Goal: Task Accomplishment & Management: Complete application form

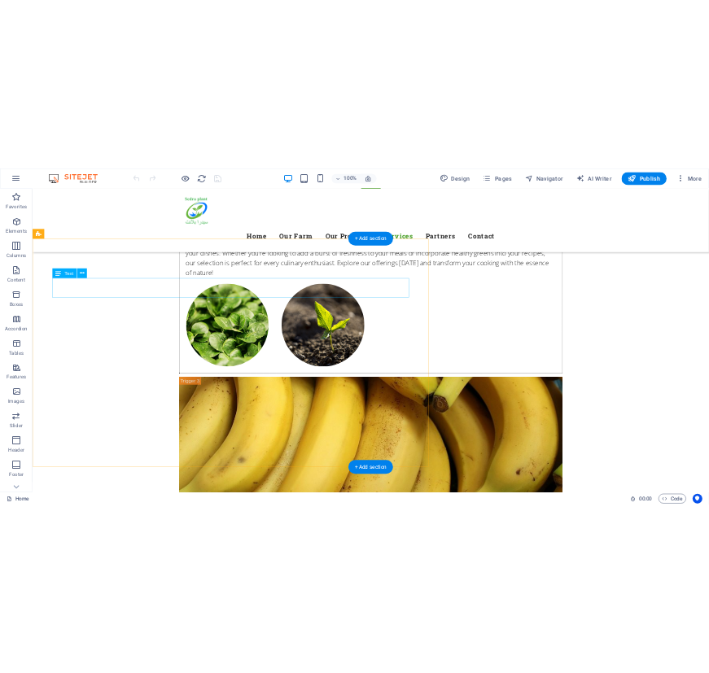
scroll to position [5105, 0]
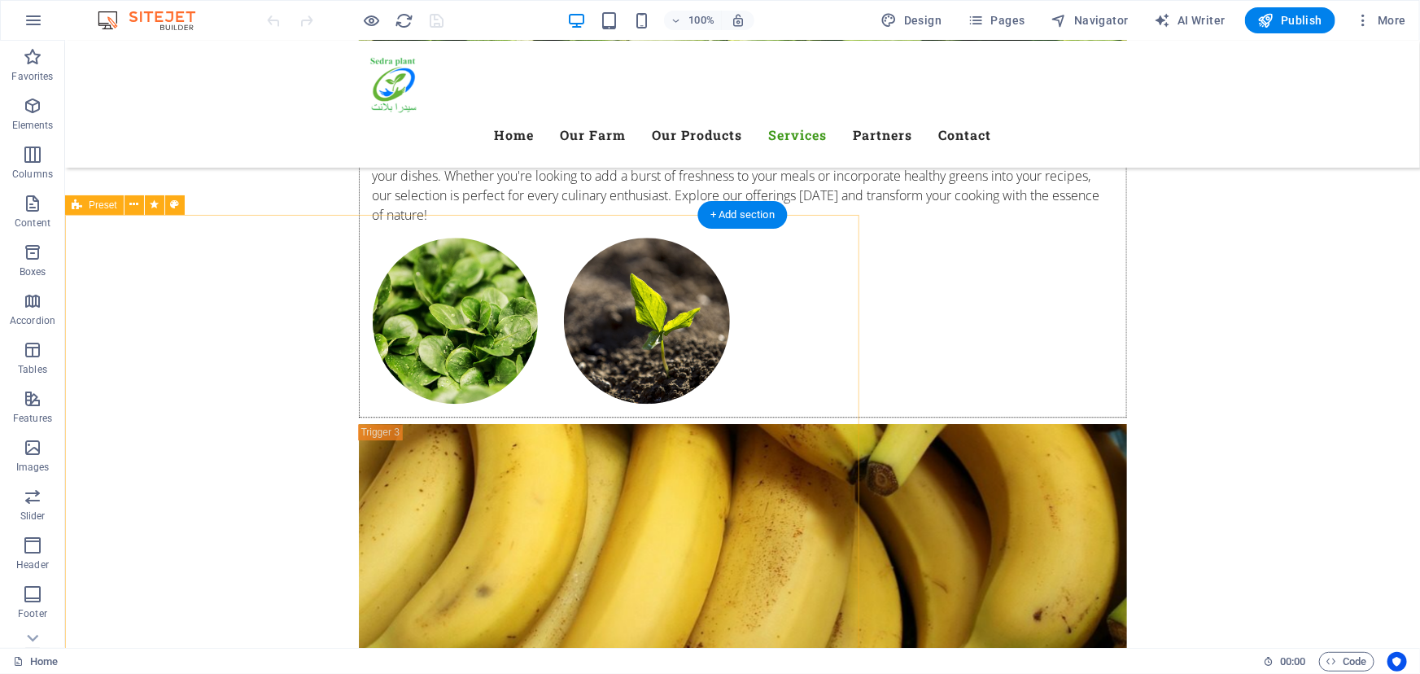
click at [131, 203] on icon at bounding box center [133, 204] width 9 height 17
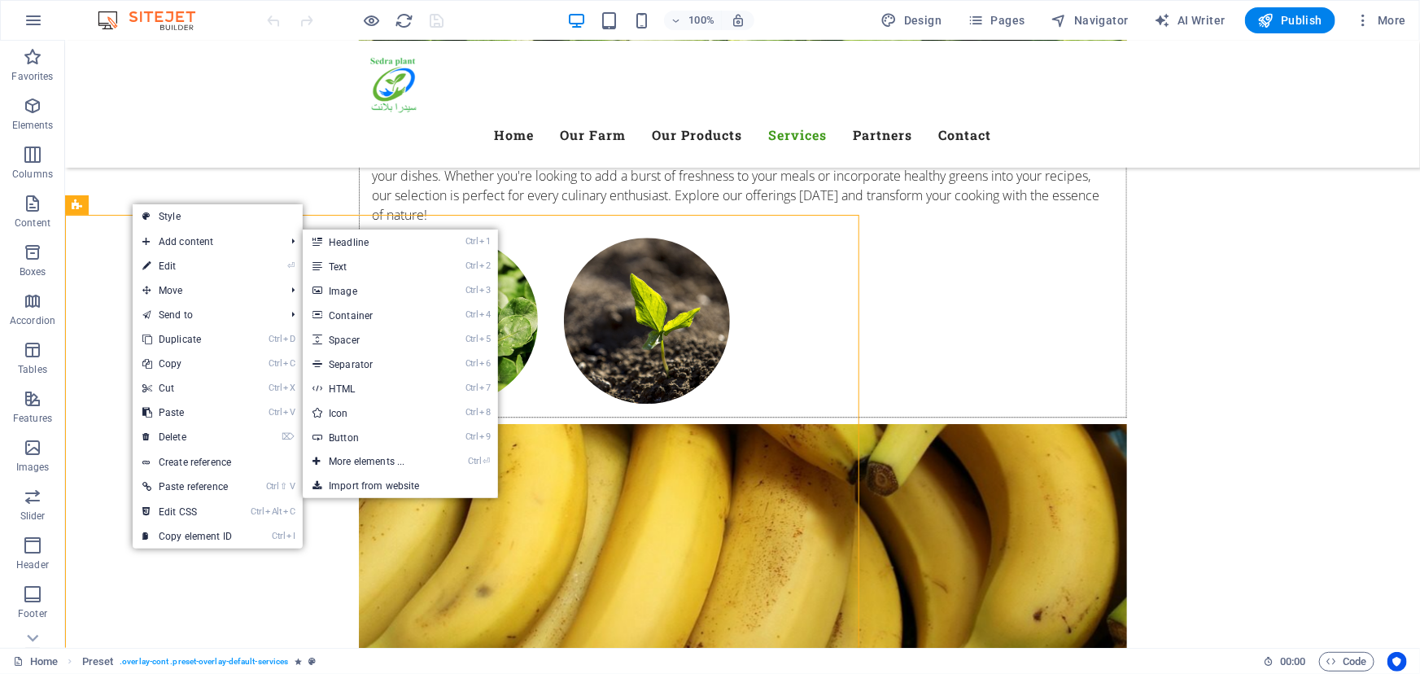
click at [168, 266] on link "⏎ Edit" at bounding box center [187, 266] width 109 height 24
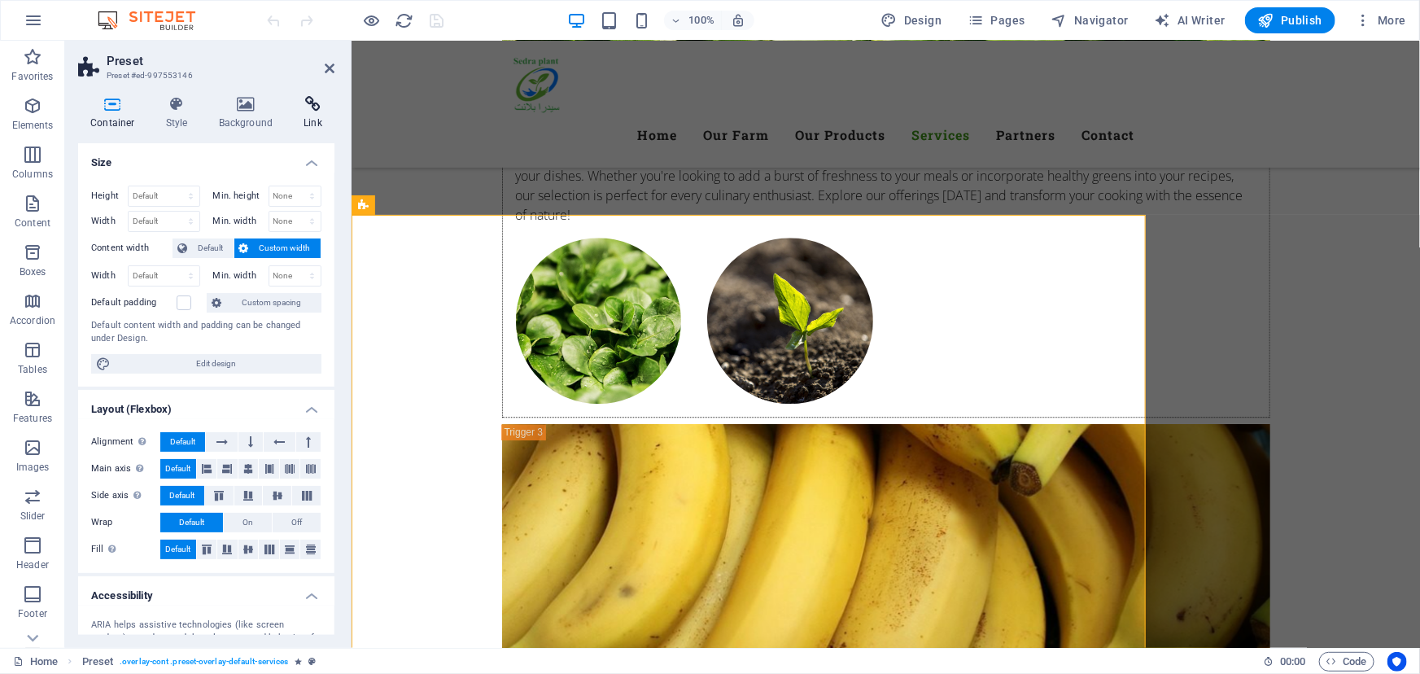
click at [313, 109] on icon at bounding box center [312, 104] width 43 height 16
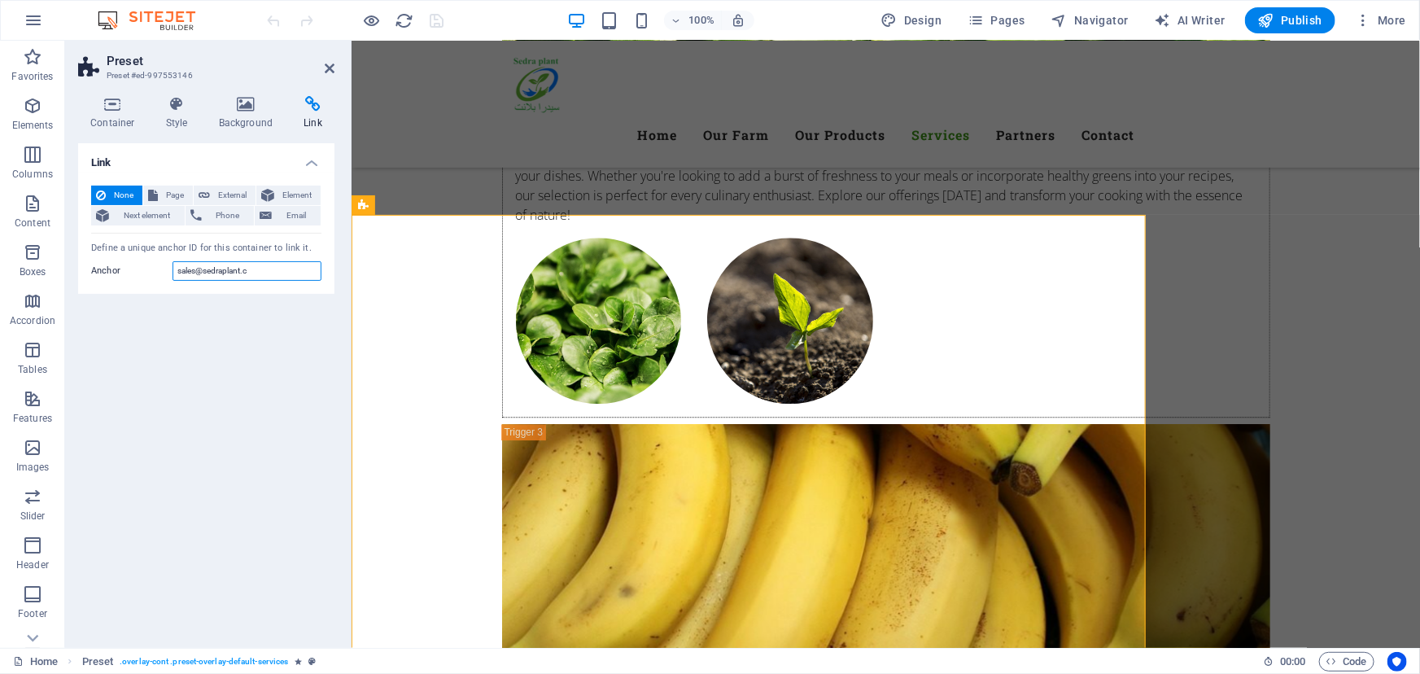
drag, startPoint x: 265, startPoint y: 268, endPoint x: 132, endPoint y: 269, distance: 133.5
click at [169, 269] on div "Anchor sales@sedraplant.c" at bounding box center [206, 271] width 230 height 20
drag, startPoint x: 93, startPoint y: 247, endPoint x: 155, endPoint y: 247, distance: 61.9
click at [155, 247] on div "Define a unique anchor ID for this container to link it." at bounding box center [206, 249] width 230 height 14
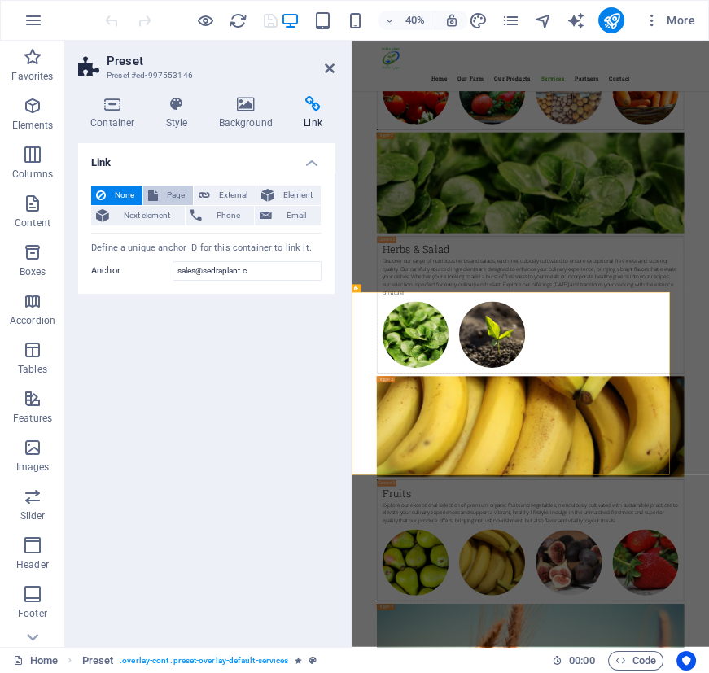
click at [179, 195] on span "Page" at bounding box center [175, 196] width 25 height 20
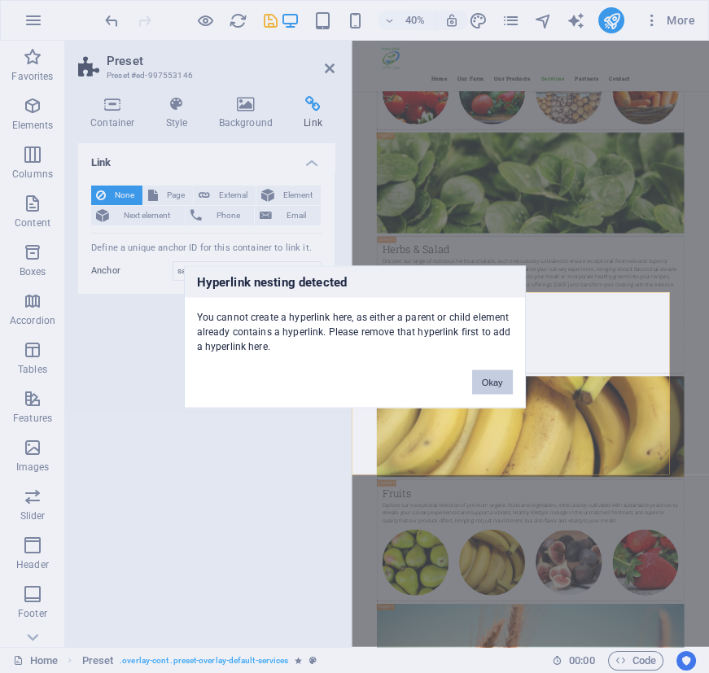
click at [483, 374] on button "Okay" at bounding box center [492, 382] width 41 height 24
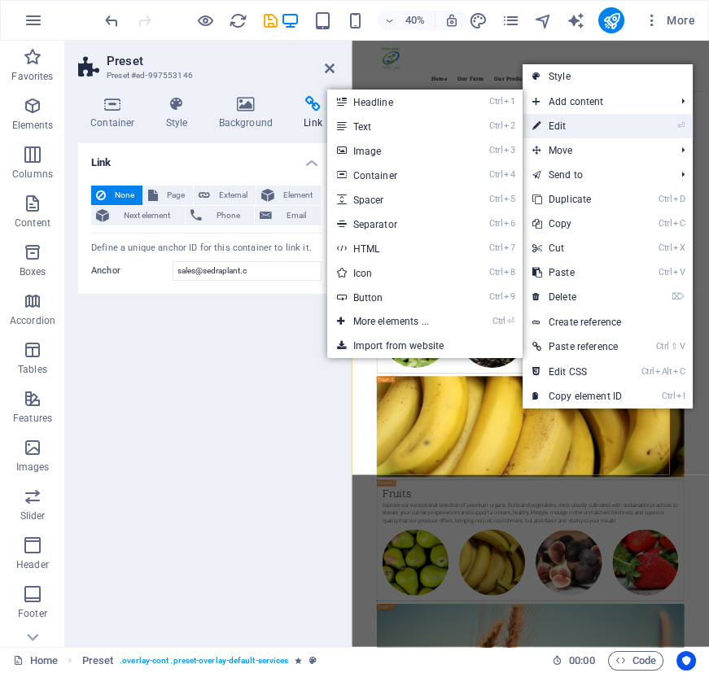
click at [594, 125] on link "⏎ Edit" at bounding box center [577, 126] width 109 height 24
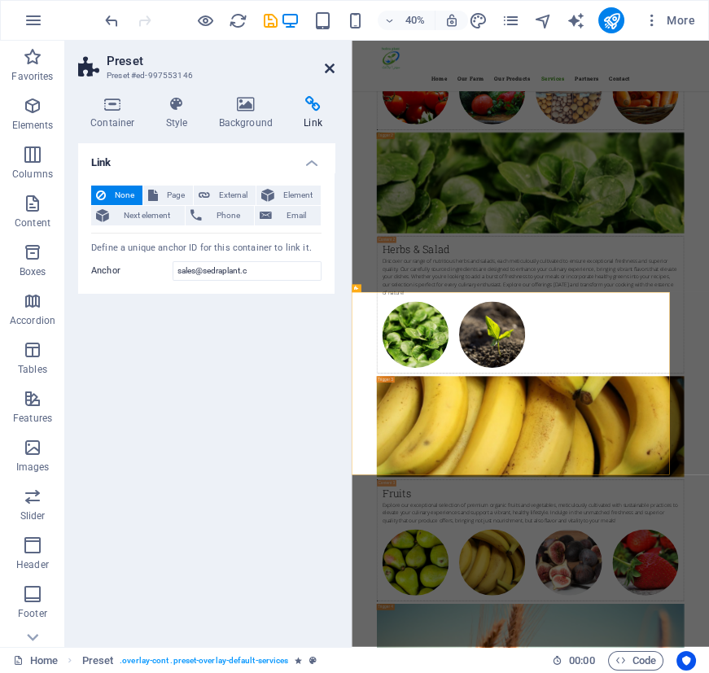
drag, startPoint x: 330, startPoint y: 68, endPoint x: 328, endPoint y: 60, distance: 8.3
click at [330, 68] on icon at bounding box center [330, 68] width 10 height 13
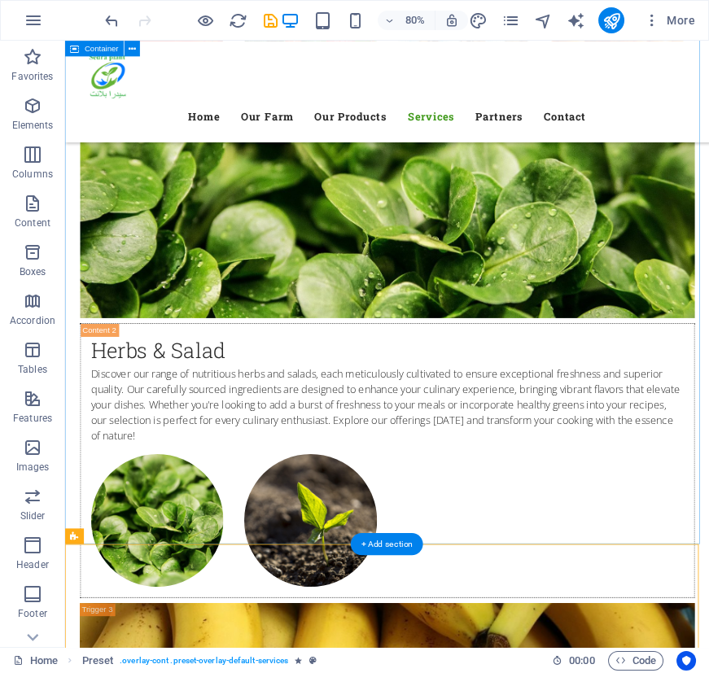
scroll to position [5095, 0]
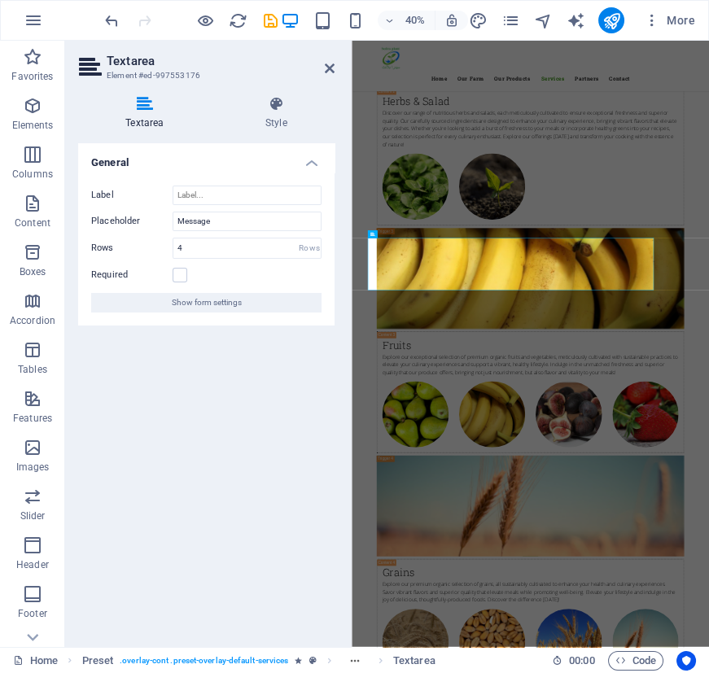
click at [229, 303] on span "Show form settings" at bounding box center [207, 303] width 70 height 20
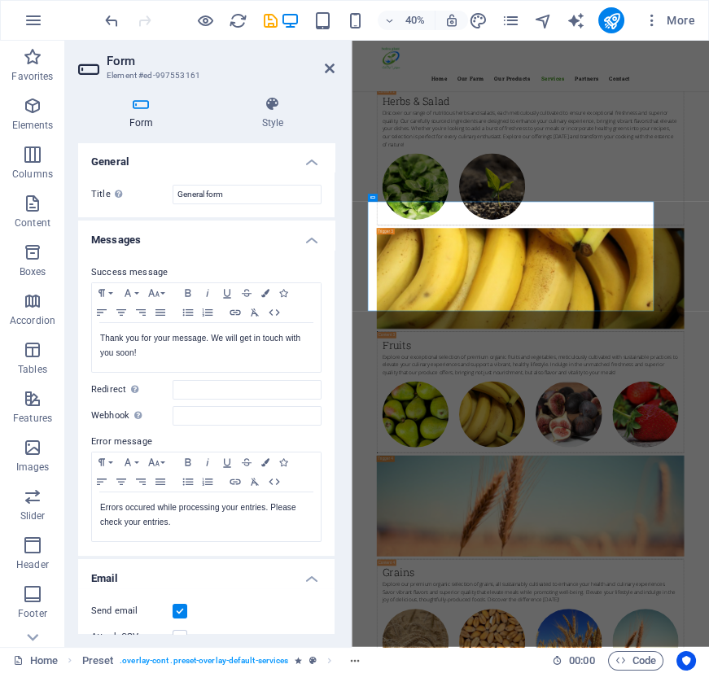
scroll to position [0, 0]
click at [308, 240] on h4 "Messages" at bounding box center [206, 235] width 256 height 29
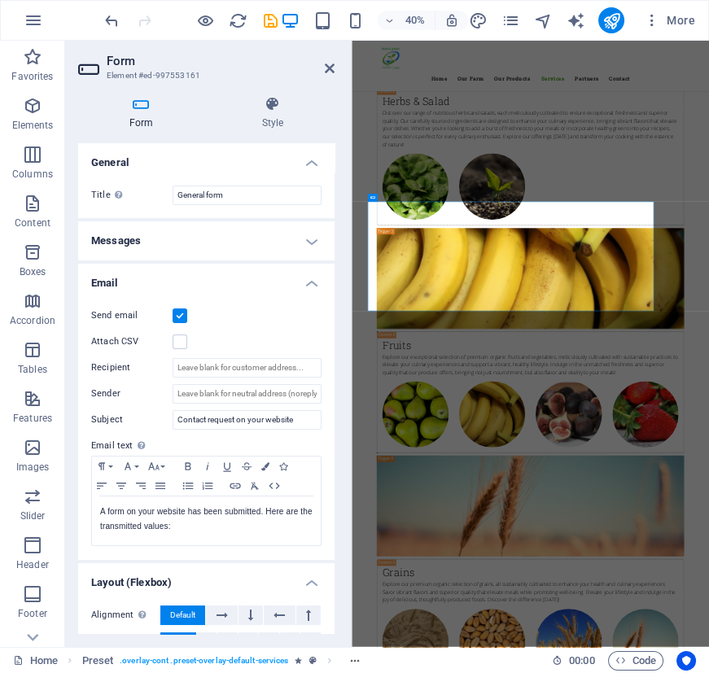
click at [313, 238] on h4 "Messages" at bounding box center [206, 240] width 256 height 39
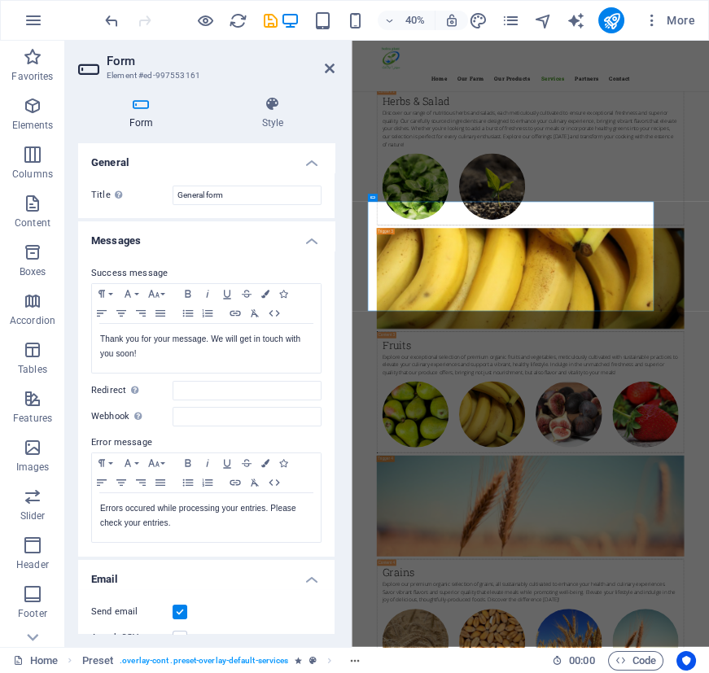
click at [313, 238] on h4 "Messages" at bounding box center [206, 235] width 256 height 29
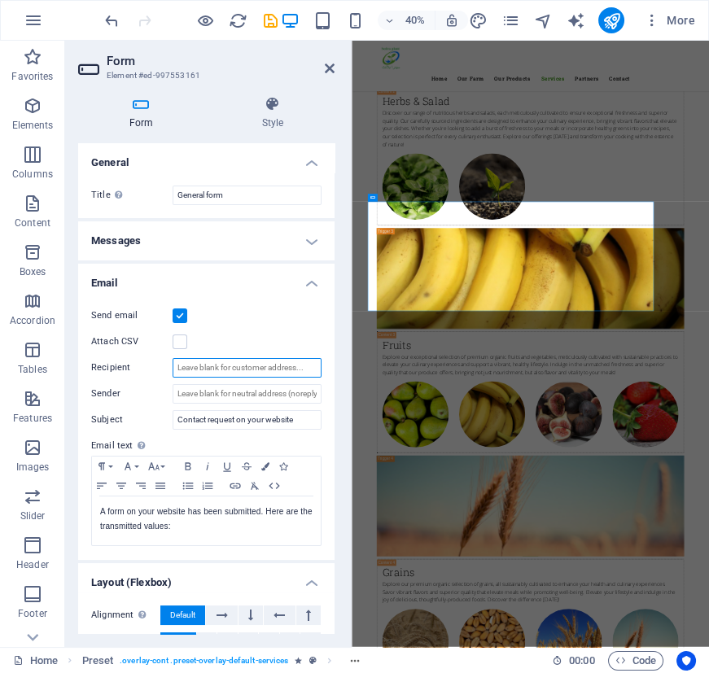
click at [226, 370] on input "Recipient" at bounding box center [247, 368] width 149 height 20
paste input "sales@sedraplant.c"
type input "sales@sedraplant.c"
click at [220, 395] on input "Sender" at bounding box center [247, 394] width 149 height 20
paste input "sales@sedraplant.c"
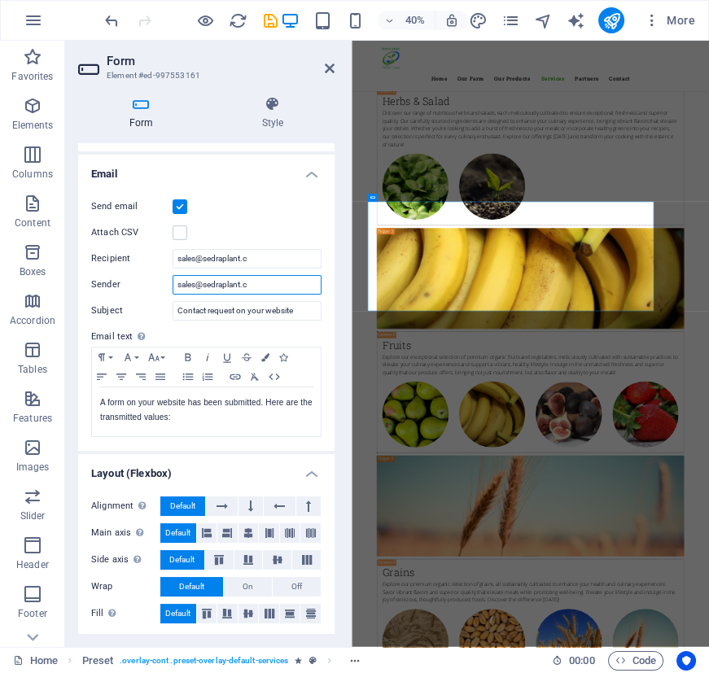
scroll to position [112, 0]
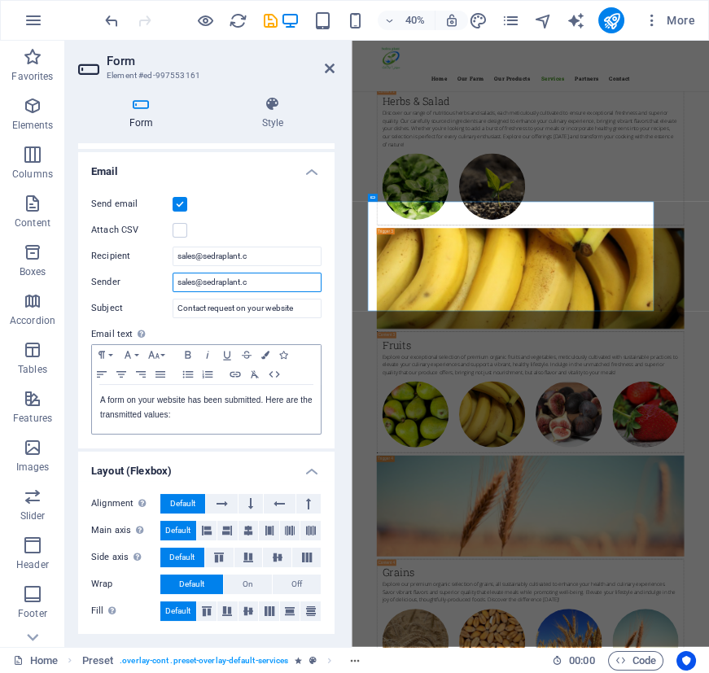
type input "sales@sedraplant.c"
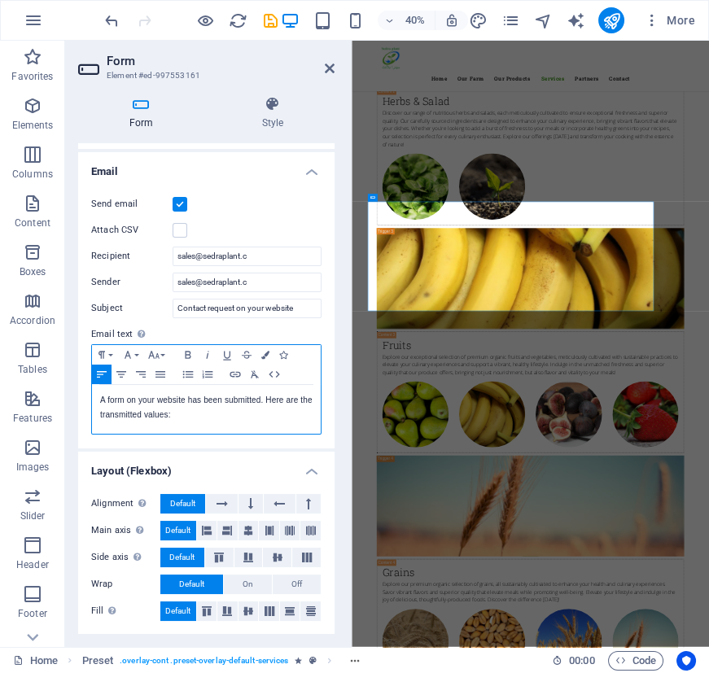
drag, startPoint x: 116, startPoint y: 401, endPoint x: 293, endPoint y: 422, distance: 177.9
click at [293, 422] on div "A form on your website has been submitted. Here are the transmitted values:" at bounding box center [206, 409] width 229 height 49
click at [185, 230] on label at bounding box center [180, 230] width 15 height 15
click at [0, 0] on input "Attach CSV" at bounding box center [0, 0] width 0 height 0
click at [178, 235] on label at bounding box center [180, 230] width 15 height 15
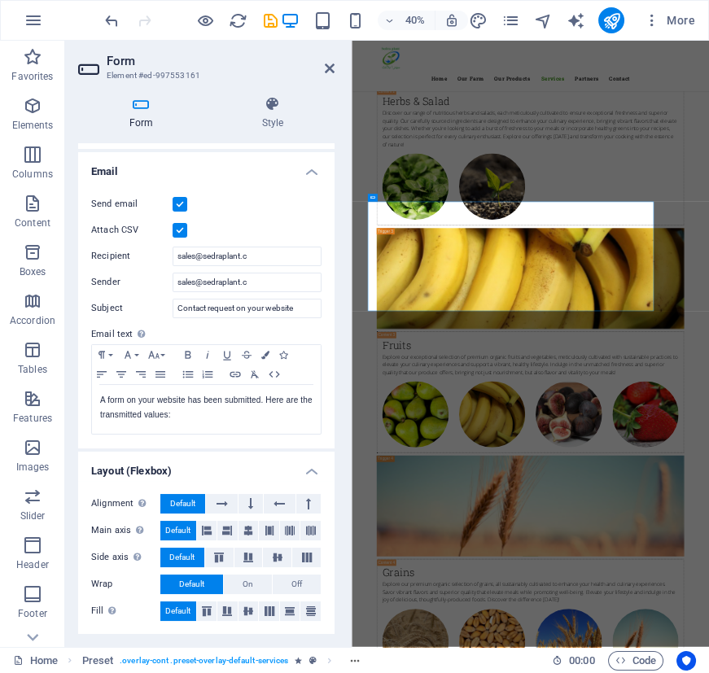
click at [0, 0] on input "Attach CSV" at bounding box center [0, 0] width 0 height 0
click at [268, 20] on icon "save" at bounding box center [269, 20] width 19 height 19
checkbox input "false"
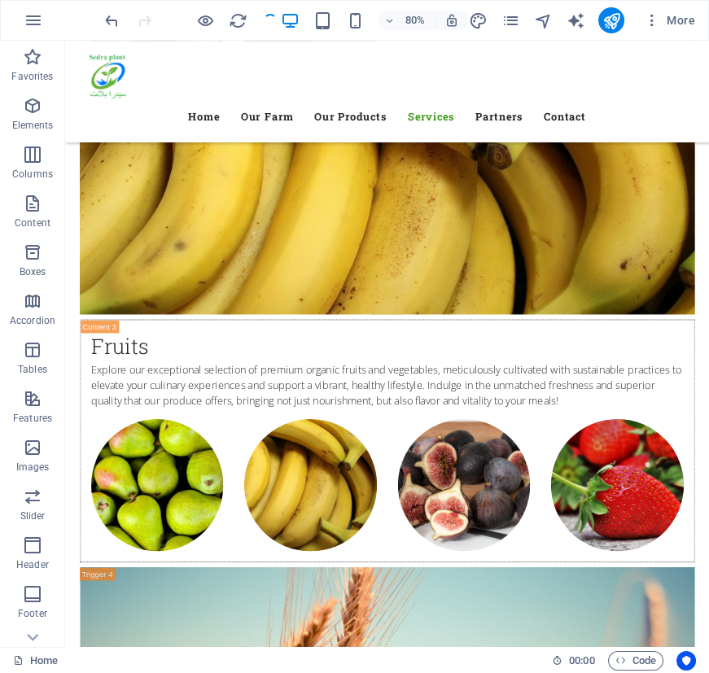
scroll to position [5095, 0]
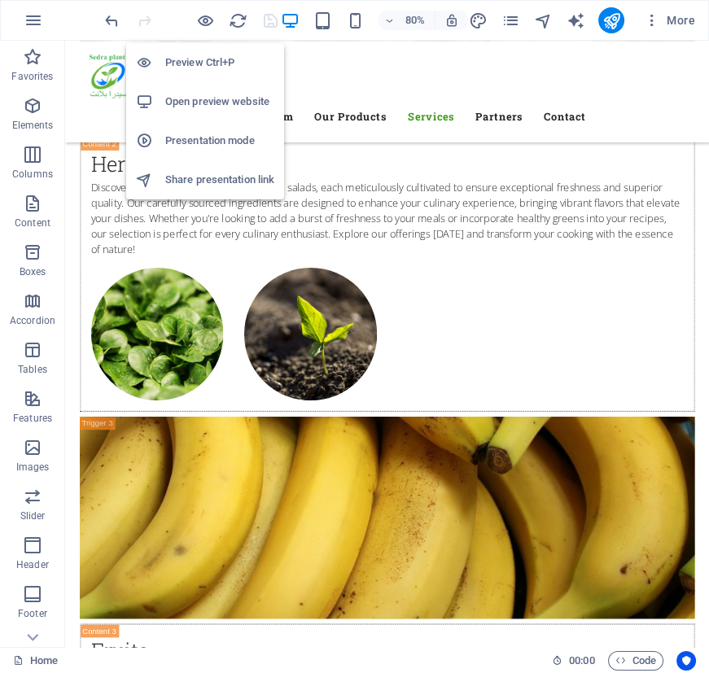
click at [213, 98] on h6 "Open preview website" at bounding box center [219, 102] width 109 height 20
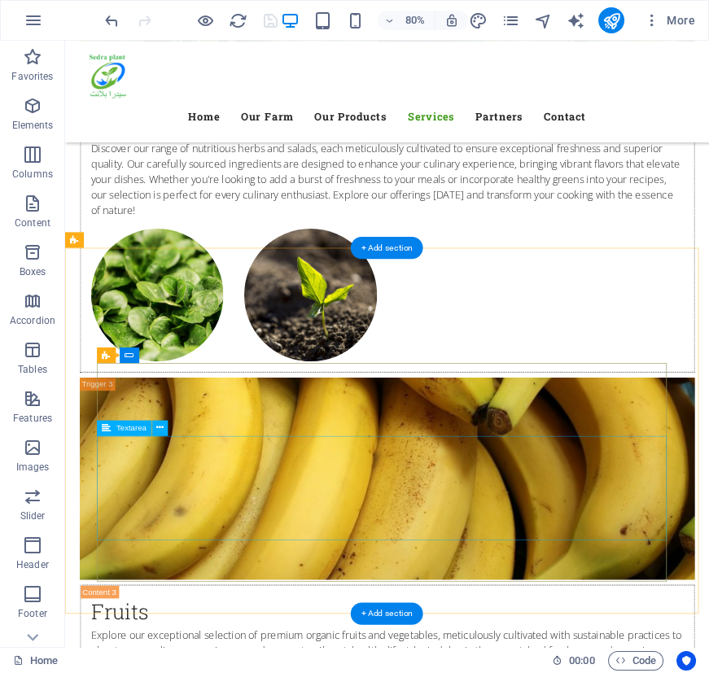
scroll to position [5170, 0]
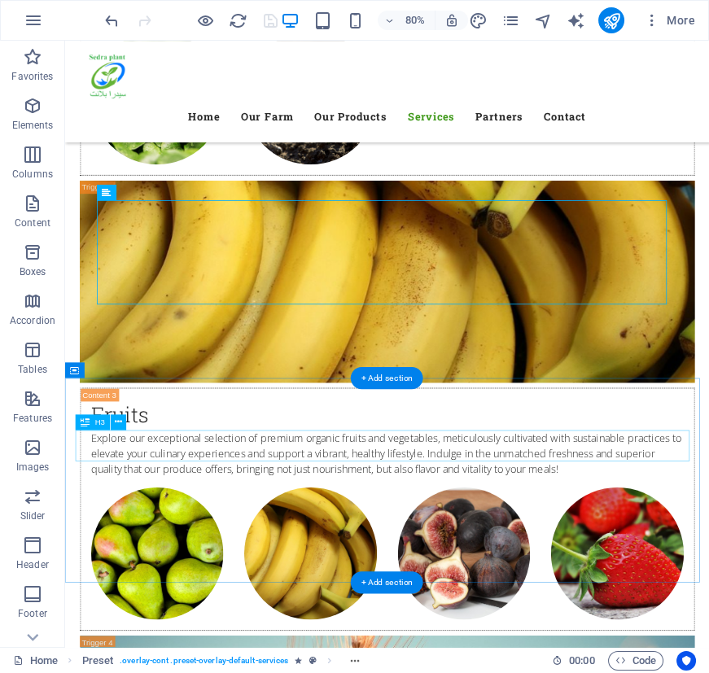
scroll to position [5392, 0]
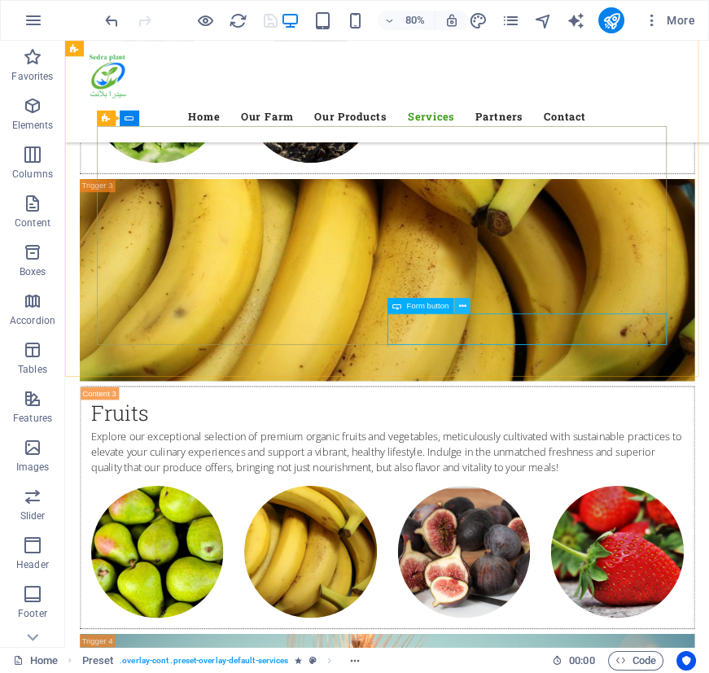
click at [460, 307] on icon at bounding box center [462, 306] width 7 height 14
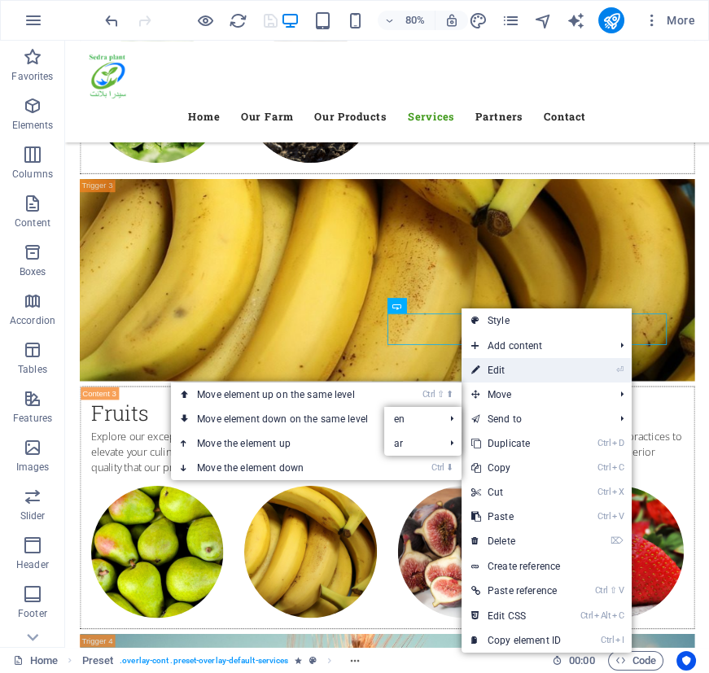
click at [516, 374] on link "⏎ Edit" at bounding box center [516, 370] width 109 height 24
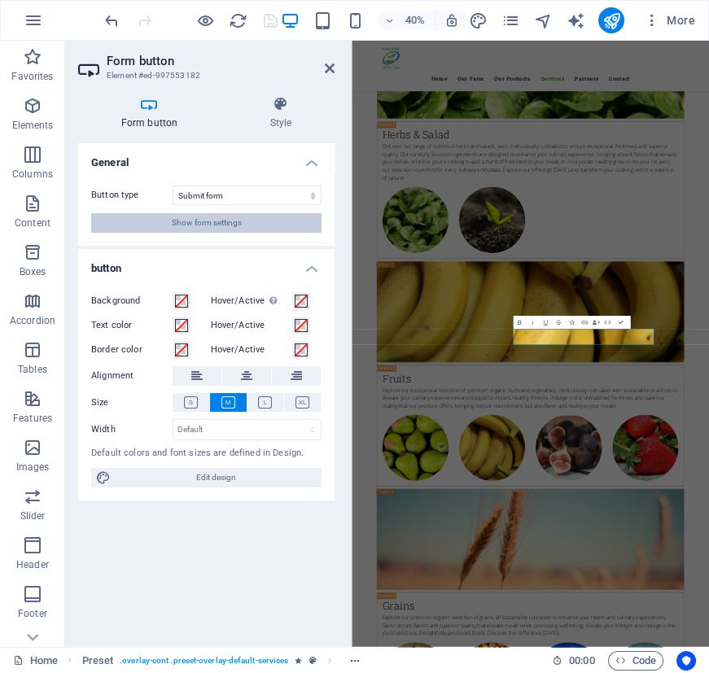
click at [236, 221] on span "Show form settings" at bounding box center [207, 223] width 70 height 20
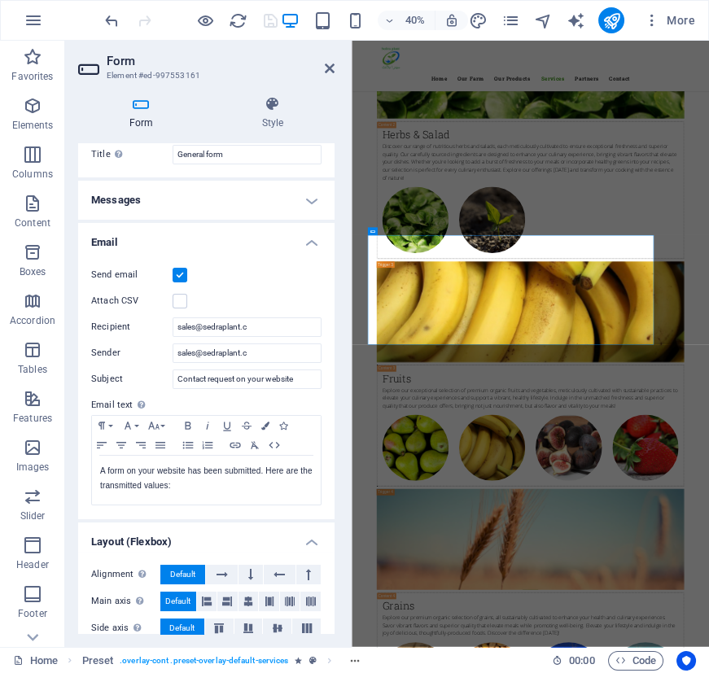
scroll to position [112, 0]
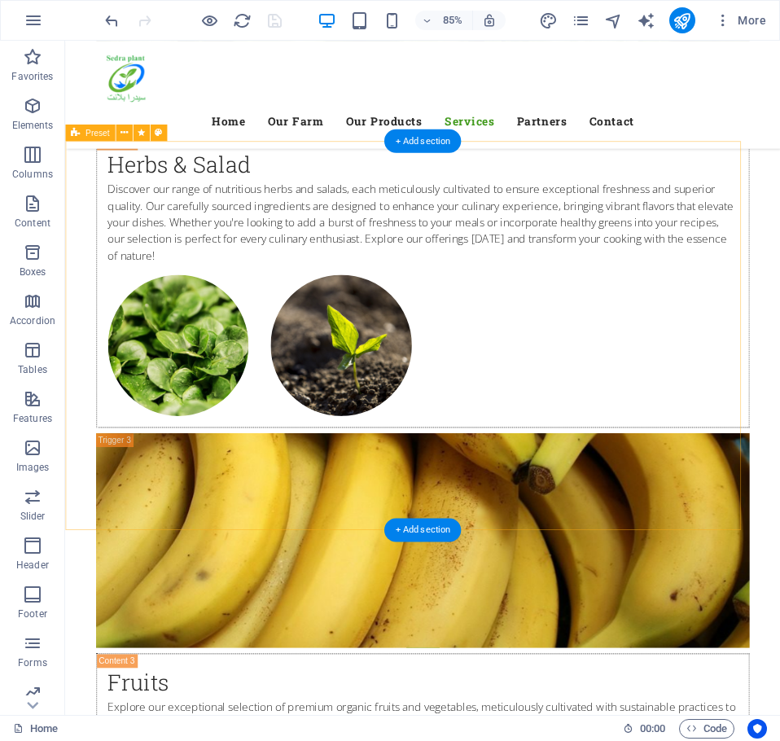
scroll to position [5121, 0]
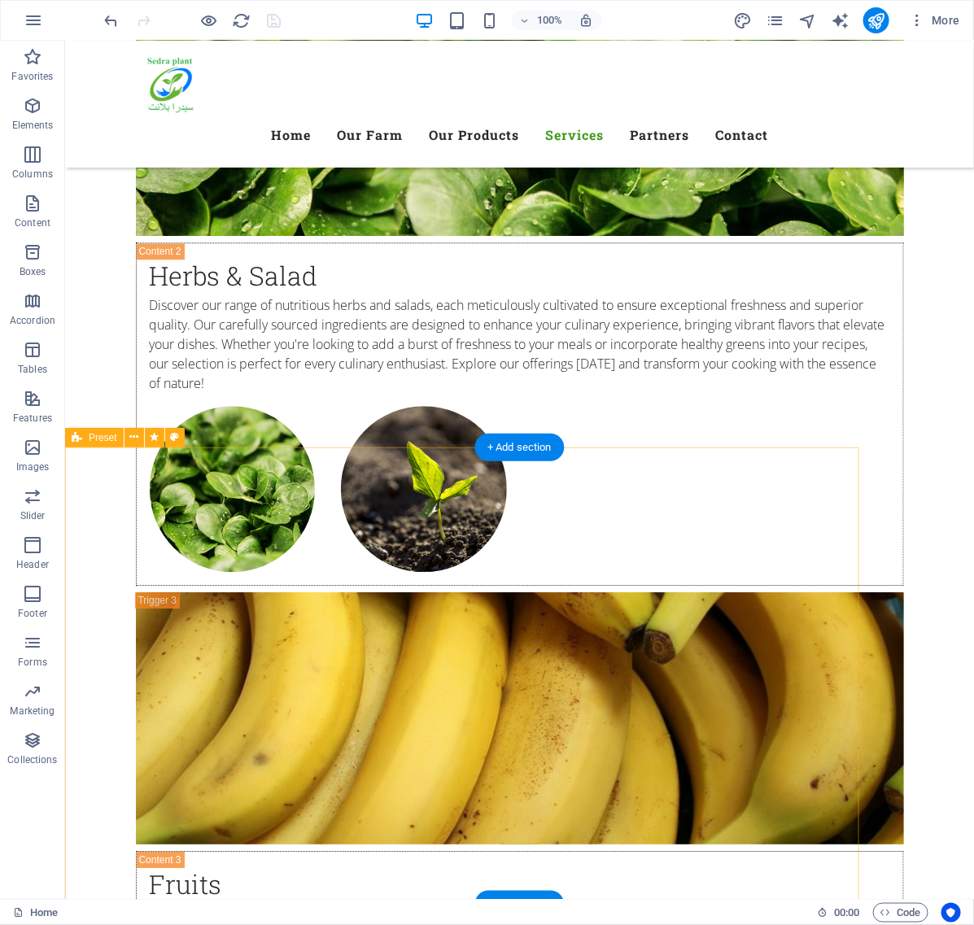
scroll to position [5385, 0]
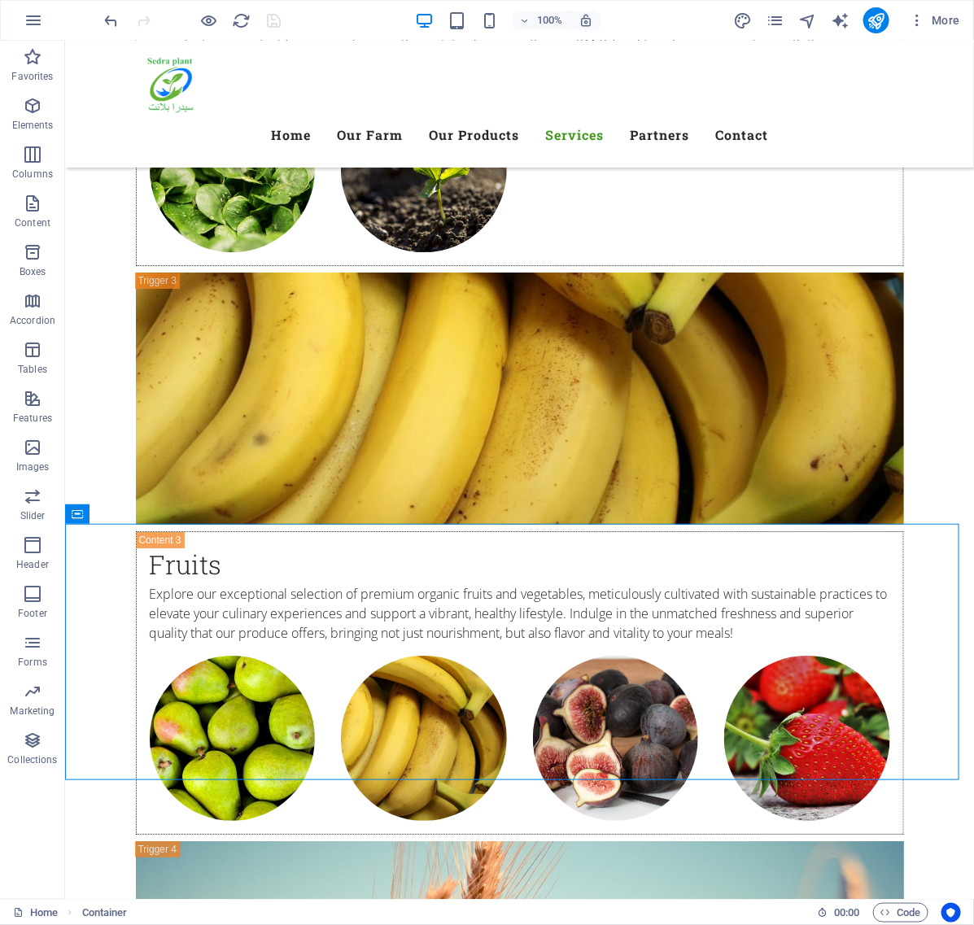
click at [878, 509] on div "Elkhawaled/Sedrapland company , Etay Elbarod, Behara 22951 +201500605603 +20150…" at bounding box center [518, 828] width 909 height 12346
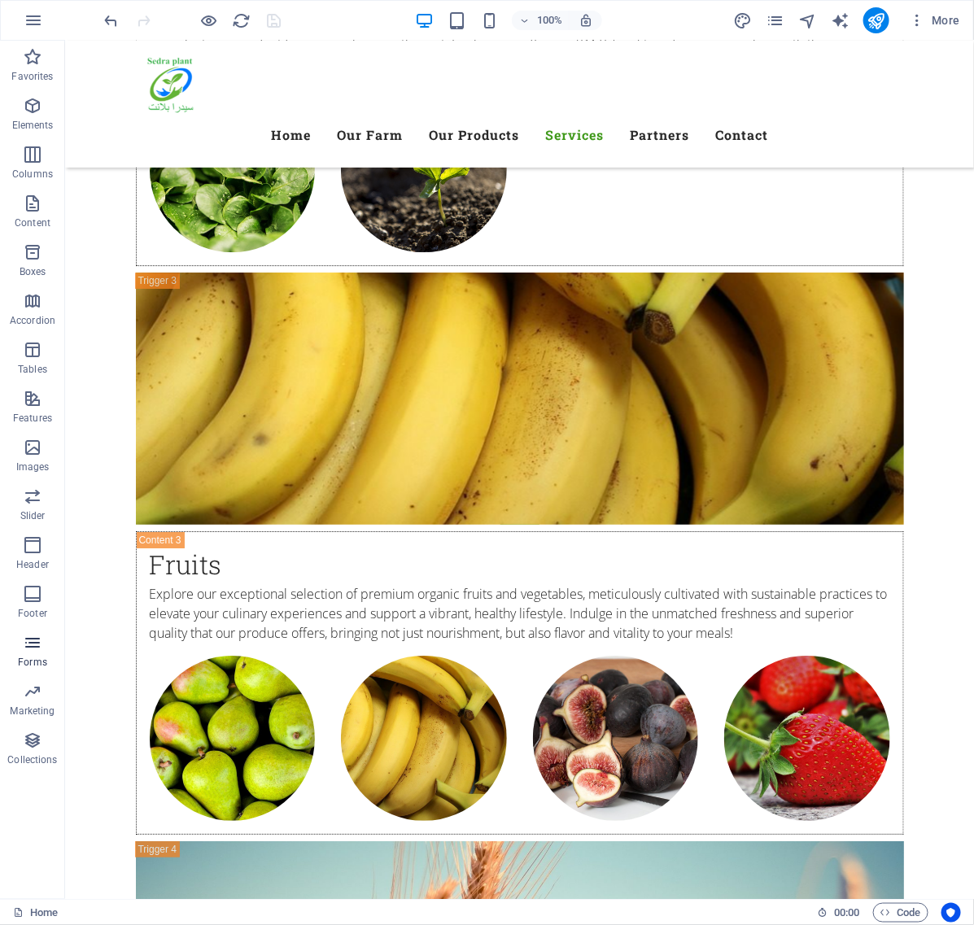
click at [34, 651] on icon "button" at bounding box center [33, 643] width 20 height 20
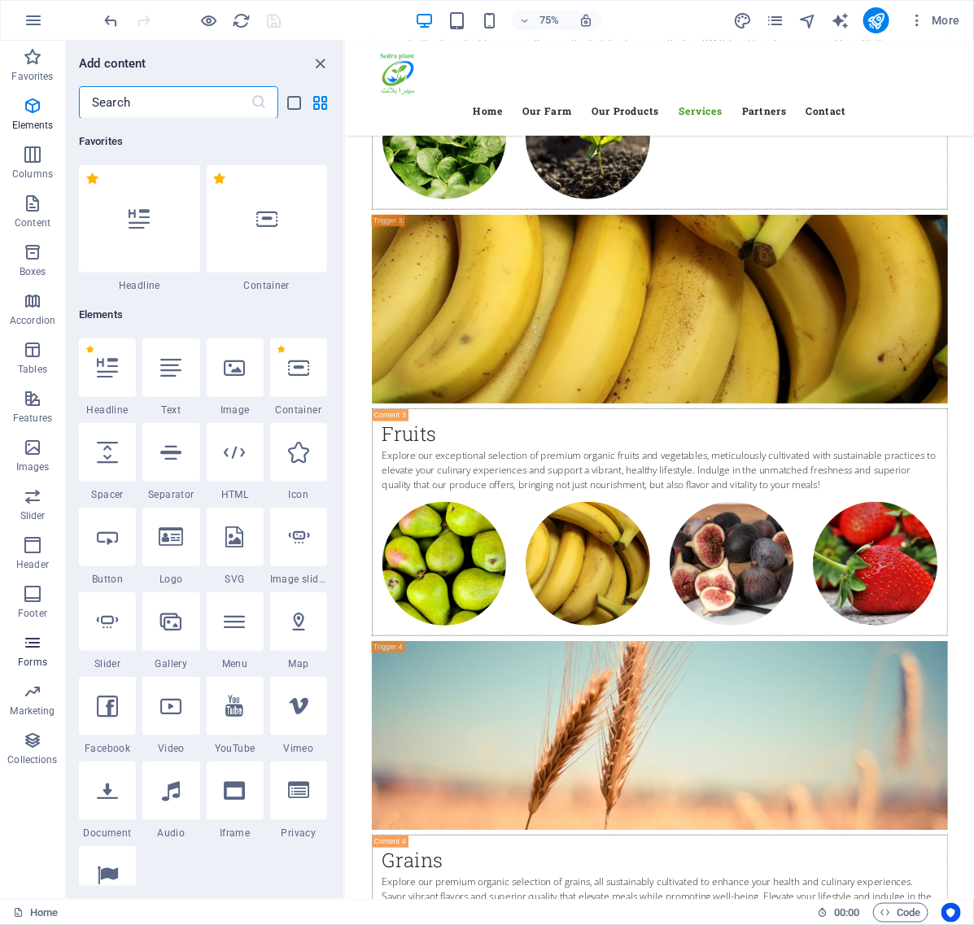
scroll to position [11882, 0]
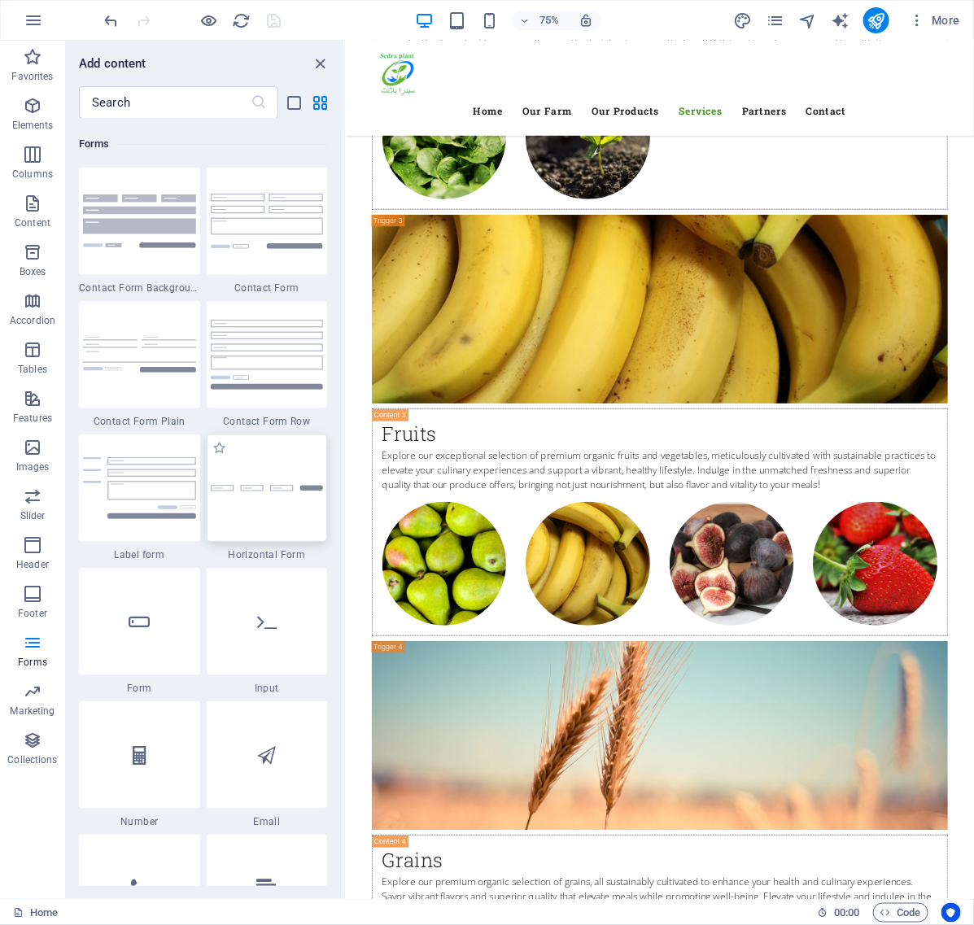
click at [262, 499] on div at bounding box center [267, 488] width 121 height 107
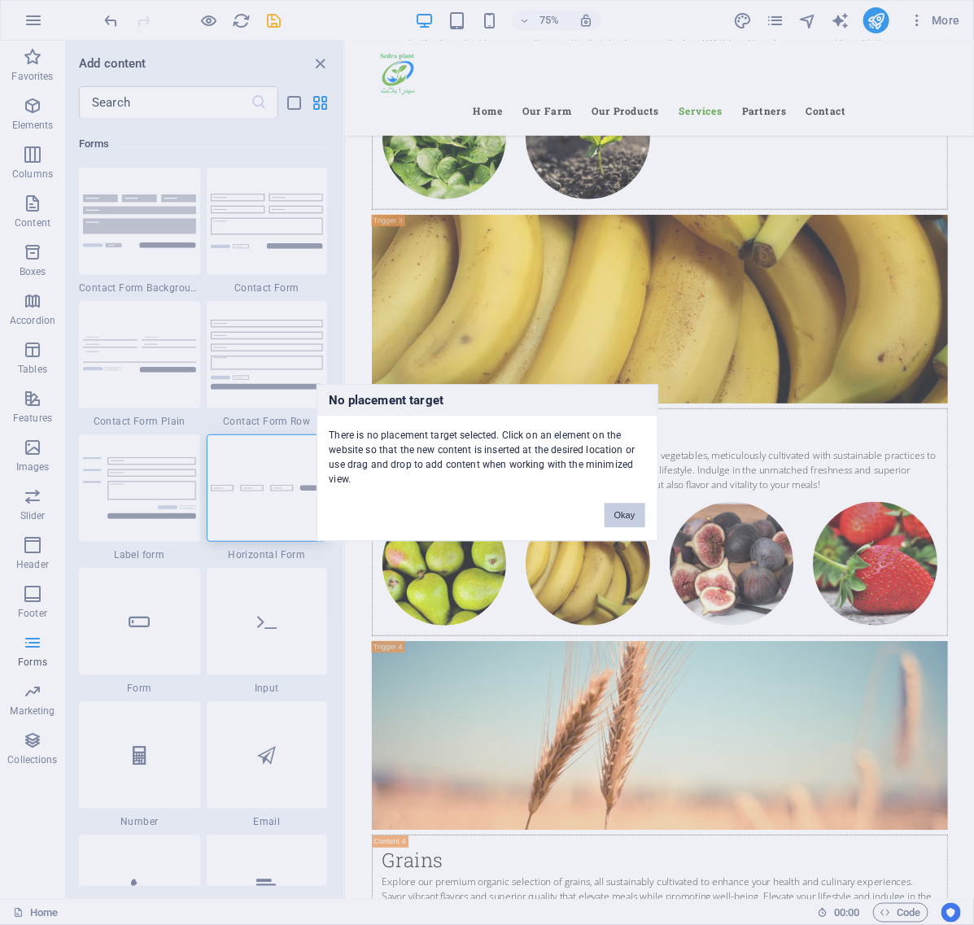
click at [628, 519] on button "Okay" at bounding box center [625, 515] width 41 height 24
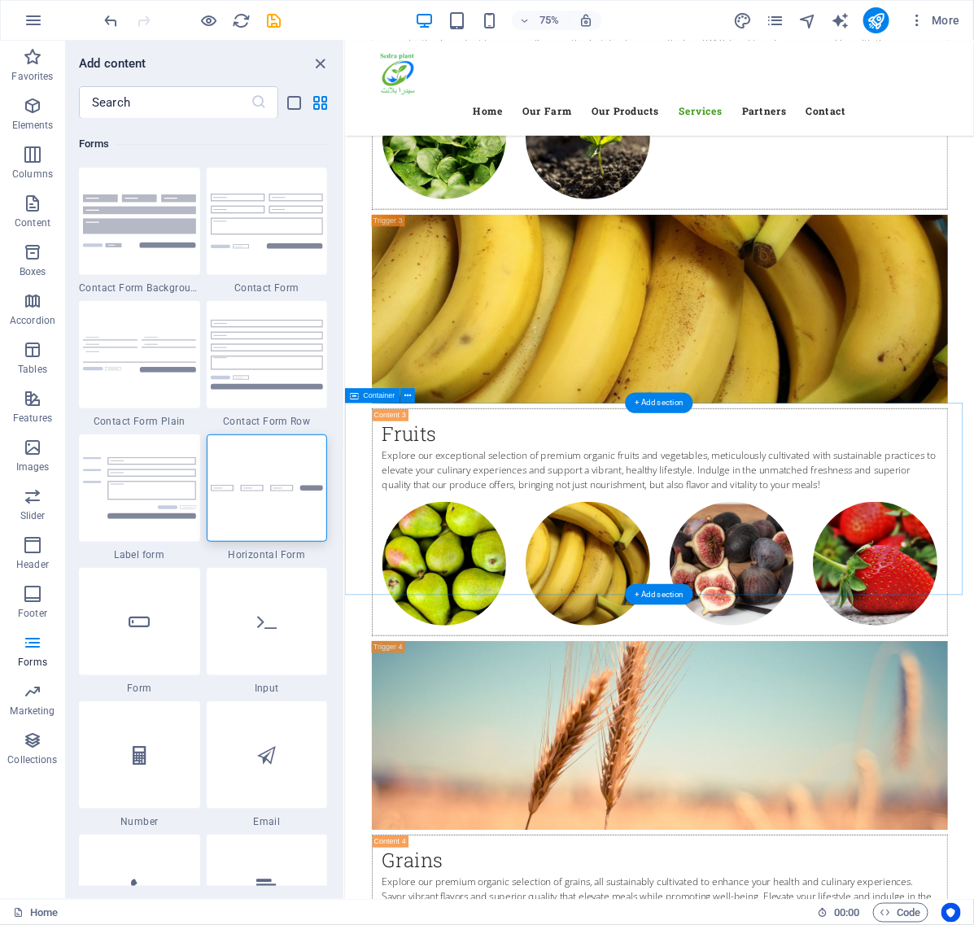
click at [263, 485] on img at bounding box center [267, 488] width 113 height 7
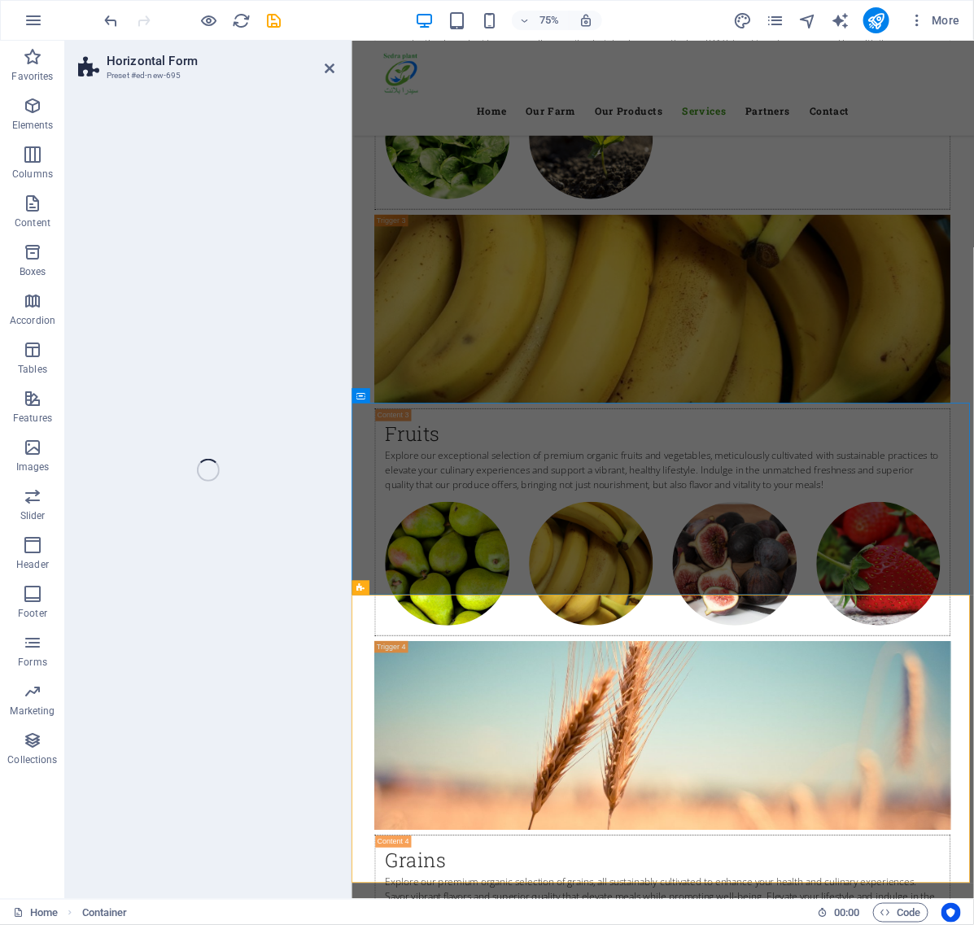
click at [267, 486] on div "Horizontal Form Preset #ed-new-695 Drag here to replace the existing content. P…" at bounding box center [519, 470] width 909 height 859
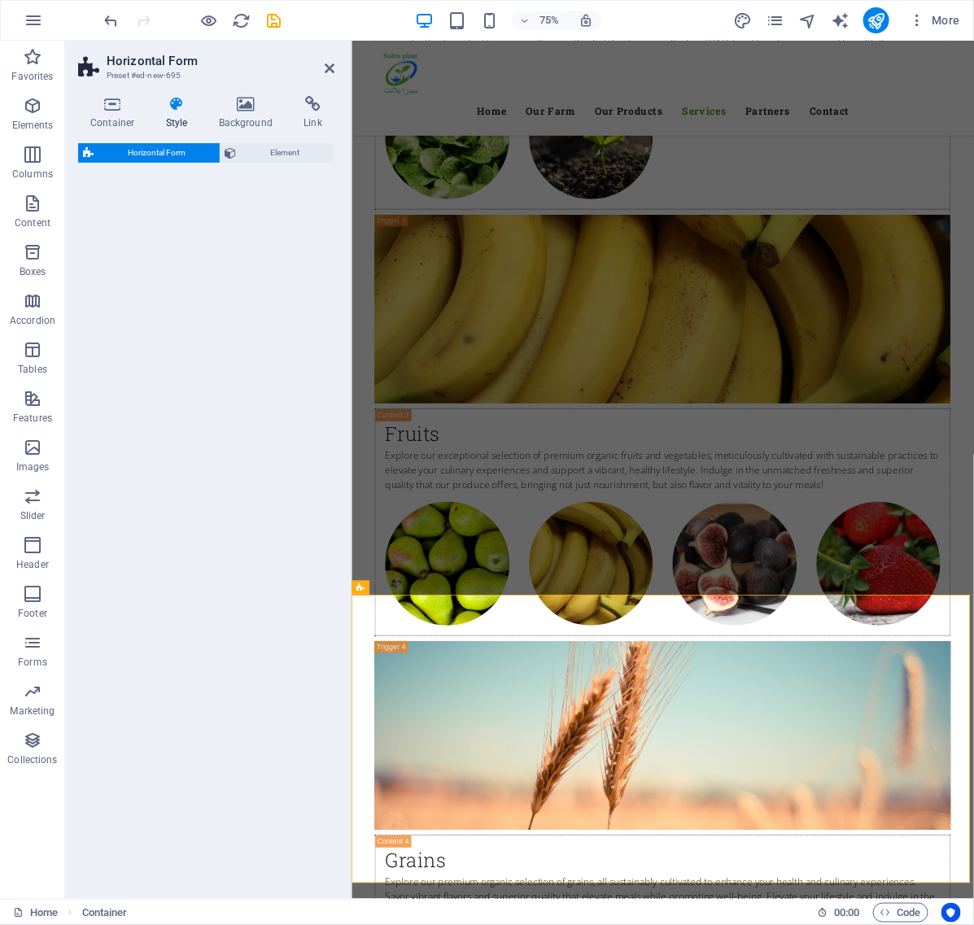
select select "rem"
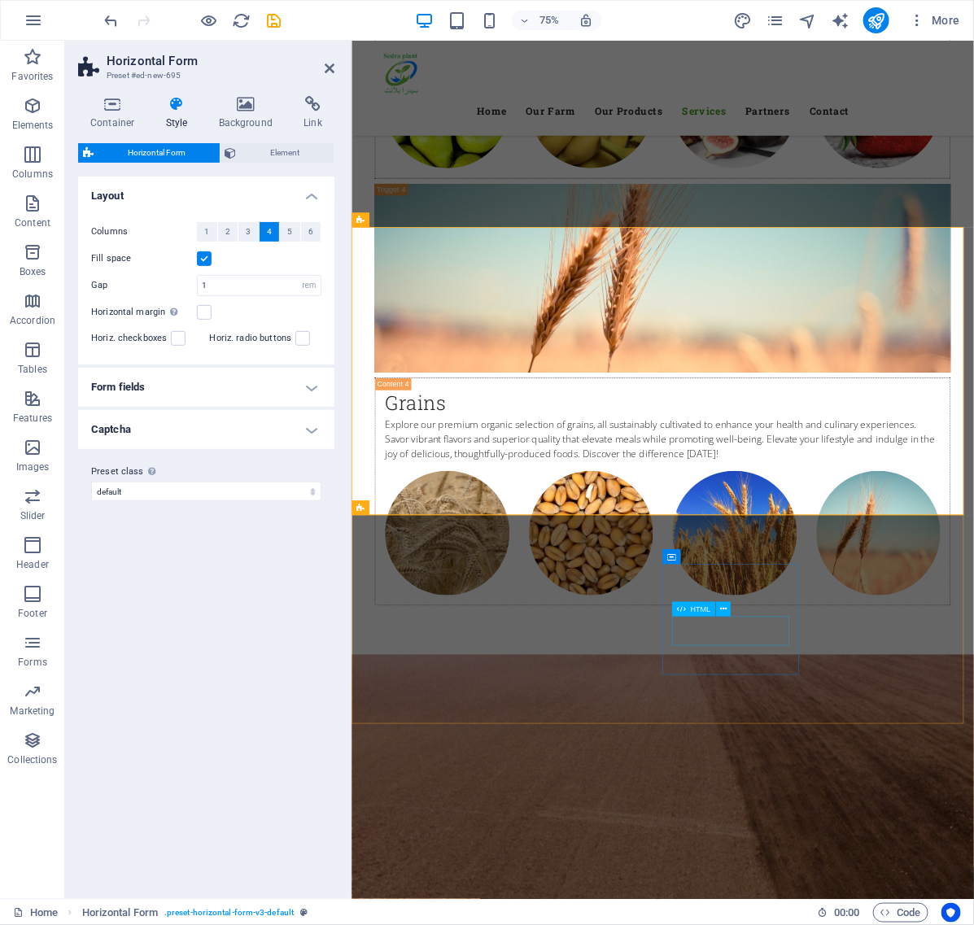
scroll to position [5935, 0]
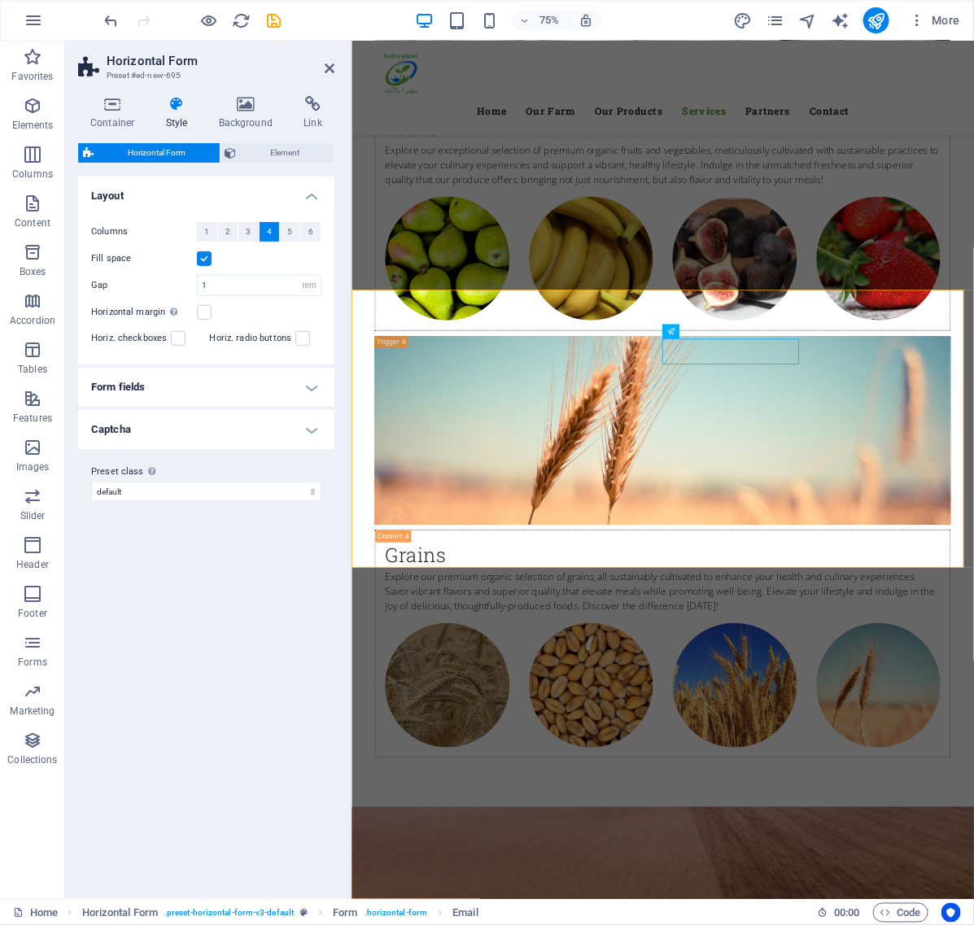
click at [152, 383] on h4 "Form fields" at bounding box center [206, 387] width 256 height 39
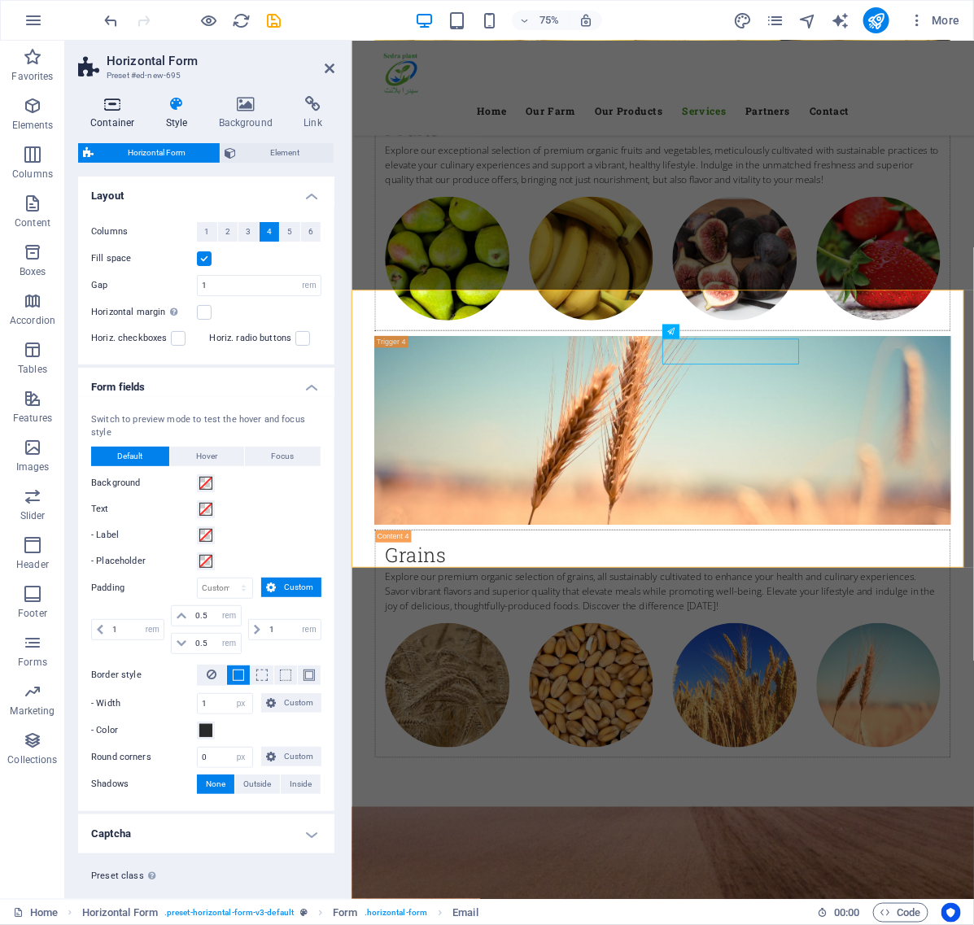
click at [108, 112] on icon at bounding box center [112, 104] width 69 height 16
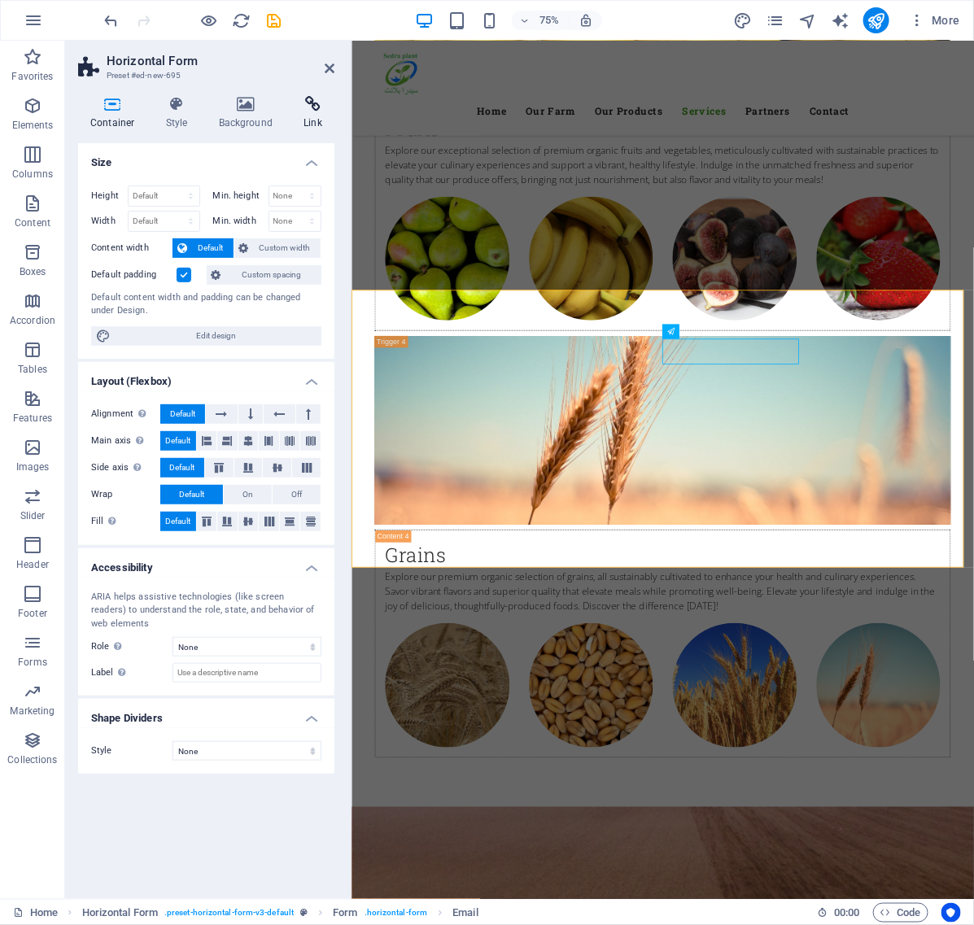
click at [317, 112] on icon at bounding box center [312, 104] width 43 height 16
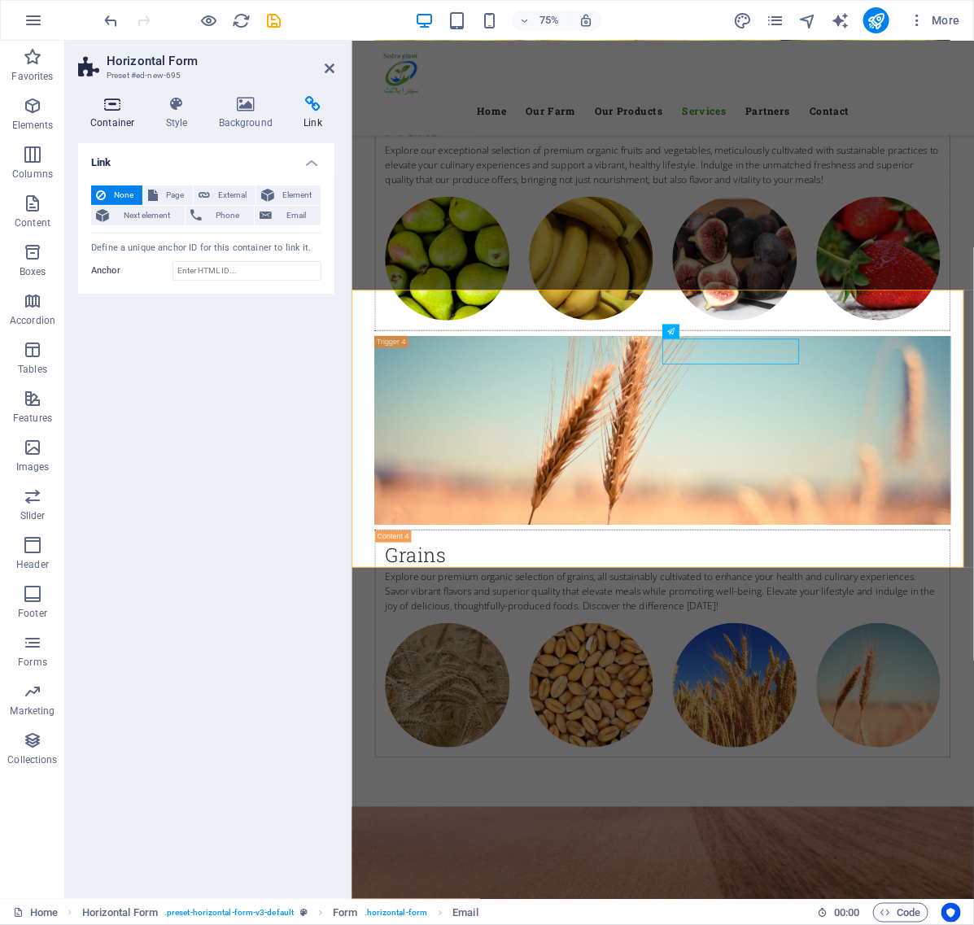
click at [103, 114] on h4 "Container" at bounding box center [116, 113] width 76 height 34
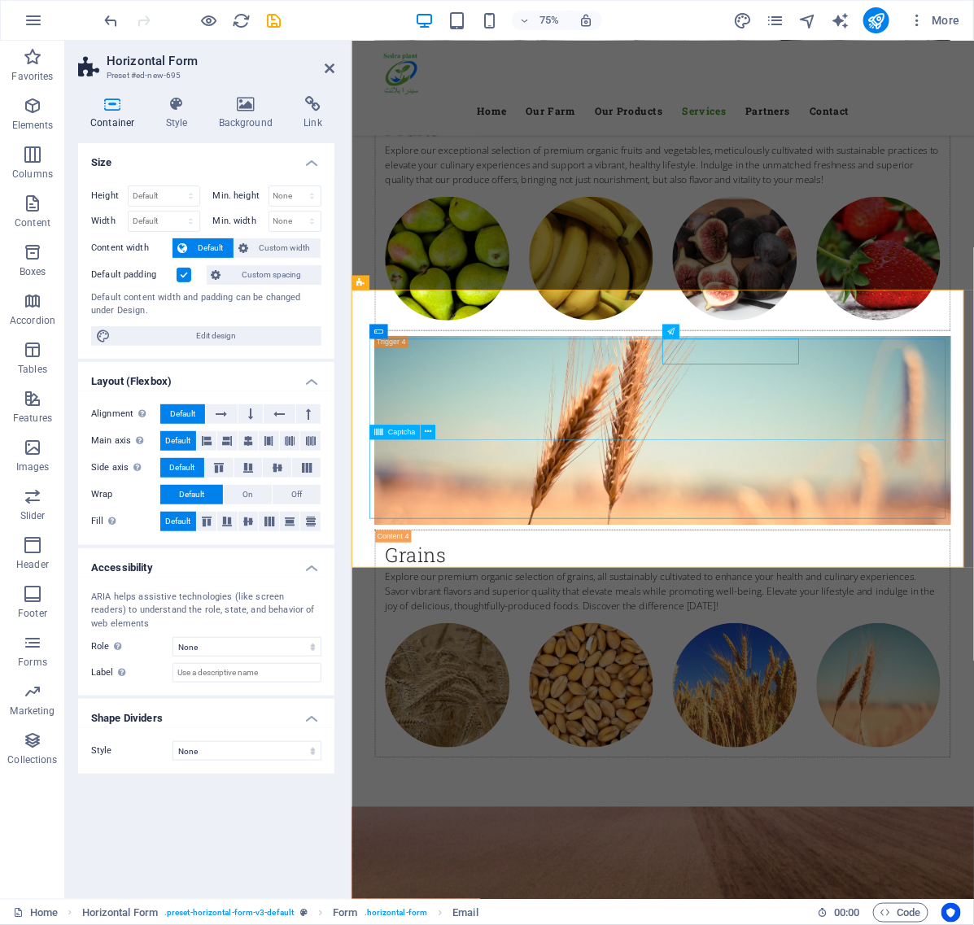
drag, startPoint x: 742, startPoint y: 615, endPoint x: 931, endPoint y: 470, distance: 238.7
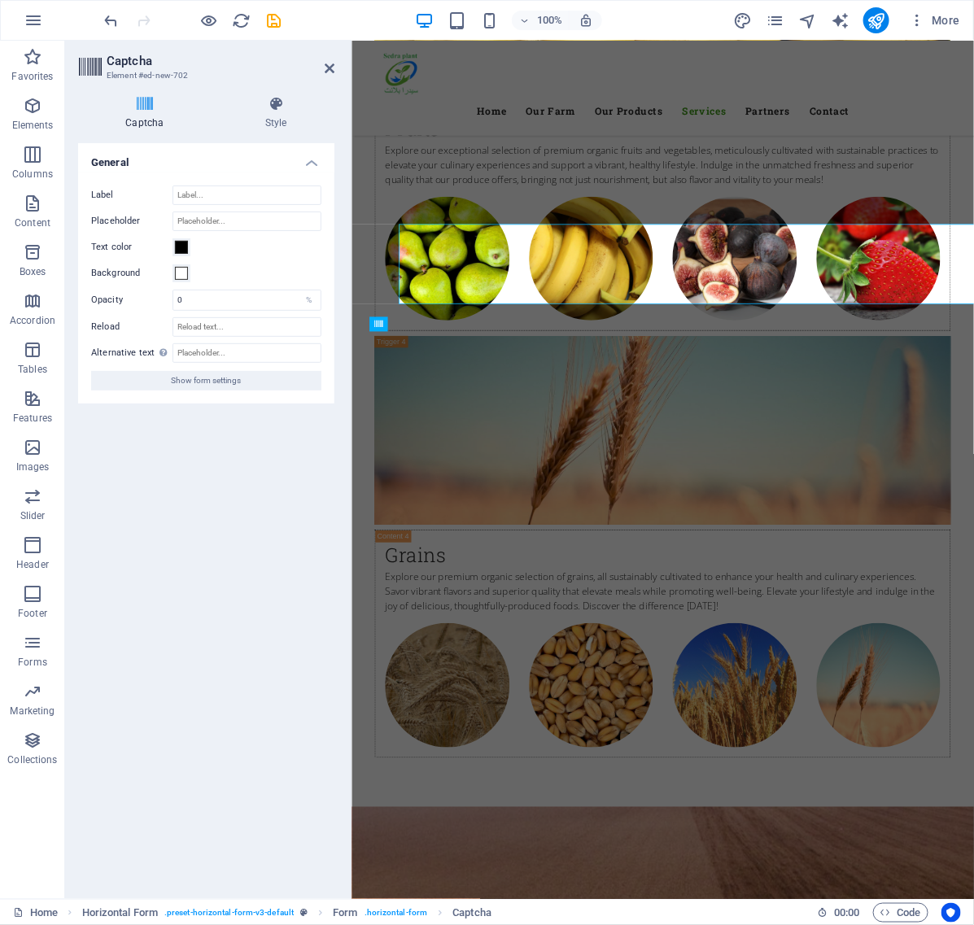
scroll to position [6079, 0]
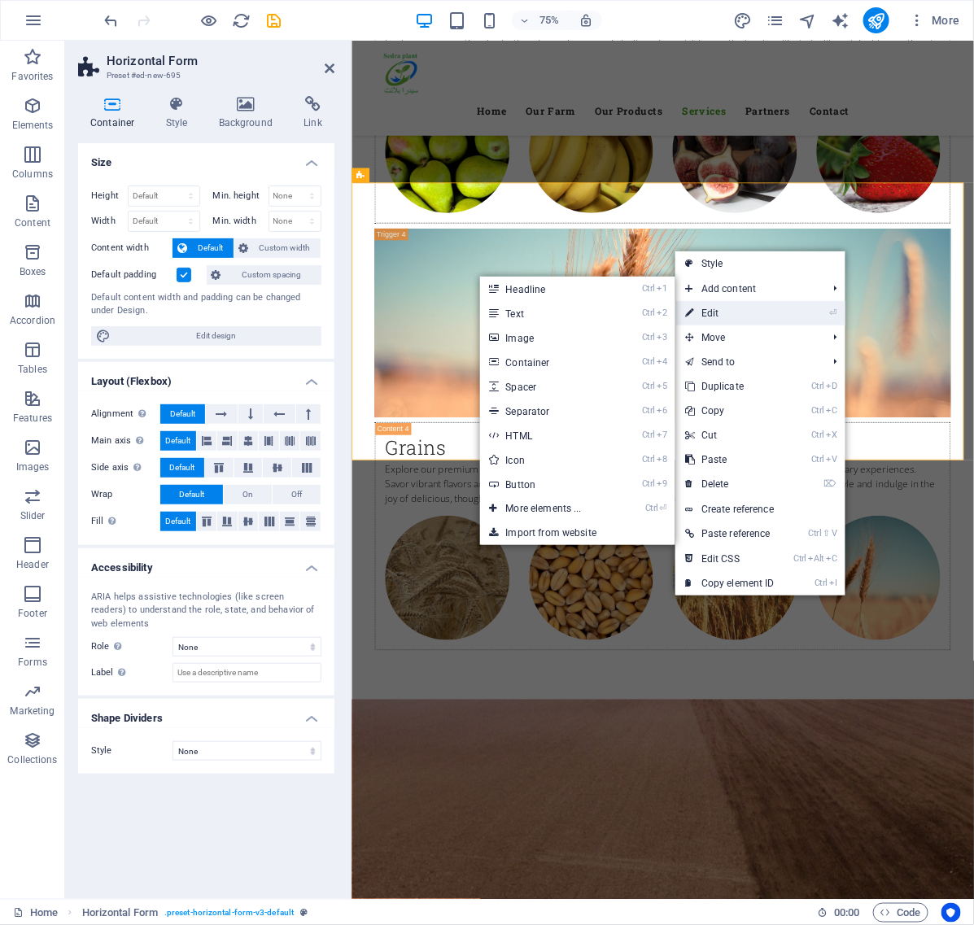
click at [731, 314] on link "⏎ Edit" at bounding box center [730, 313] width 109 height 24
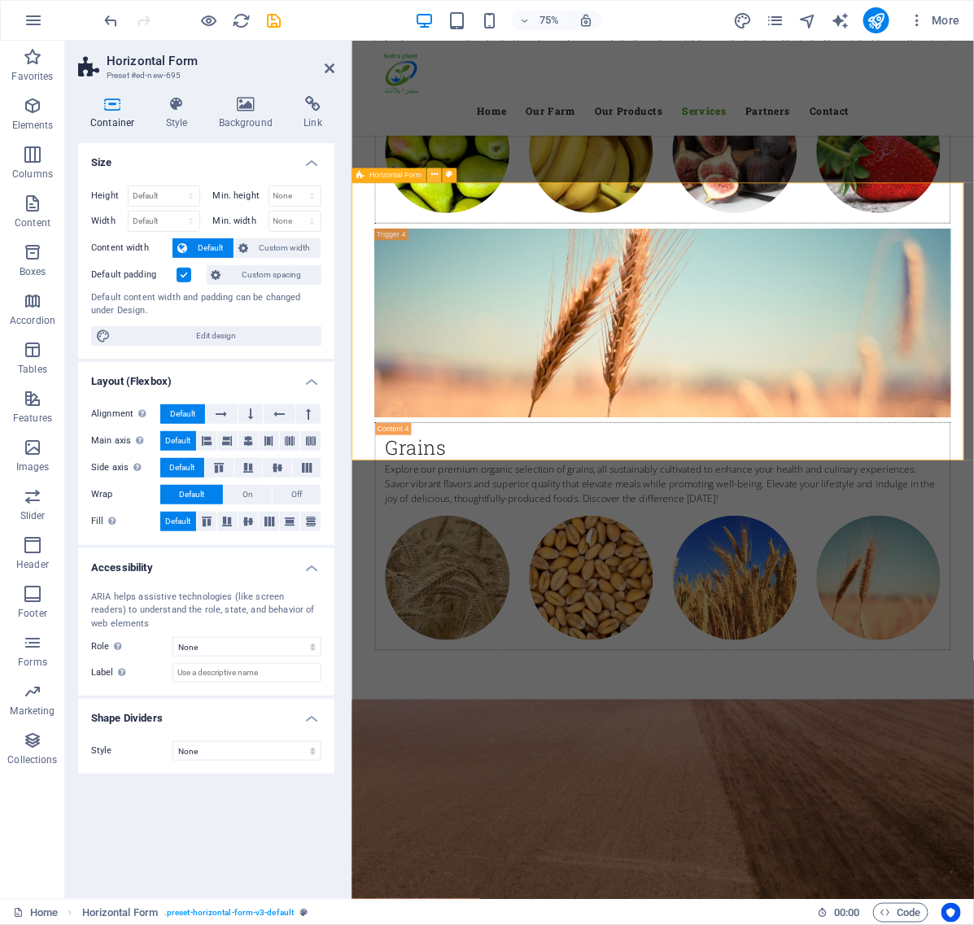
click at [436, 175] on icon at bounding box center [434, 175] width 7 height 13
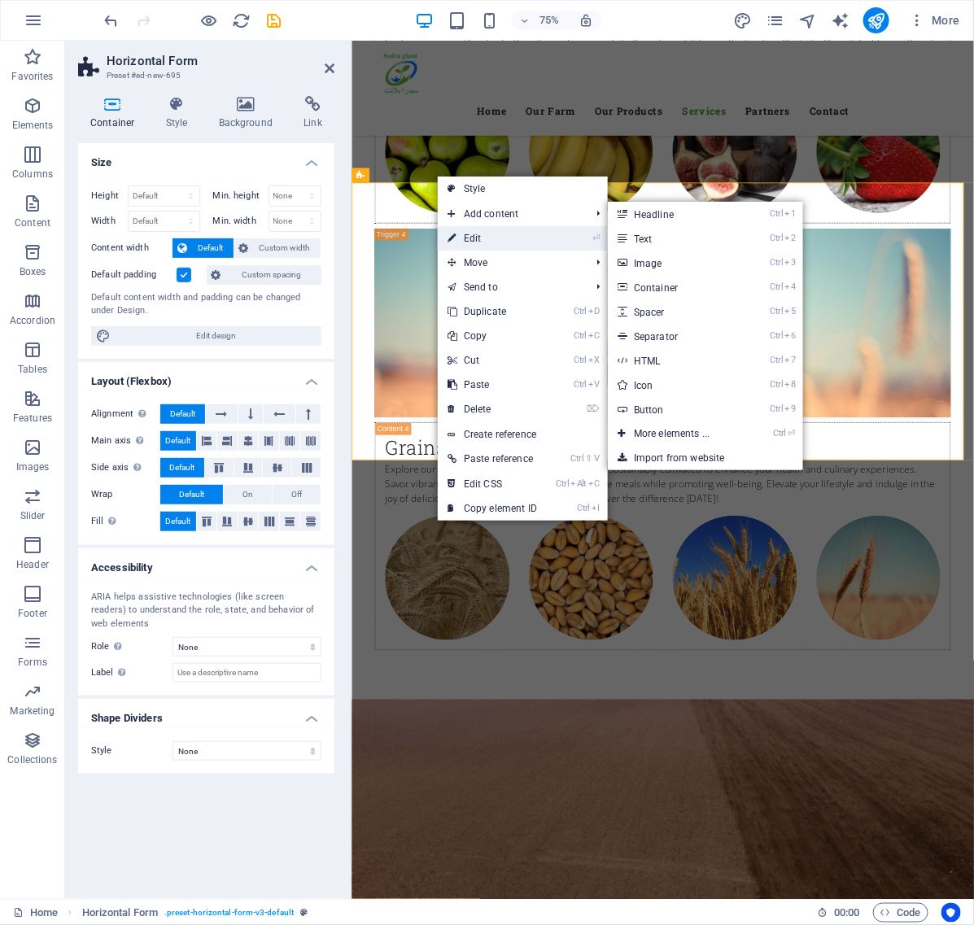
click at [475, 234] on link "⏎ Edit" at bounding box center [492, 238] width 109 height 24
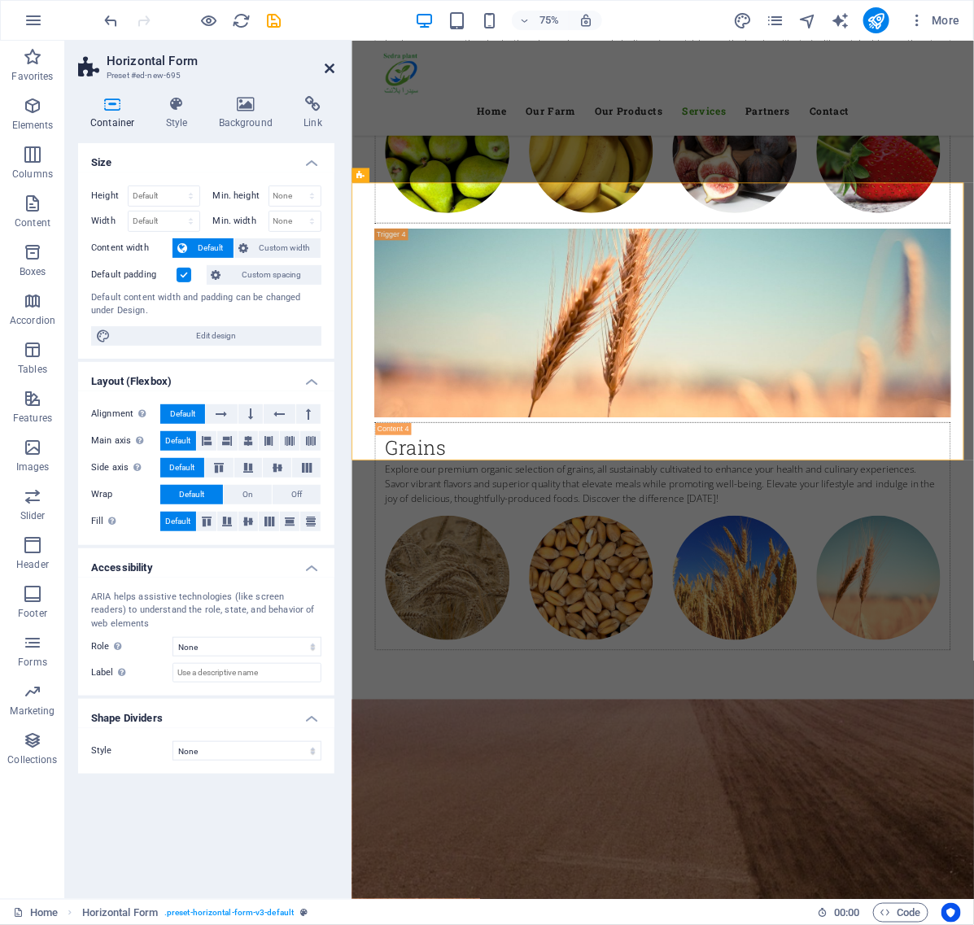
click at [330, 65] on icon at bounding box center [330, 68] width 10 height 13
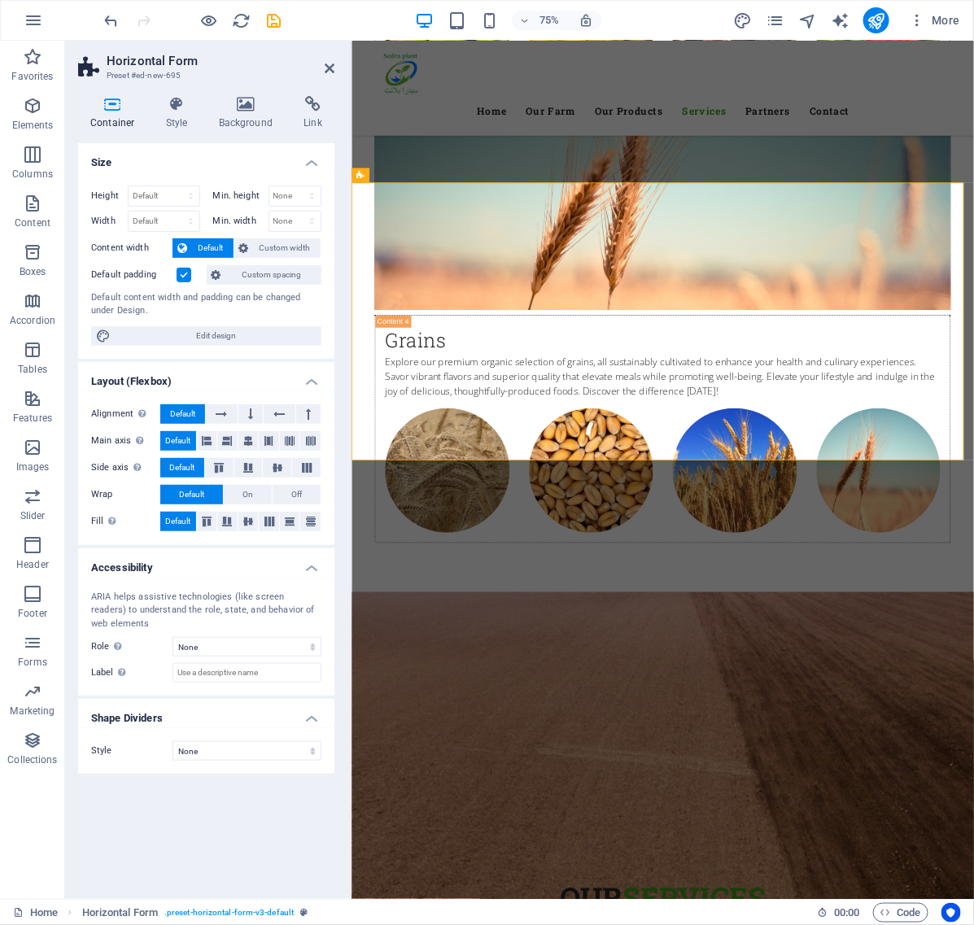
scroll to position [5935, 0]
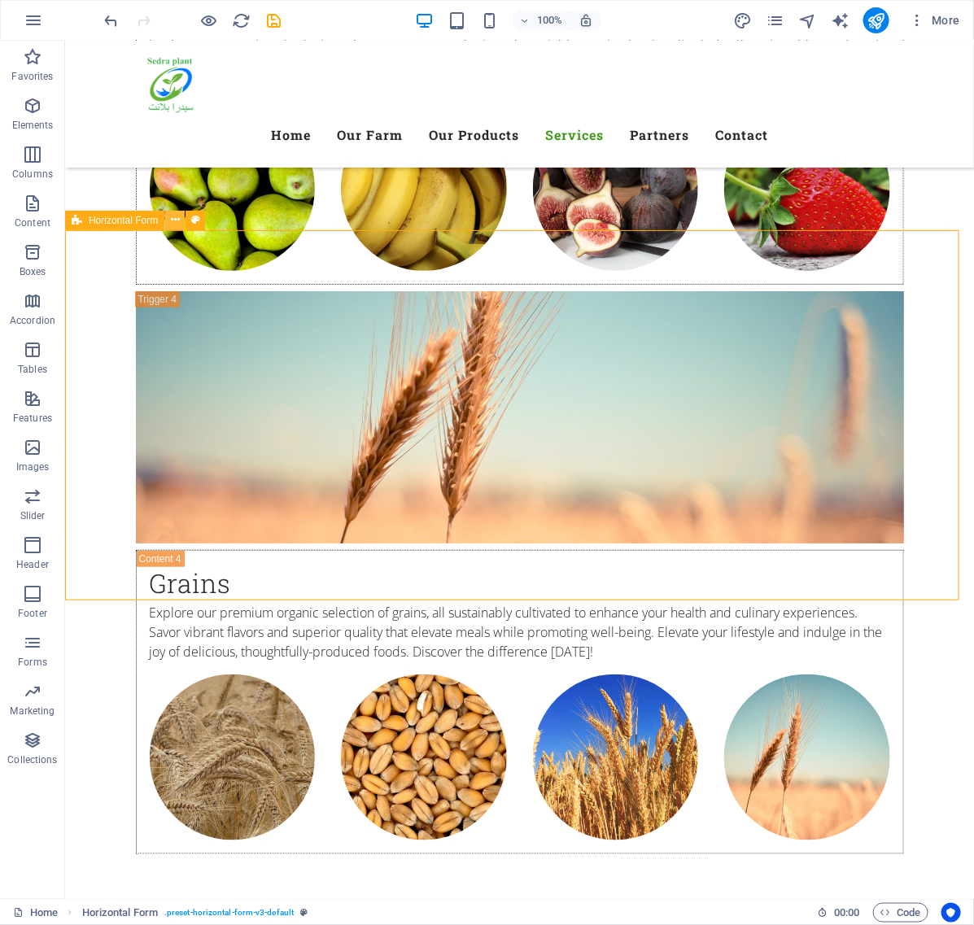
click at [175, 224] on icon at bounding box center [175, 220] width 9 height 17
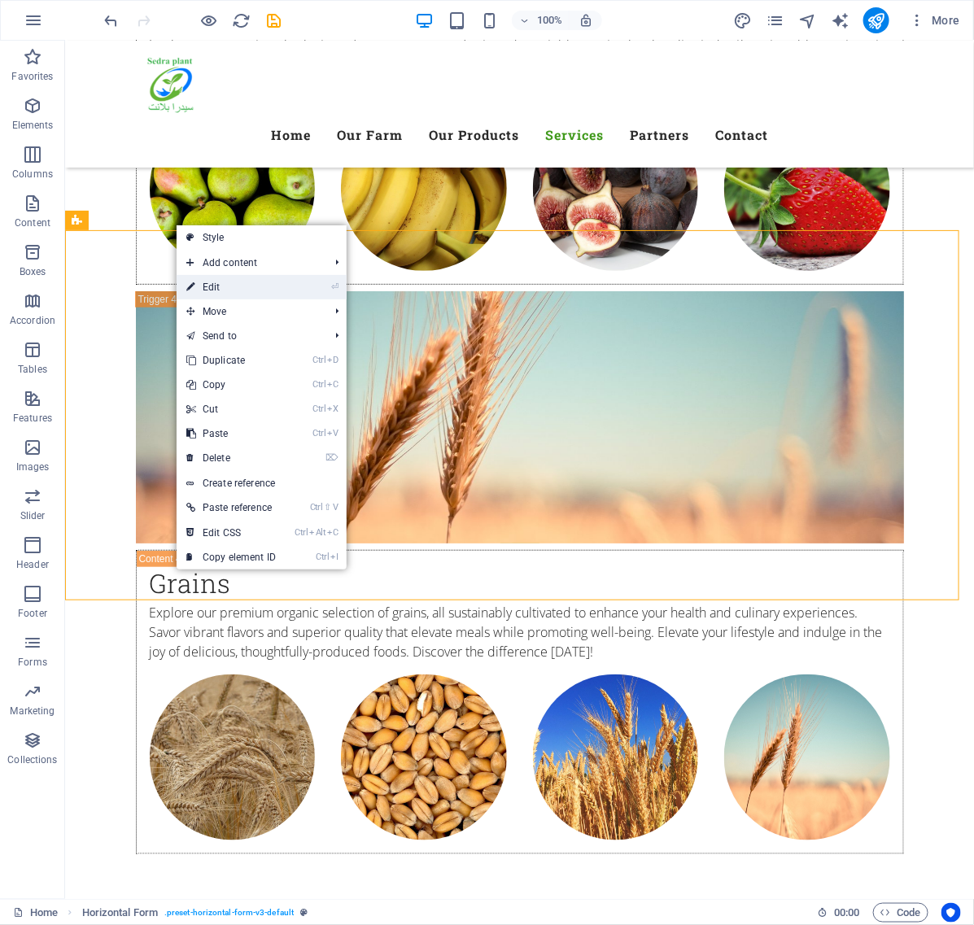
click at [230, 289] on link "⏎ Edit" at bounding box center [231, 287] width 109 height 24
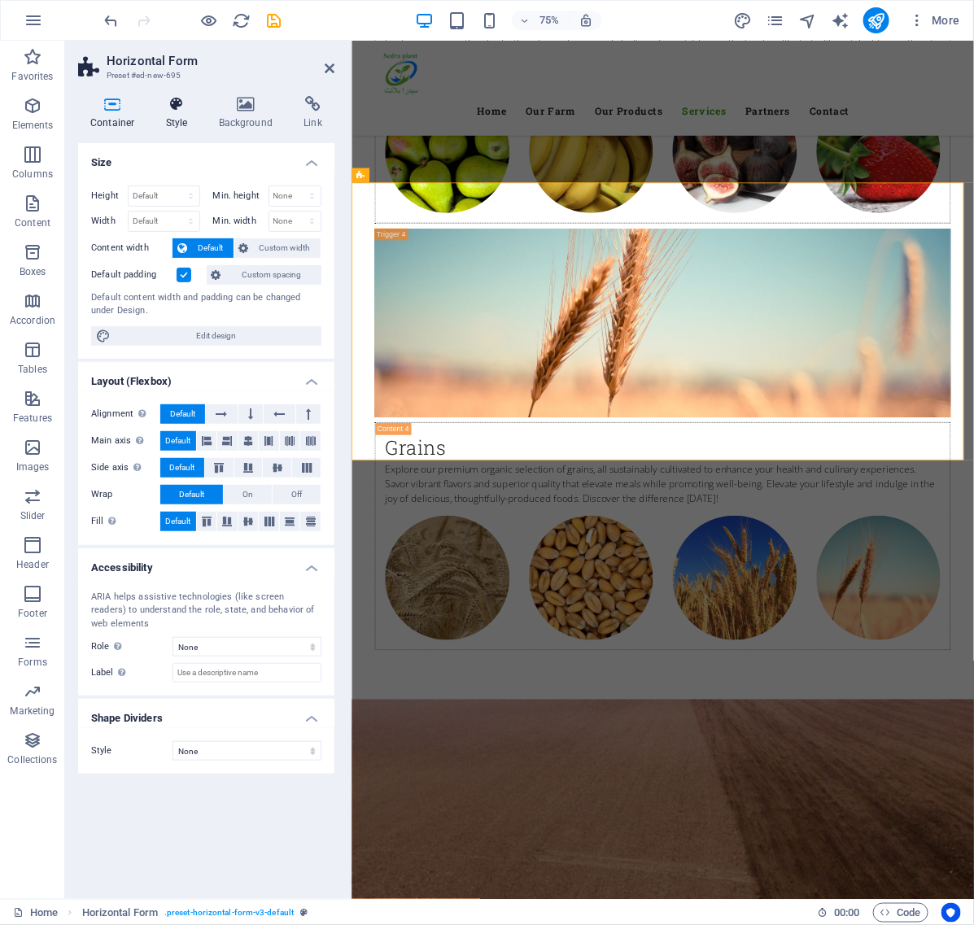
click at [191, 106] on icon at bounding box center [177, 104] width 46 height 16
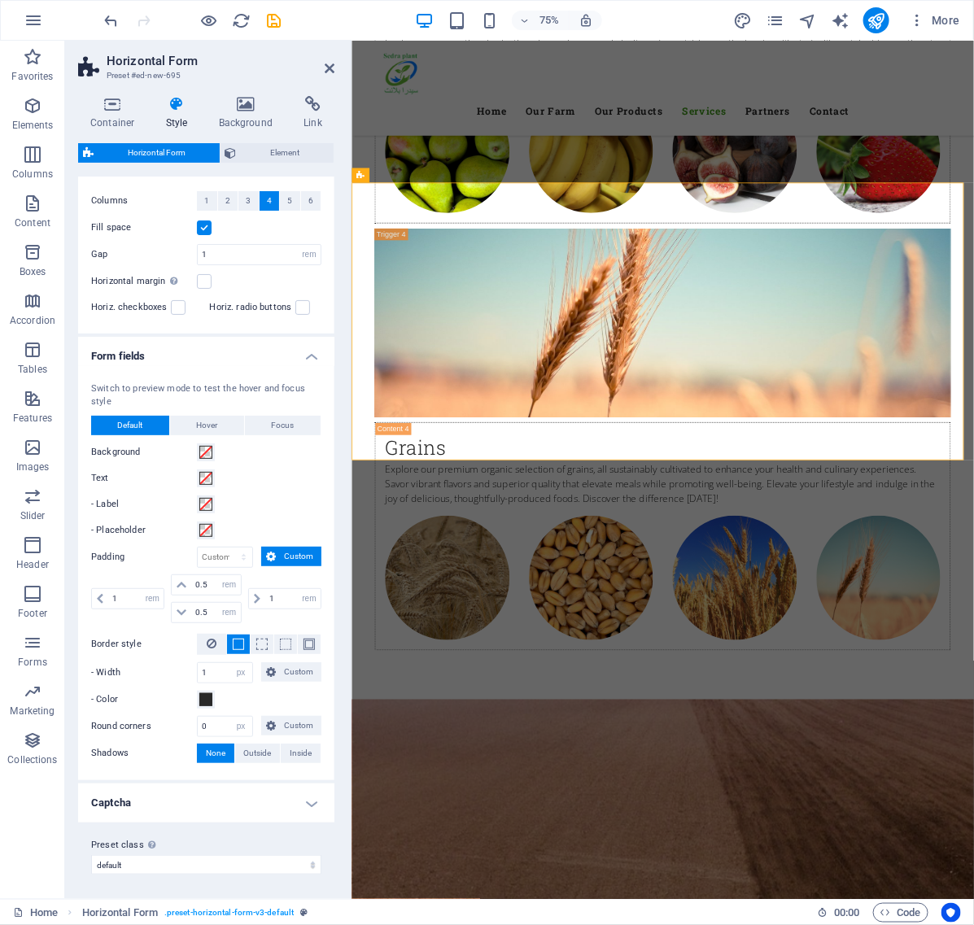
scroll to position [33, 0]
click at [432, 177] on icon at bounding box center [434, 175] width 7 height 13
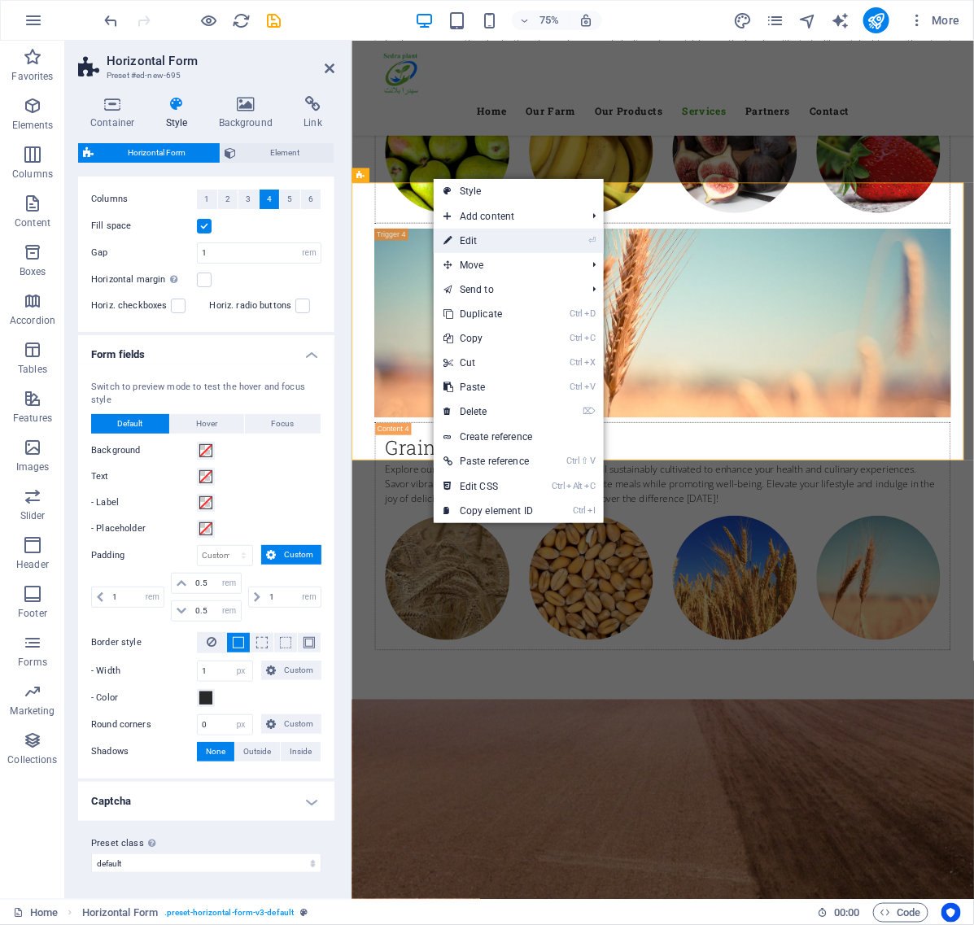
click at [472, 236] on link "⏎ Edit" at bounding box center [488, 241] width 109 height 24
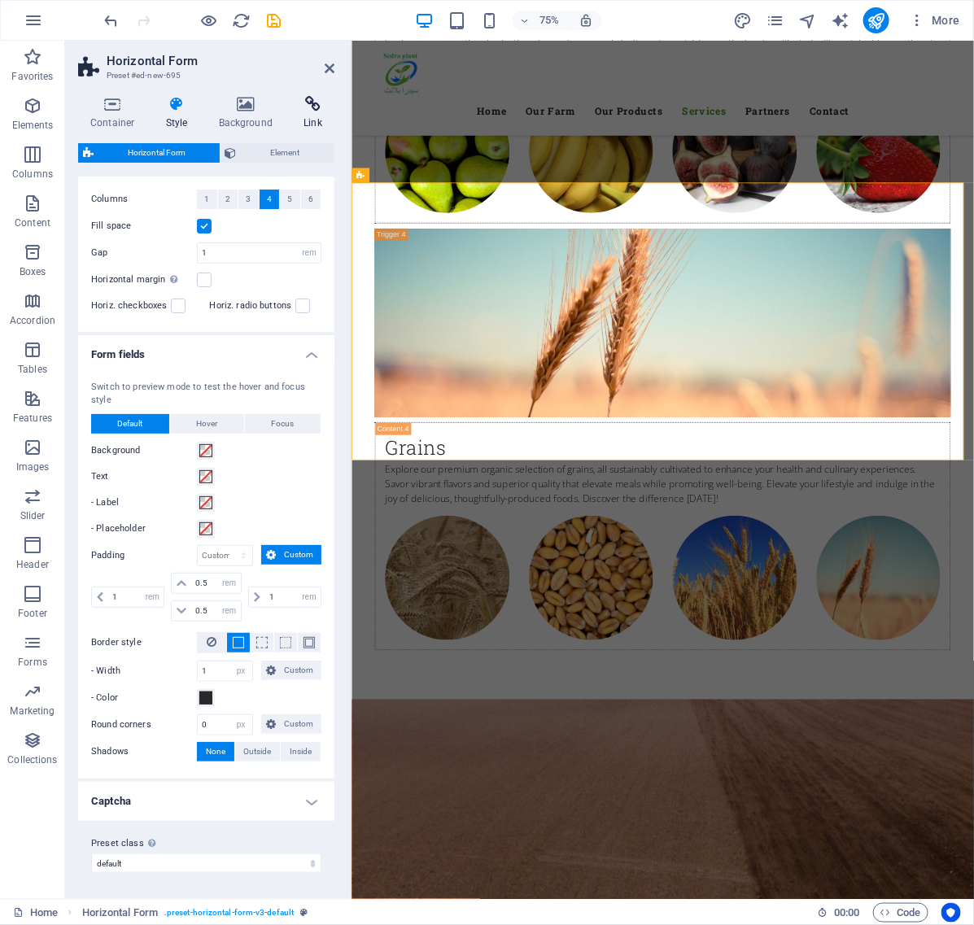
click at [301, 107] on icon at bounding box center [312, 104] width 43 height 16
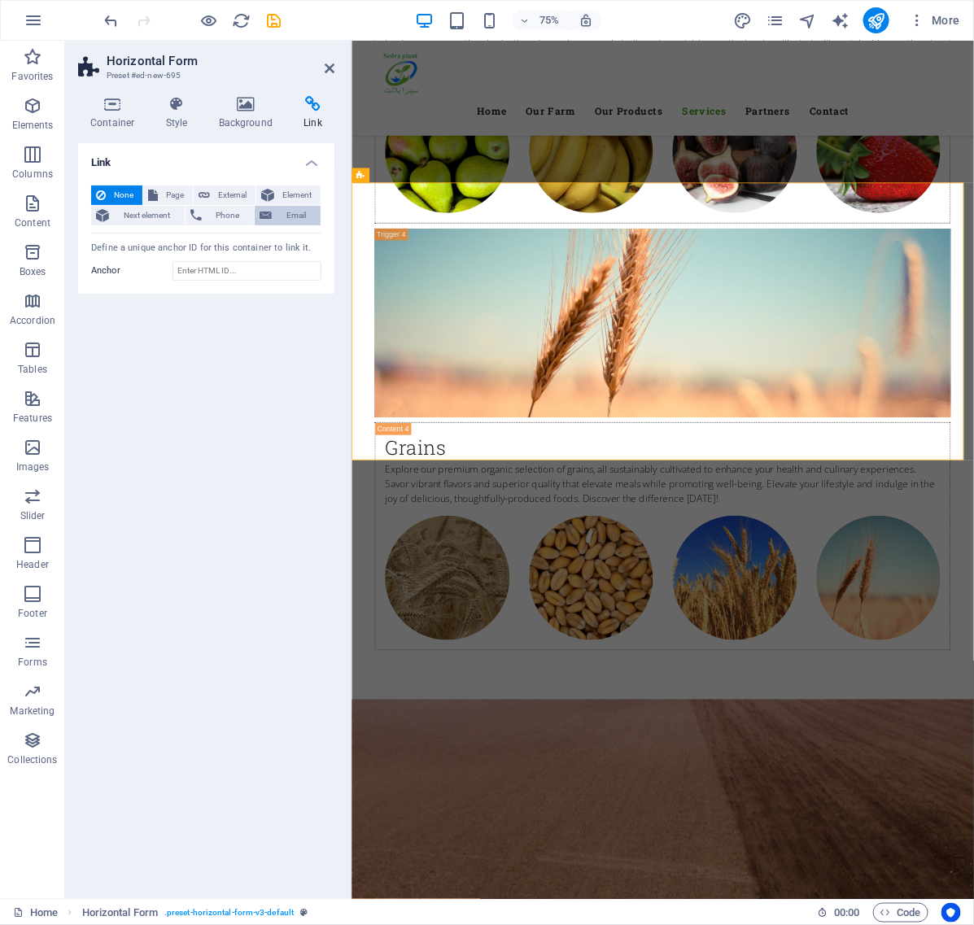
click at [301, 217] on span "Email" at bounding box center [296, 216] width 39 height 20
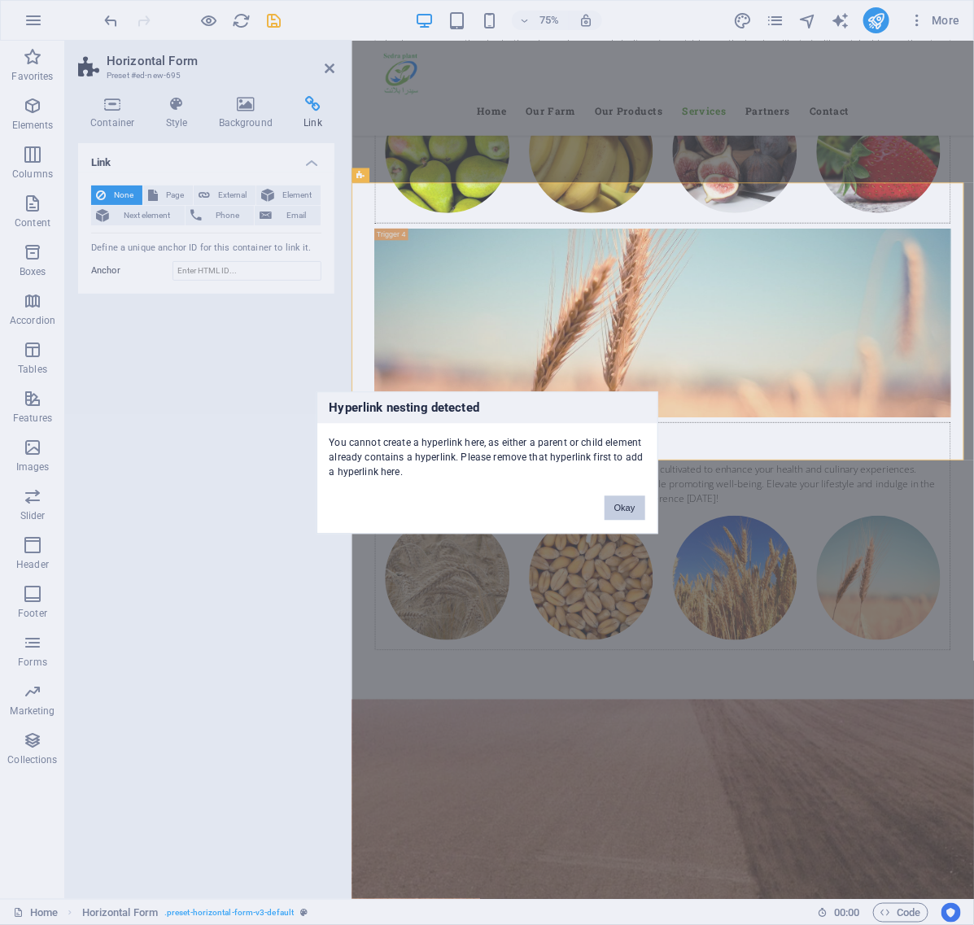
click at [624, 510] on button "Okay" at bounding box center [625, 508] width 41 height 24
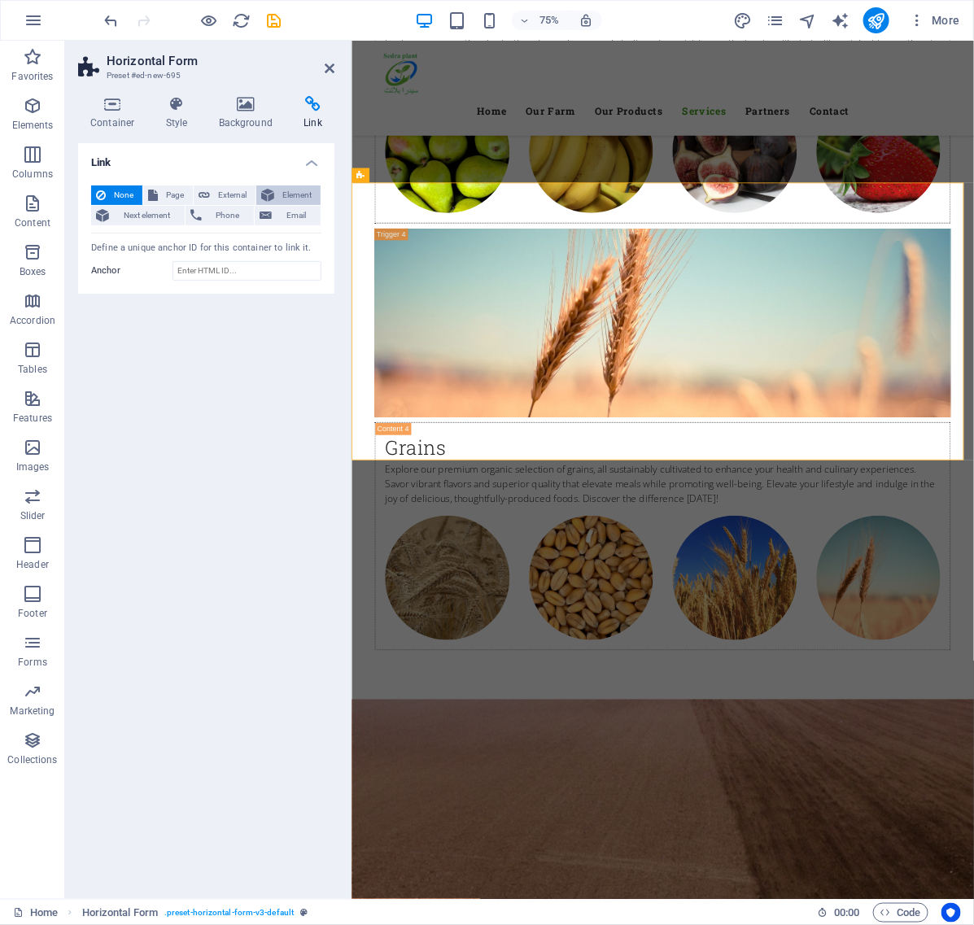
click at [287, 188] on span "Element" at bounding box center [297, 196] width 37 height 20
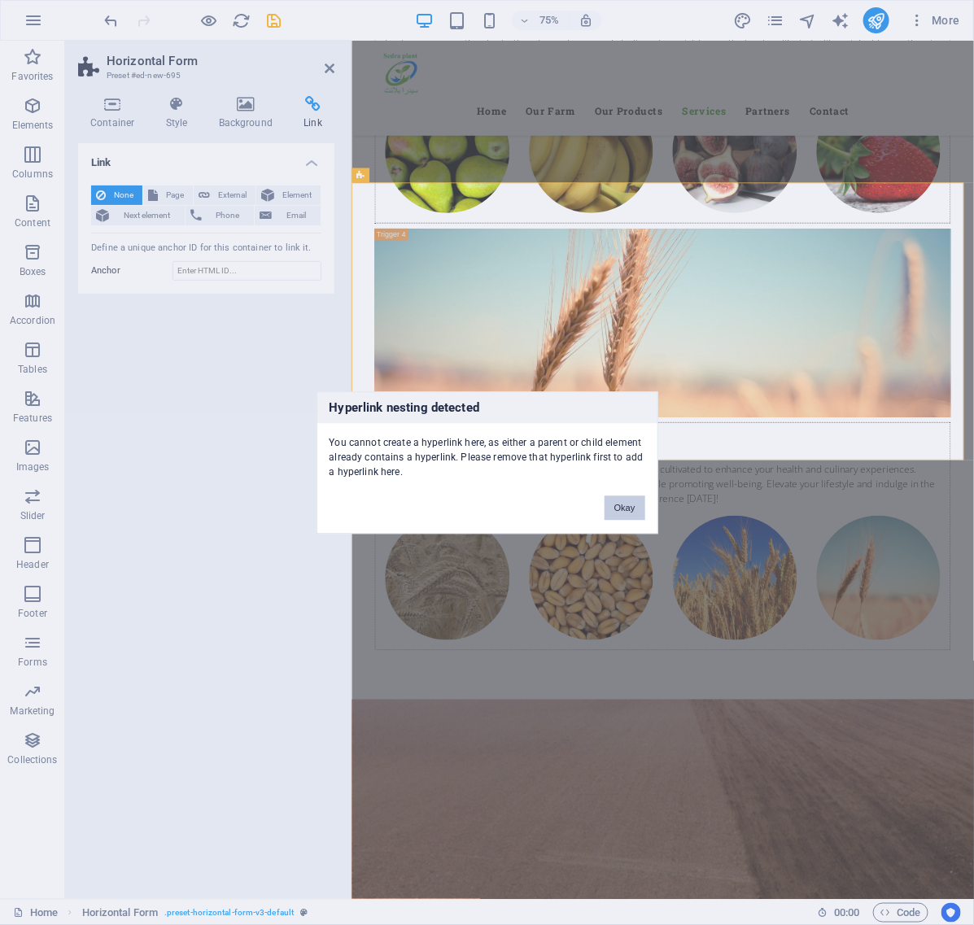
click at [624, 505] on button "Okay" at bounding box center [625, 508] width 41 height 24
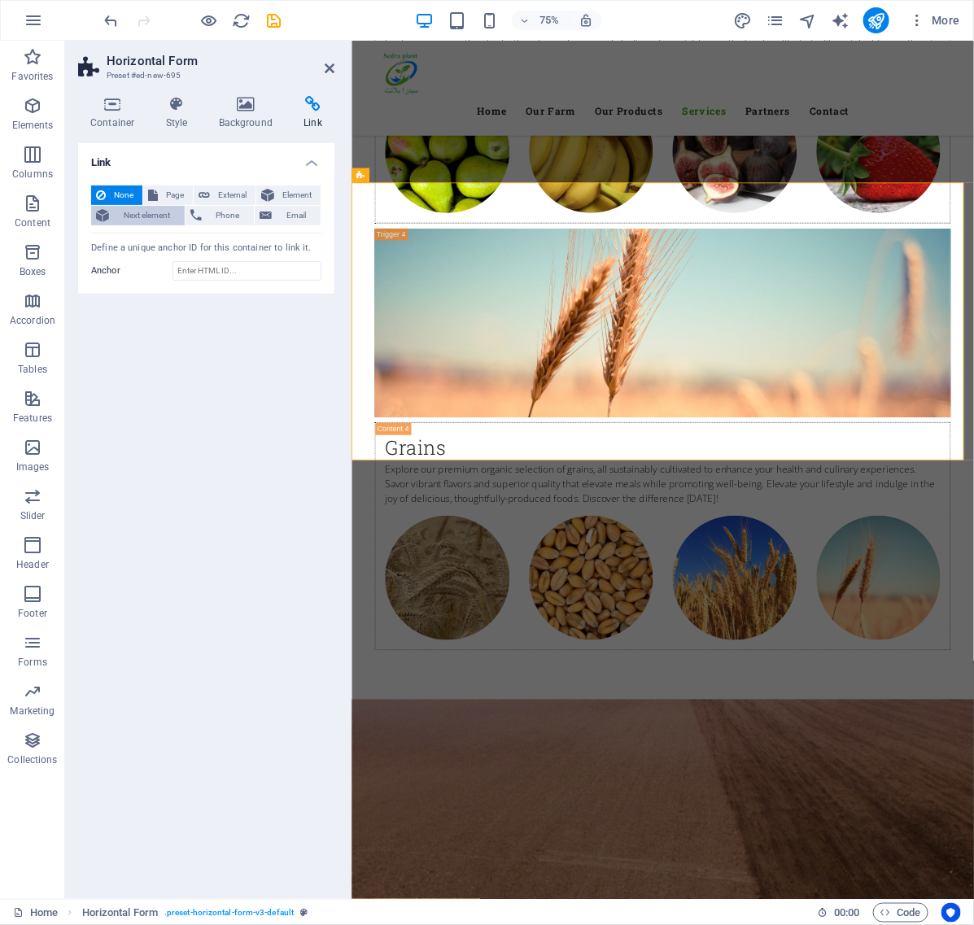
click at [129, 216] on span "Next element" at bounding box center [147, 216] width 66 height 20
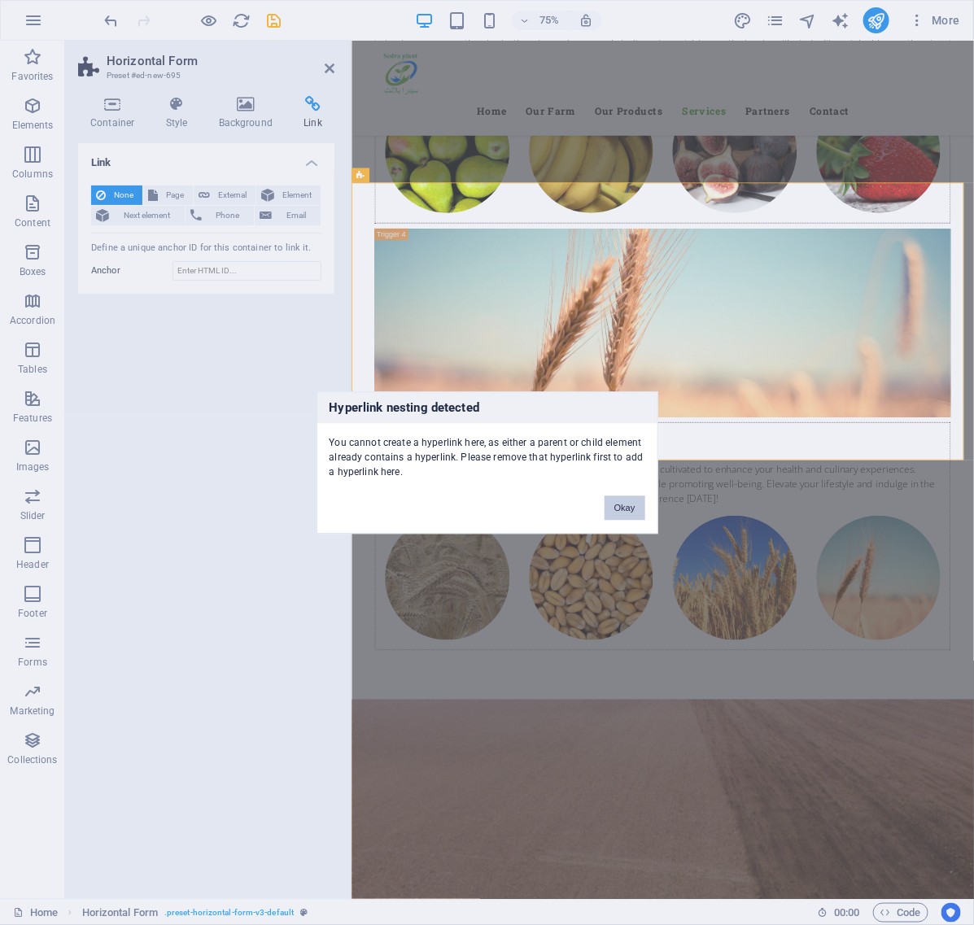
click at [623, 503] on button "Okay" at bounding box center [625, 508] width 41 height 24
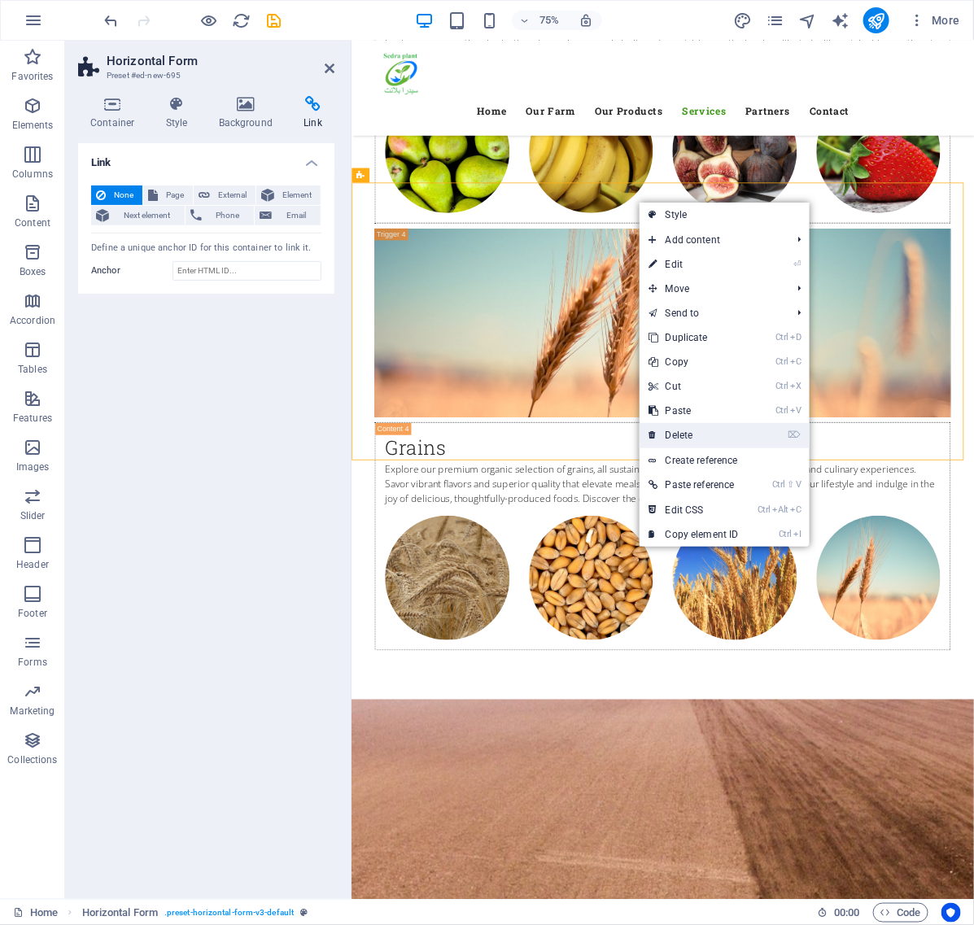
click at [724, 437] on link "⌦ Delete" at bounding box center [694, 435] width 109 height 24
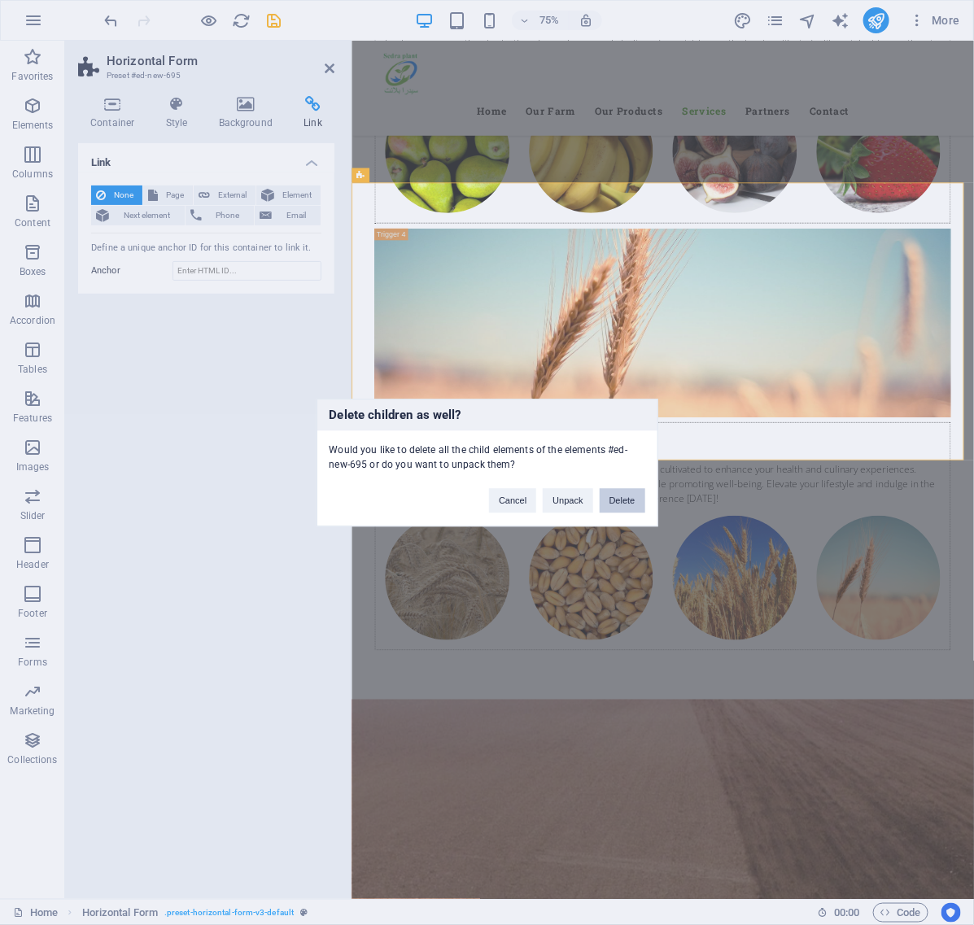
click at [633, 509] on button "Delete" at bounding box center [623, 500] width 46 height 24
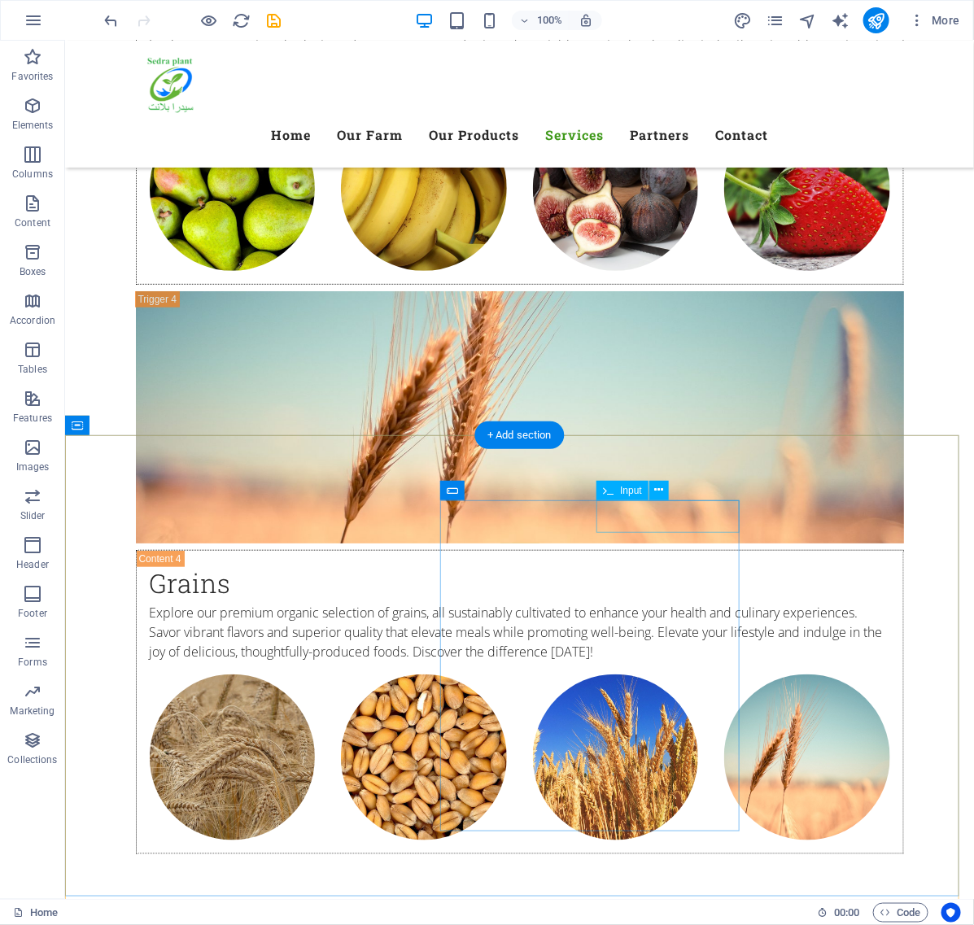
scroll to position [6251, 0]
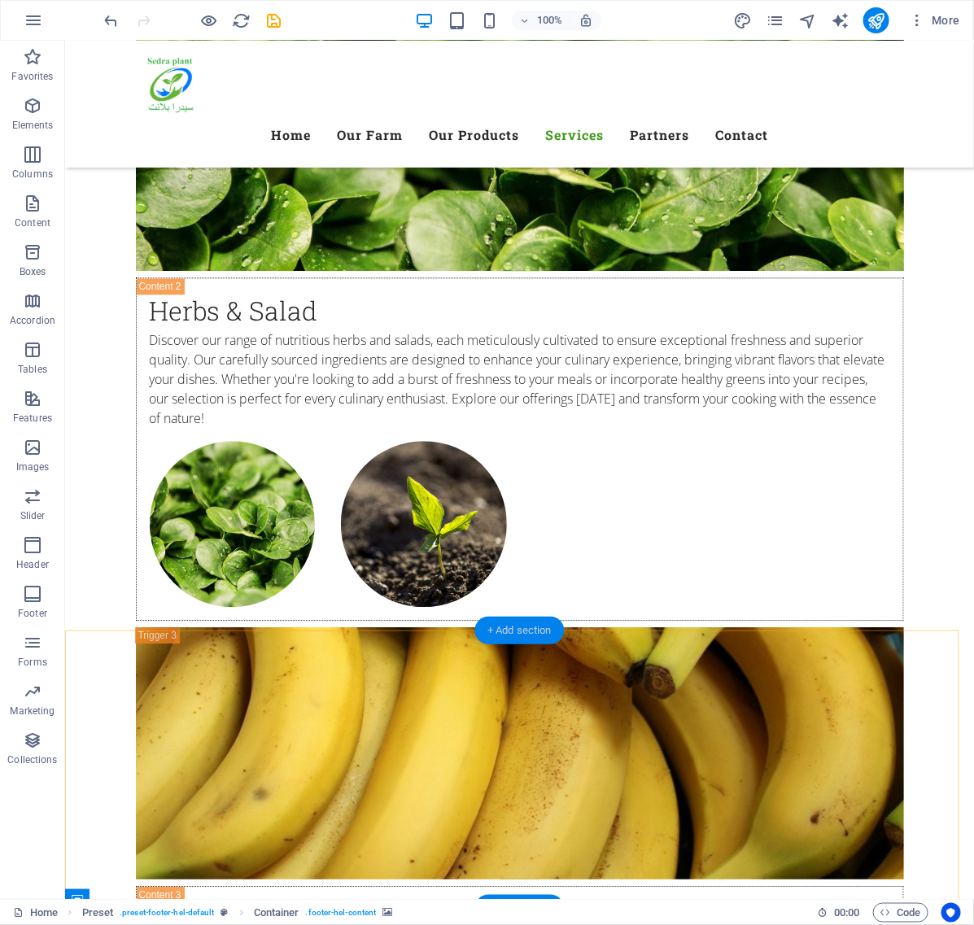
scroll to position [4929, 0]
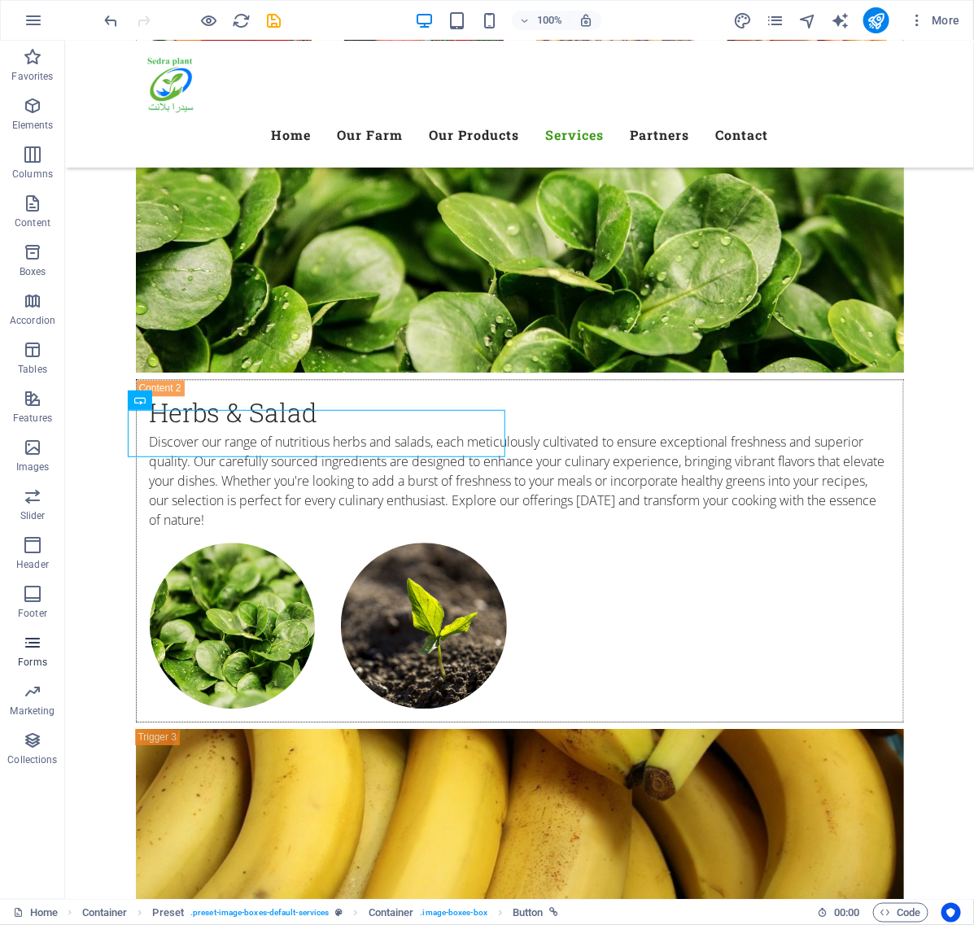
click at [35, 649] on icon "button" at bounding box center [33, 643] width 20 height 20
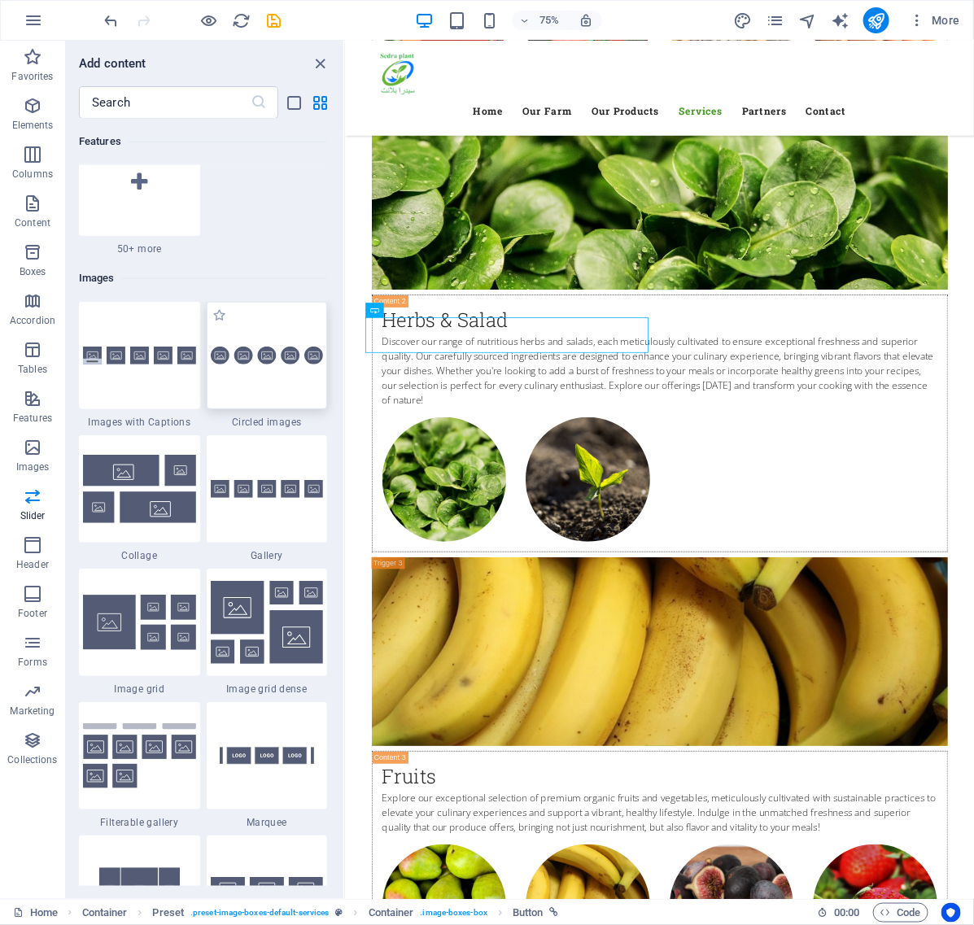
scroll to position [7506, 0]
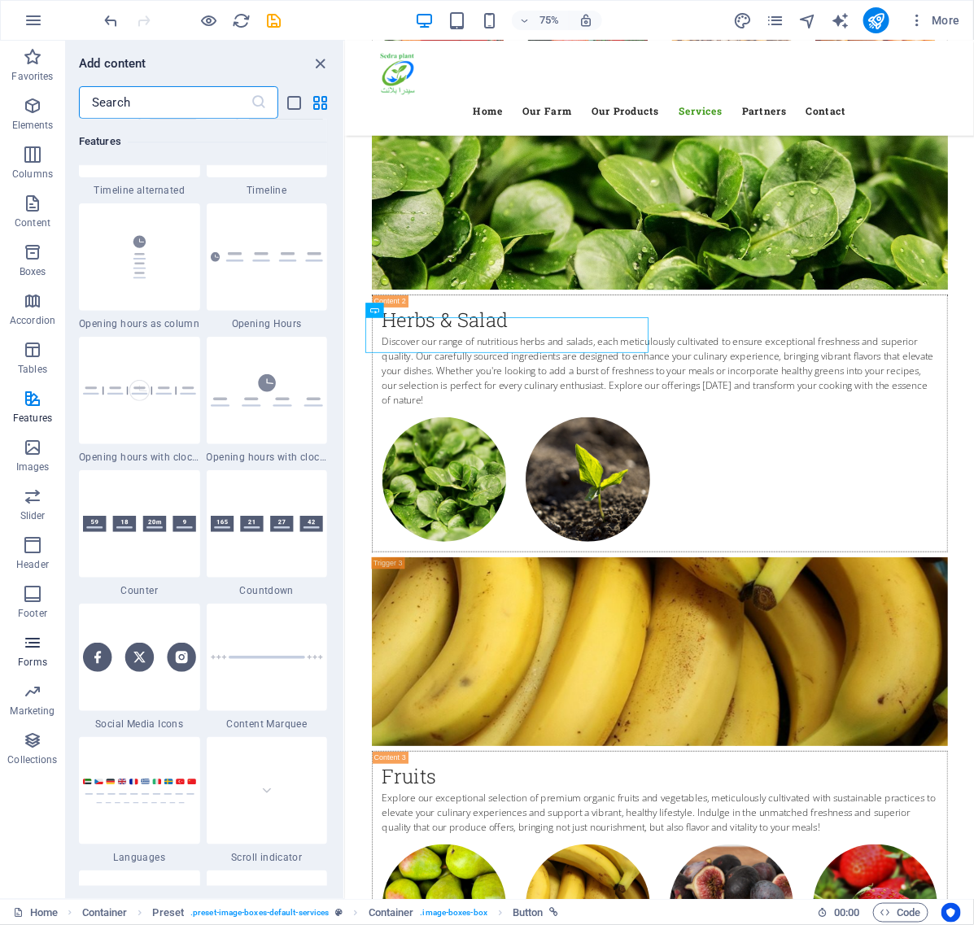
click at [37, 654] on span "Forms" at bounding box center [32, 652] width 65 height 39
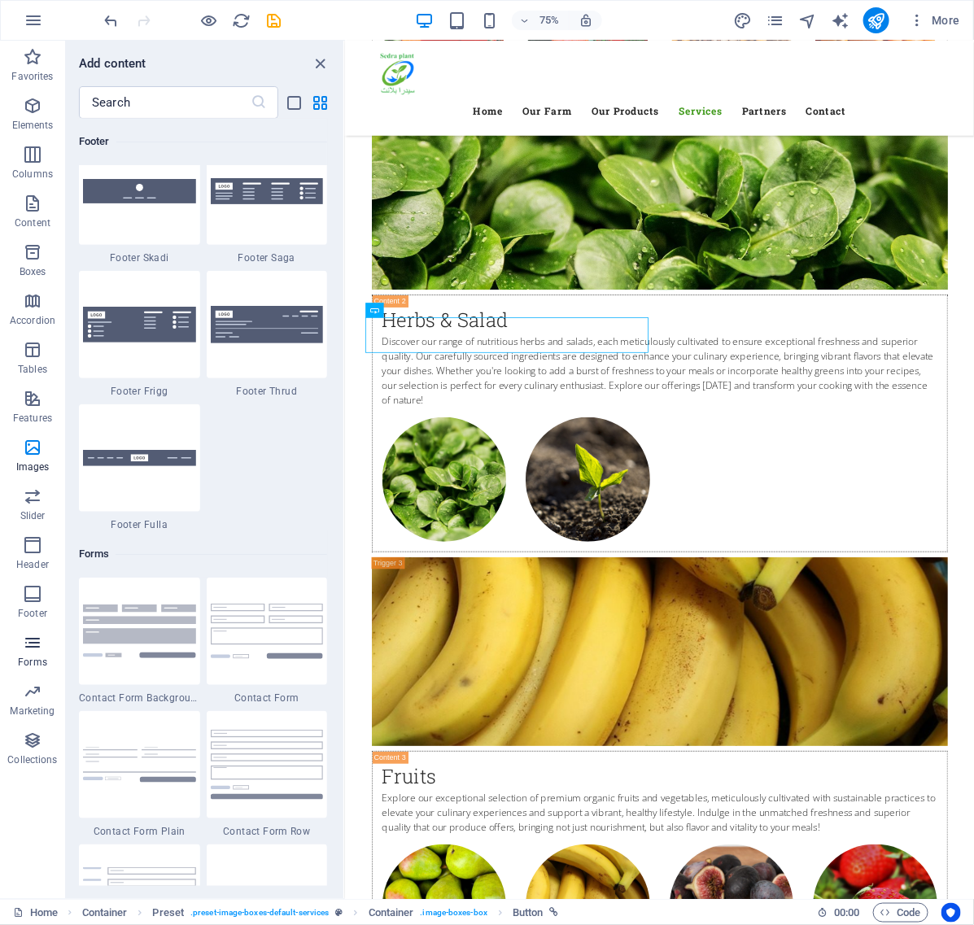
scroll to position [11881, 0]
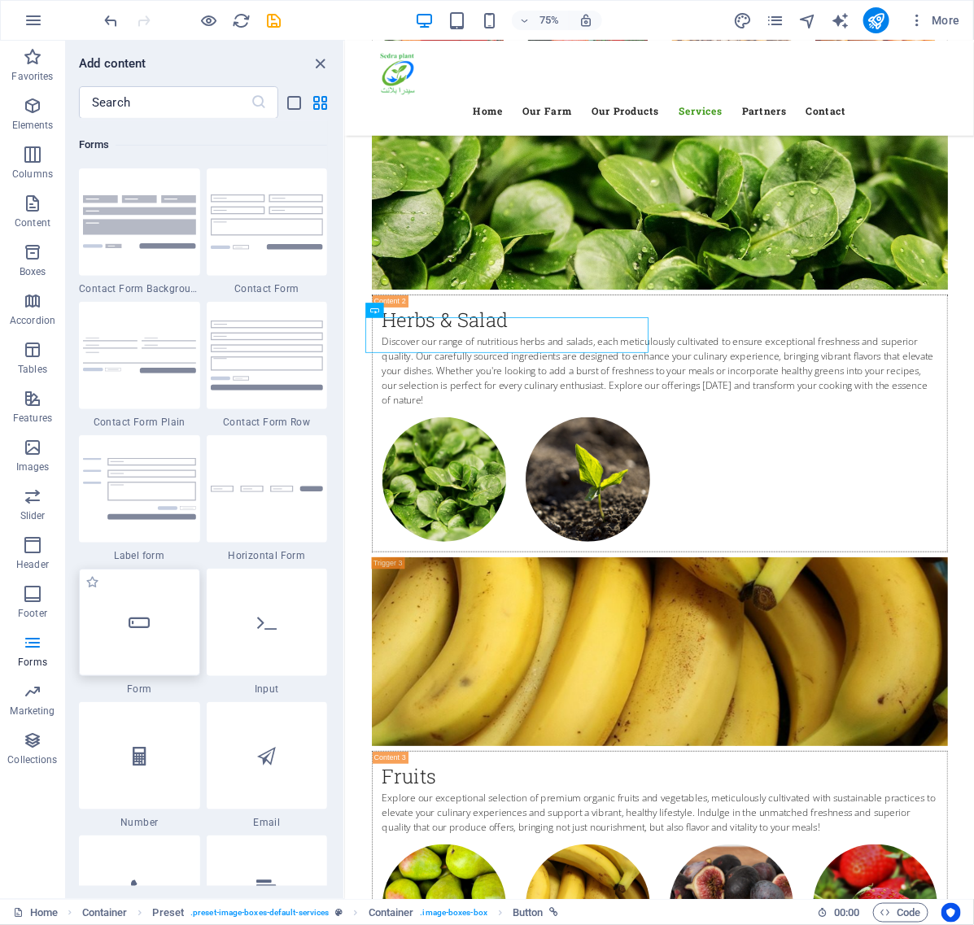
click at [147, 637] on div at bounding box center [139, 622] width 121 height 107
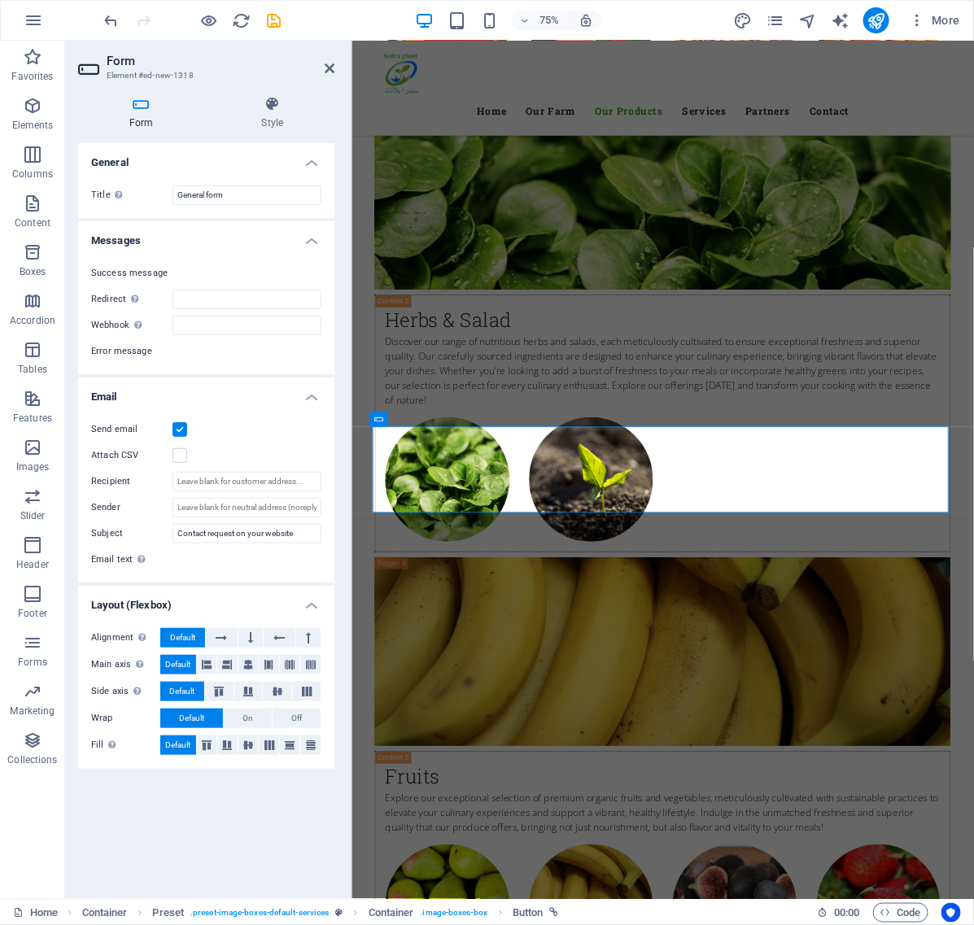
scroll to position [4323, 0]
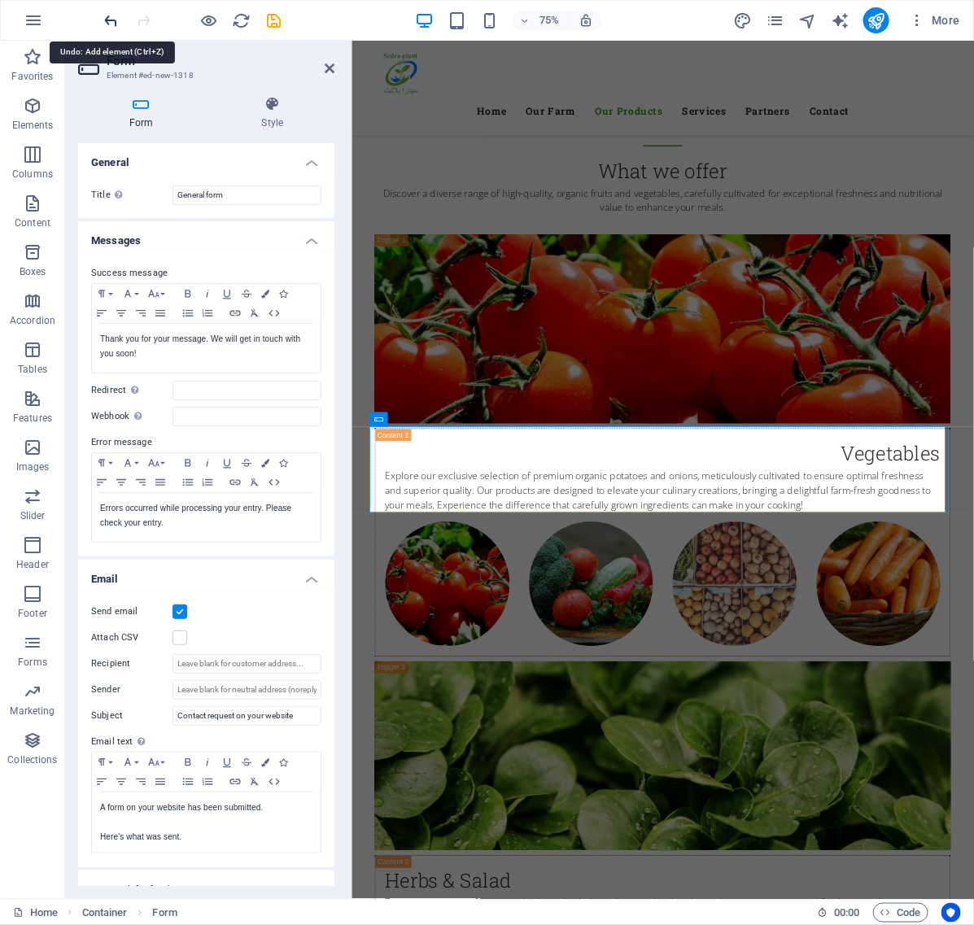
click at [114, 18] on icon "undo" at bounding box center [112, 20] width 19 height 19
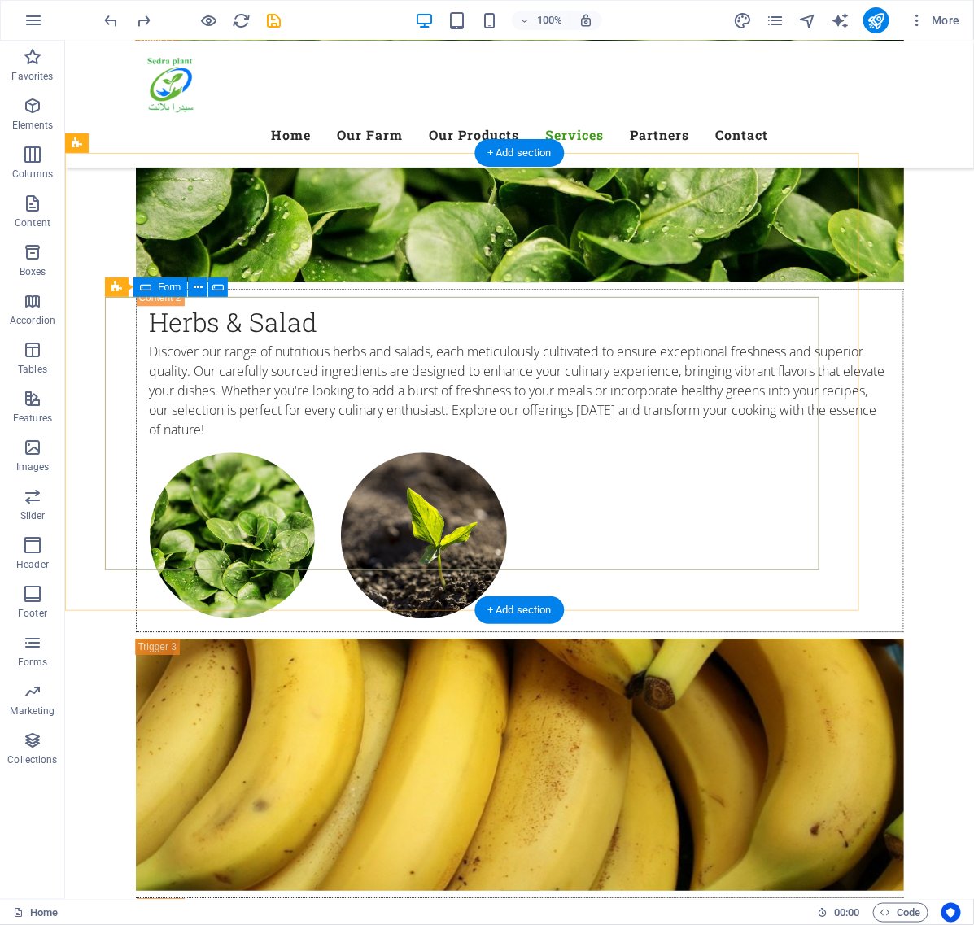
scroll to position [4994, 0]
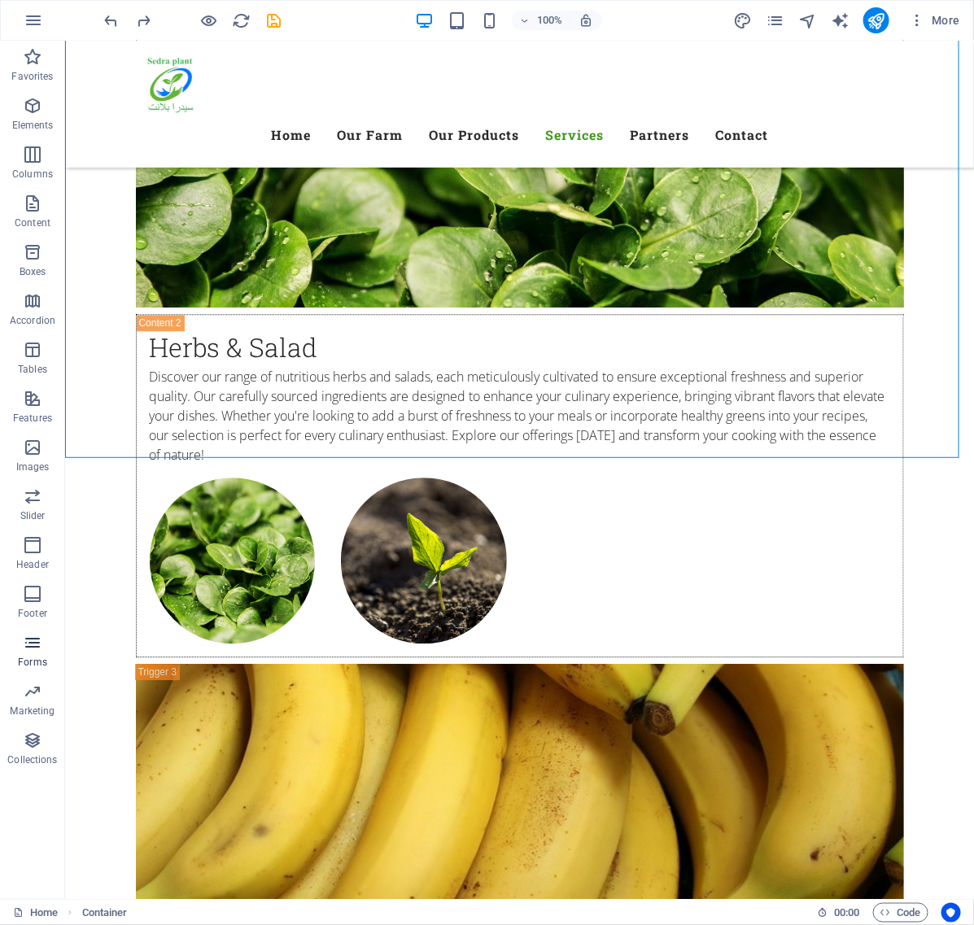
click at [38, 648] on icon "button" at bounding box center [33, 643] width 20 height 20
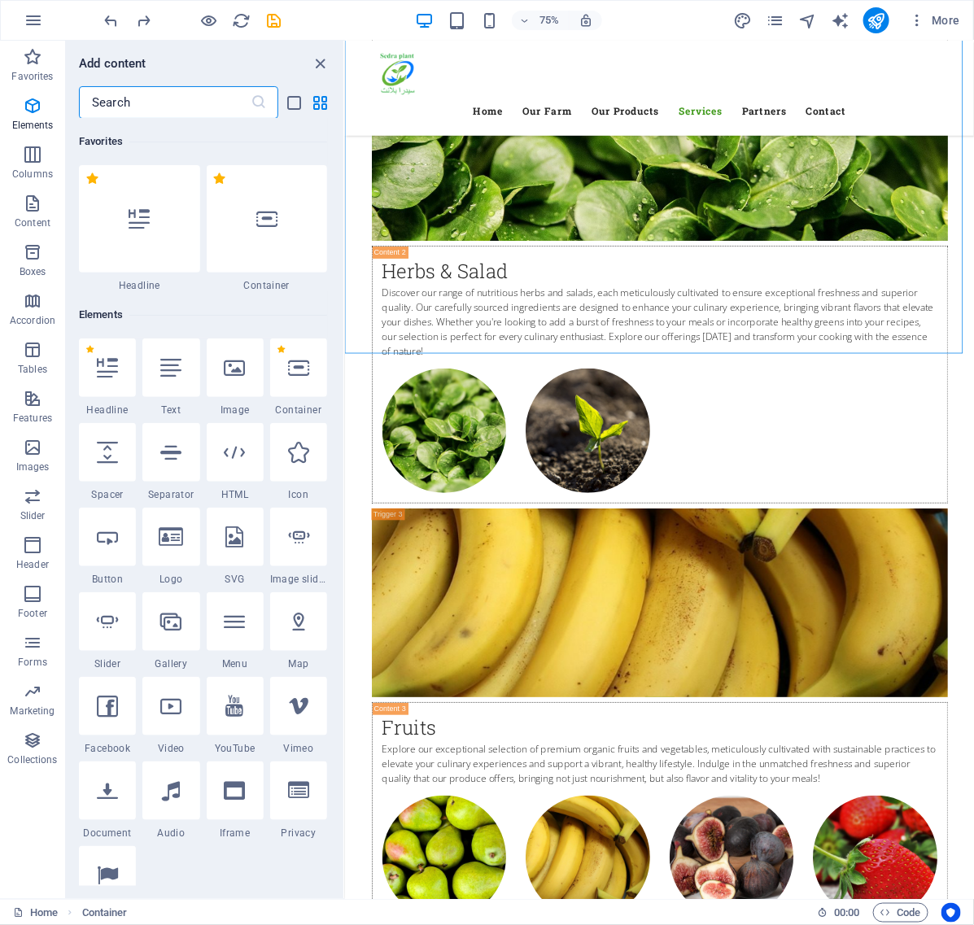
scroll to position [11882, 0]
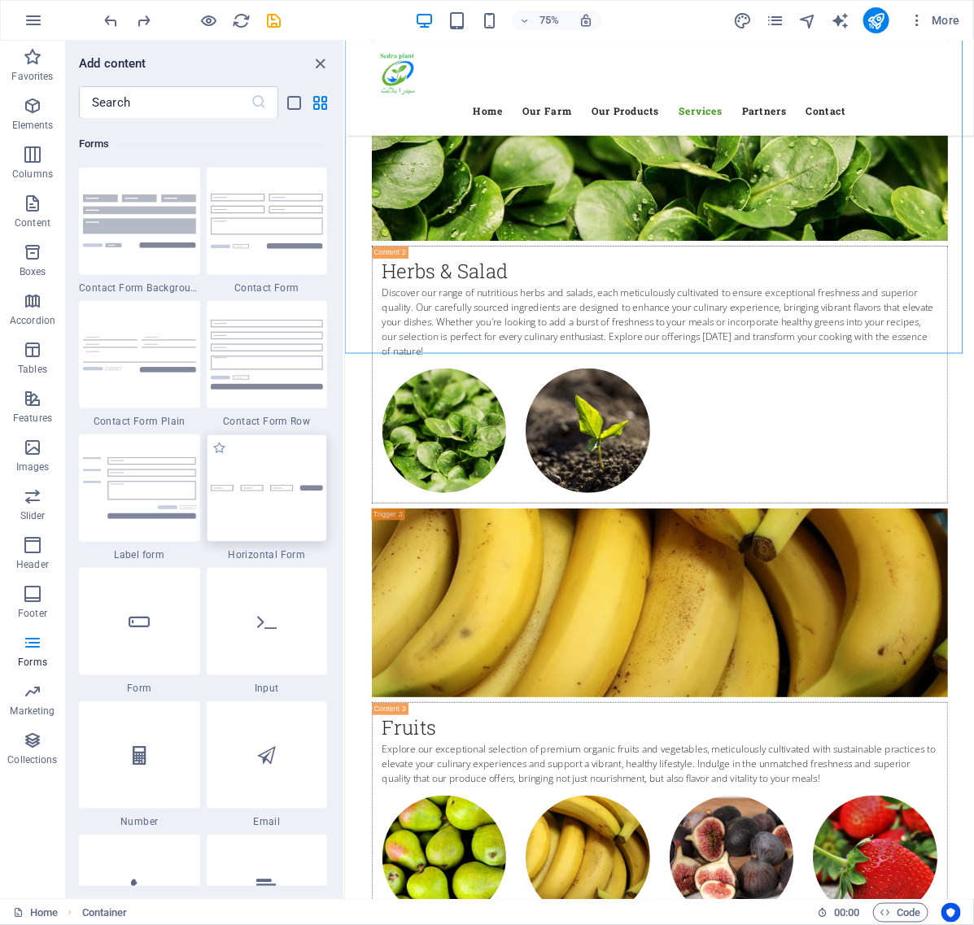
click at [258, 503] on div at bounding box center [267, 488] width 121 height 107
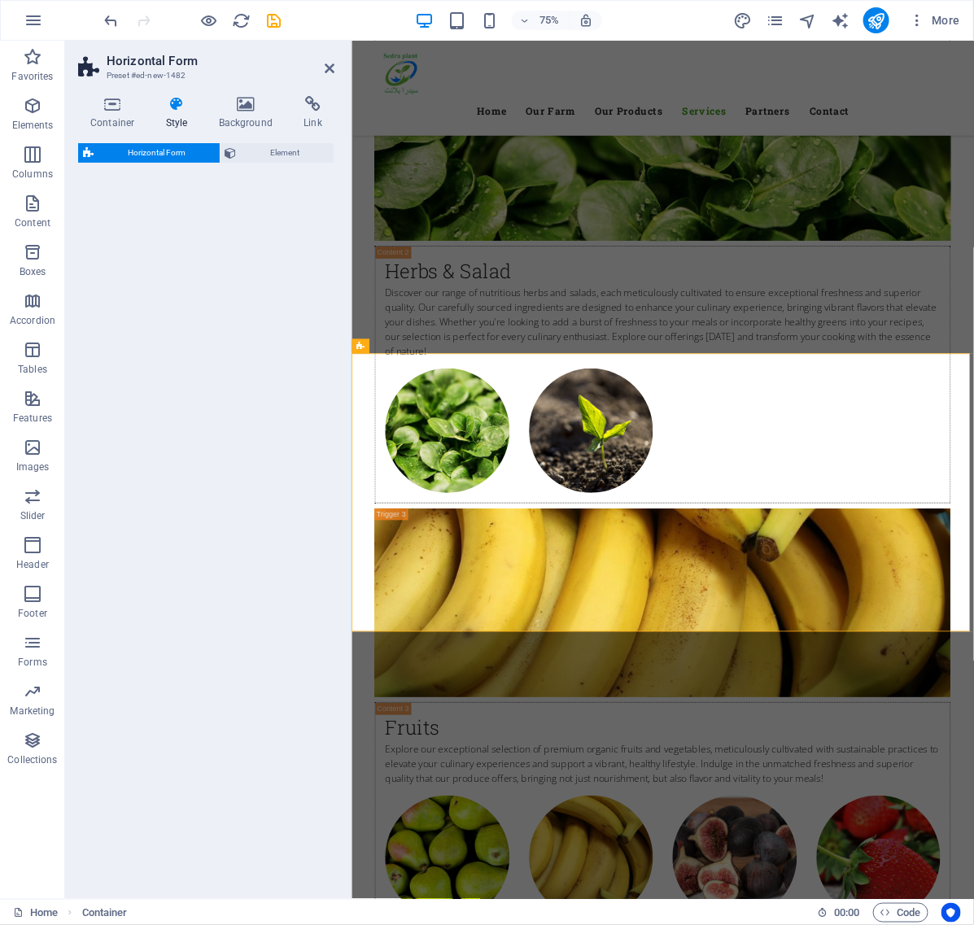
select select "rem"
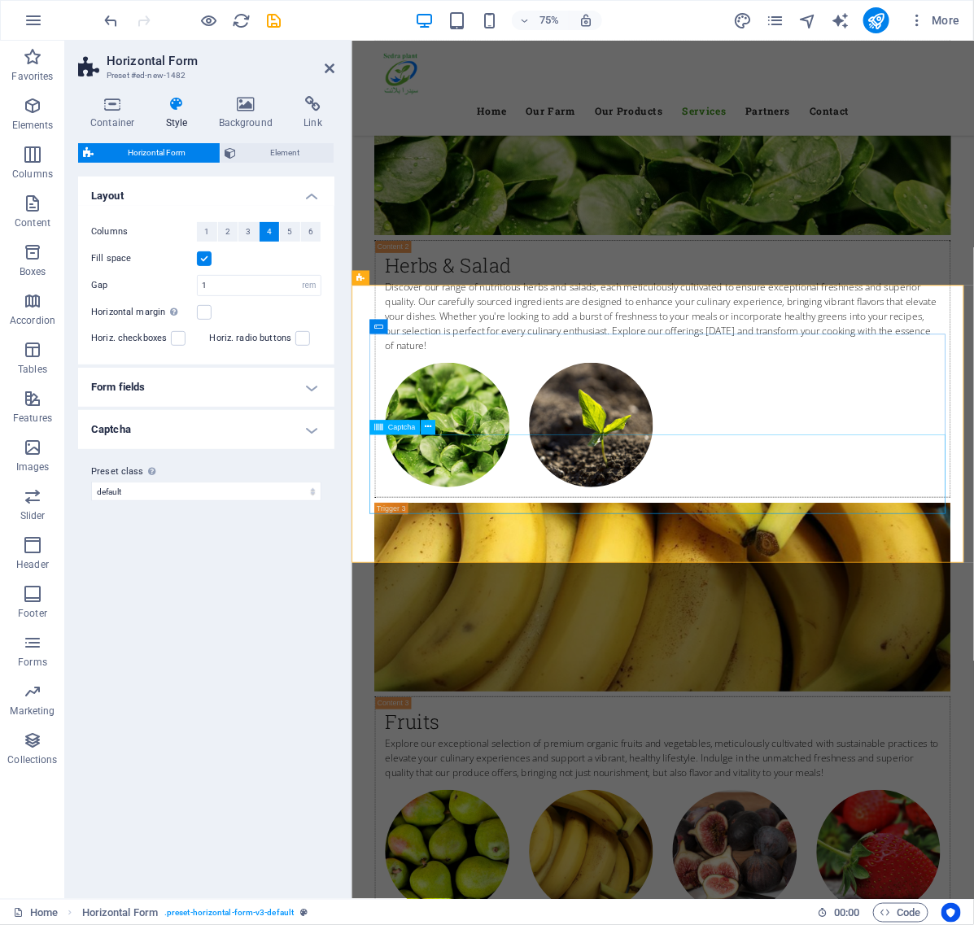
scroll to position [5137, 0]
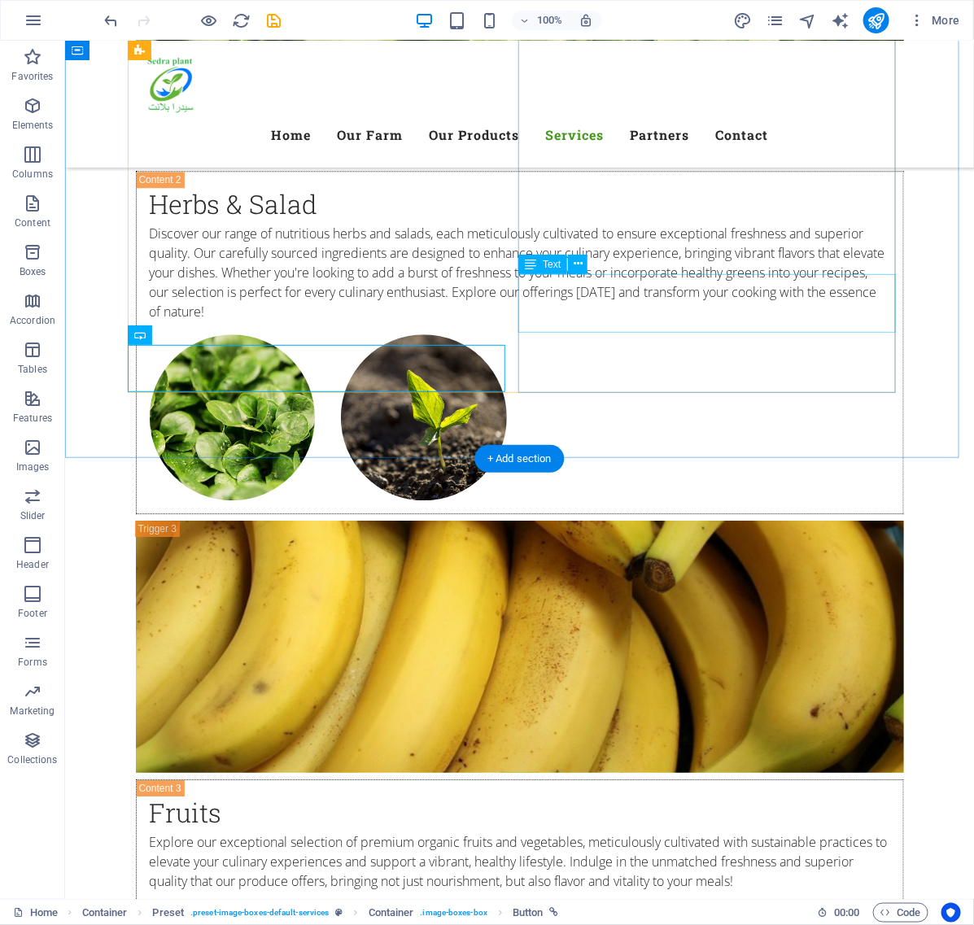
scroll to position [4994, 0]
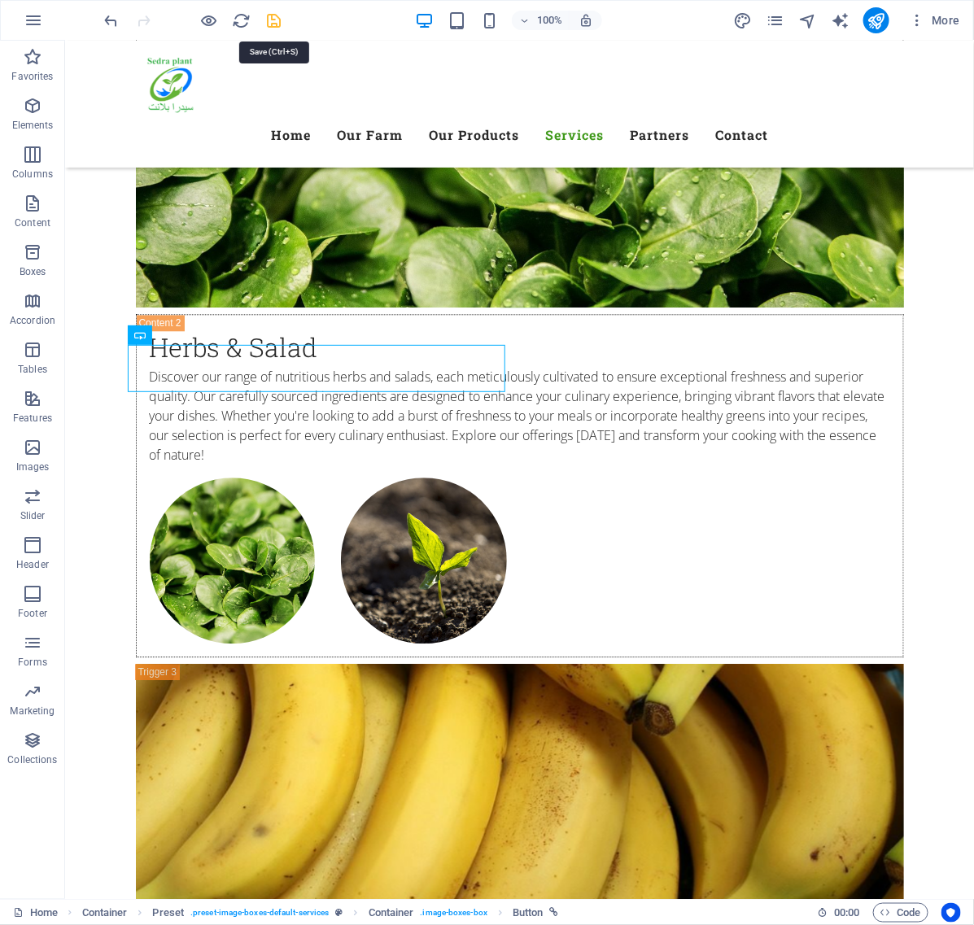
click at [273, 22] on icon "save" at bounding box center [274, 20] width 19 height 19
checkbox input "false"
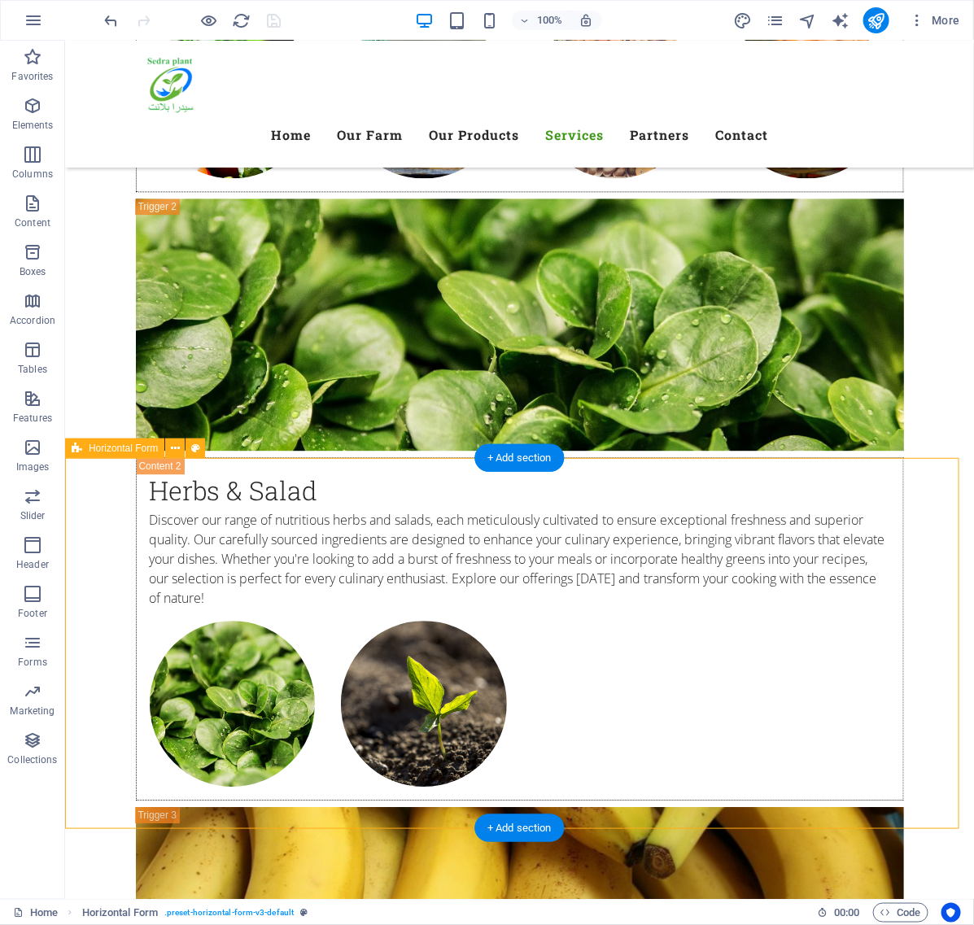
select select "rem"
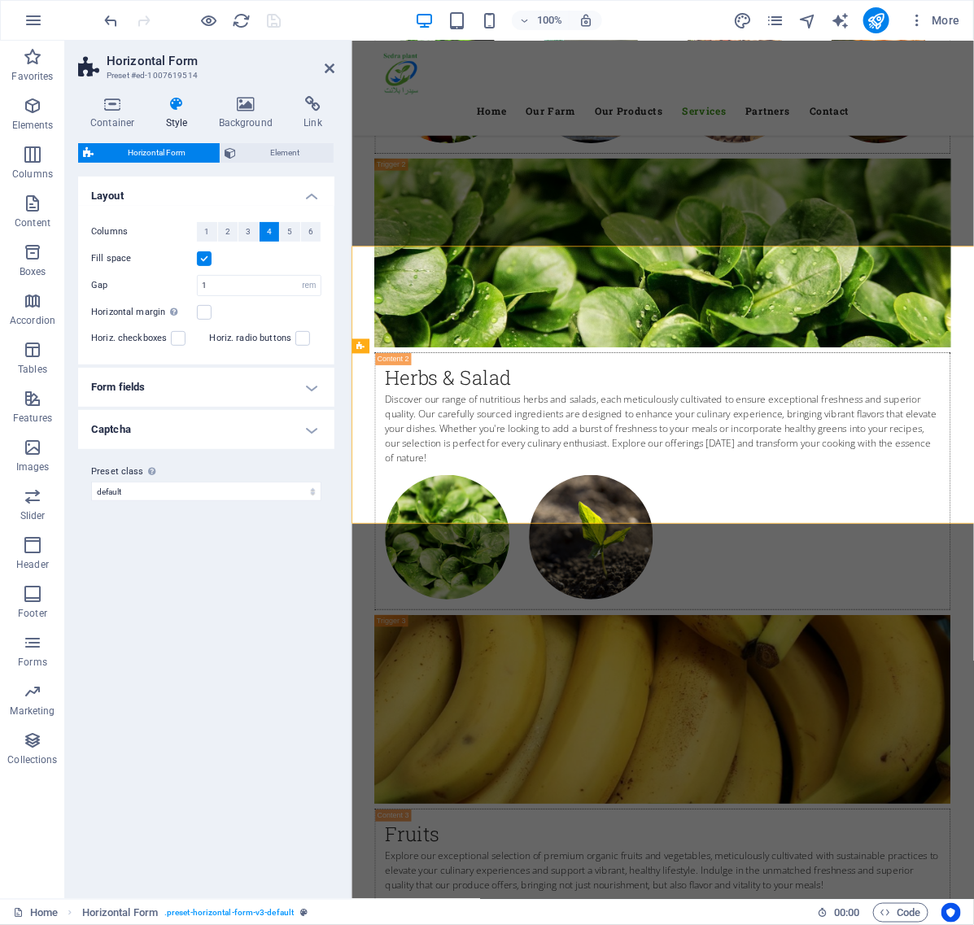
scroll to position [5137, 0]
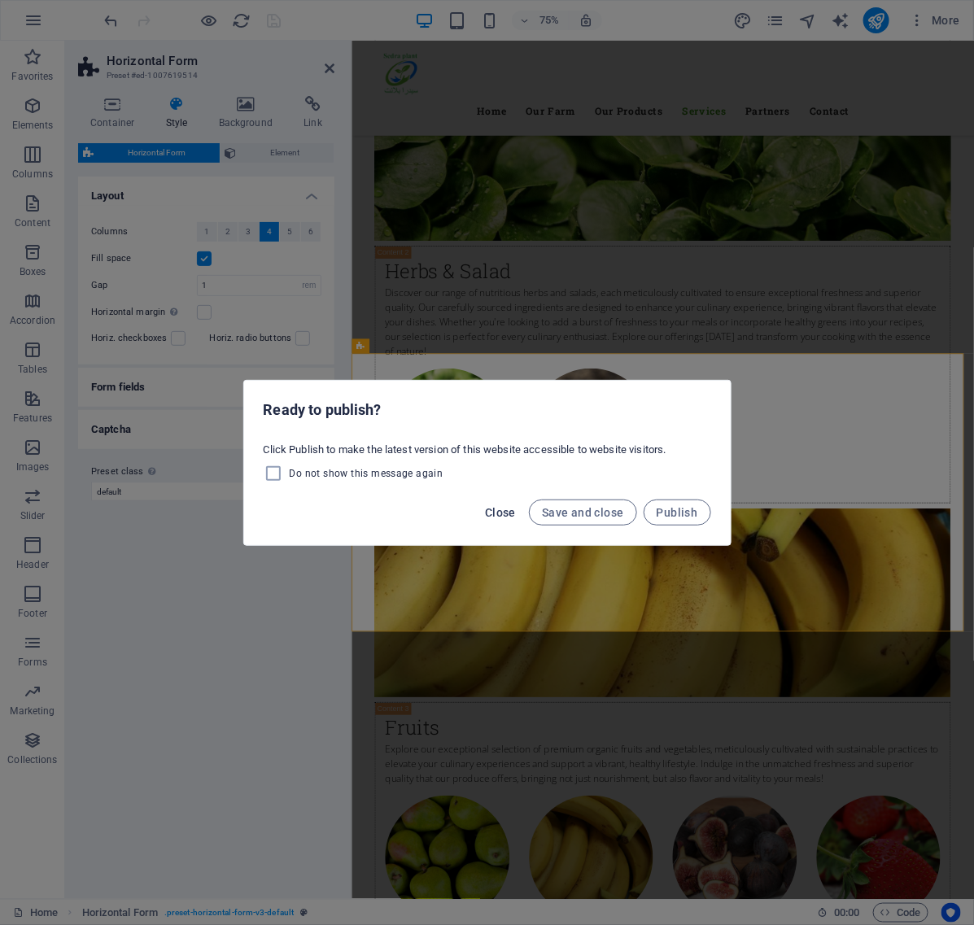
click at [498, 514] on span "Close" at bounding box center [500, 512] width 31 height 13
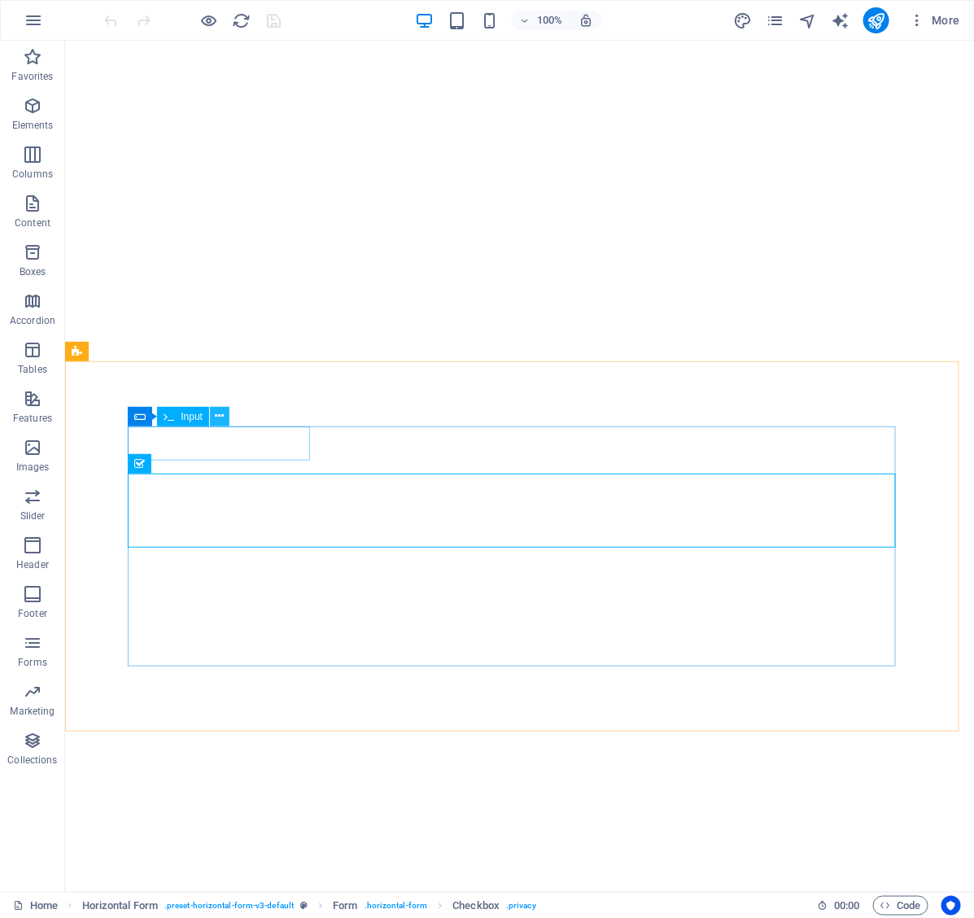
click at [217, 411] on icon at bounding box center [220, 416] width 9 height 17
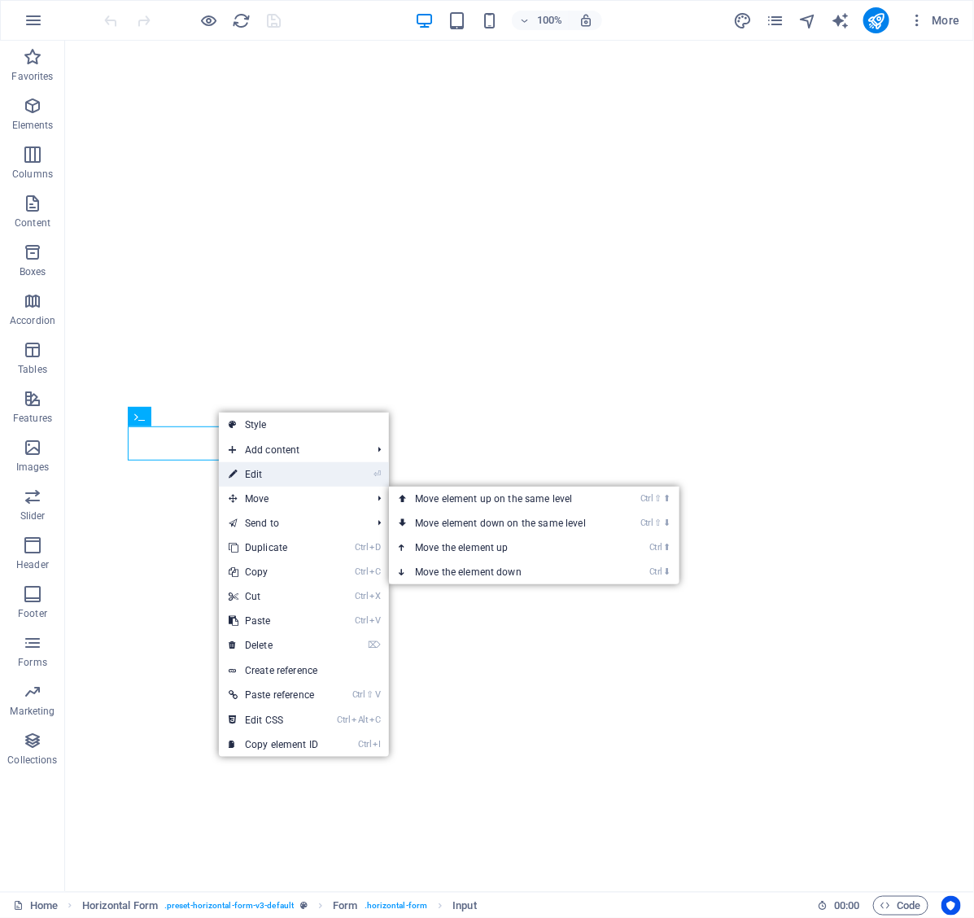
click at [287, 475] on link "⏎ Edit" at bounding box center [273, 474] width 109 height 24
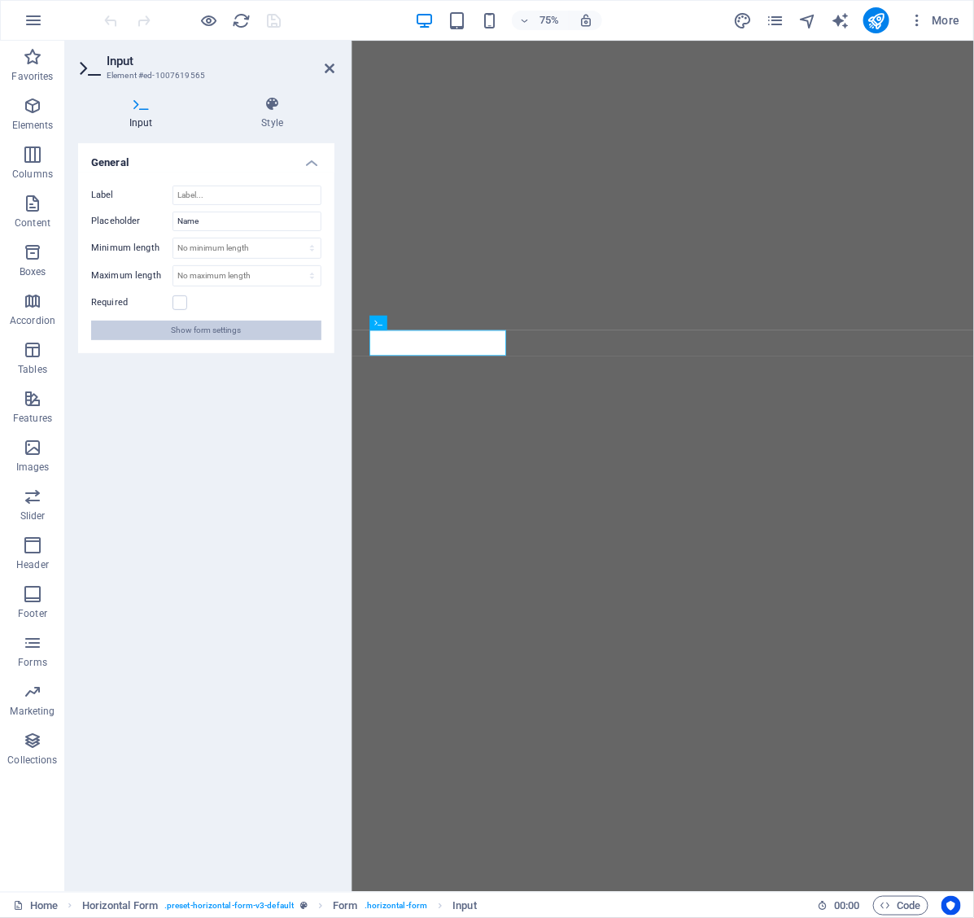
click at [247, 326] on button "Show form settings" at bounding box center [206, 331] width 230 height 20
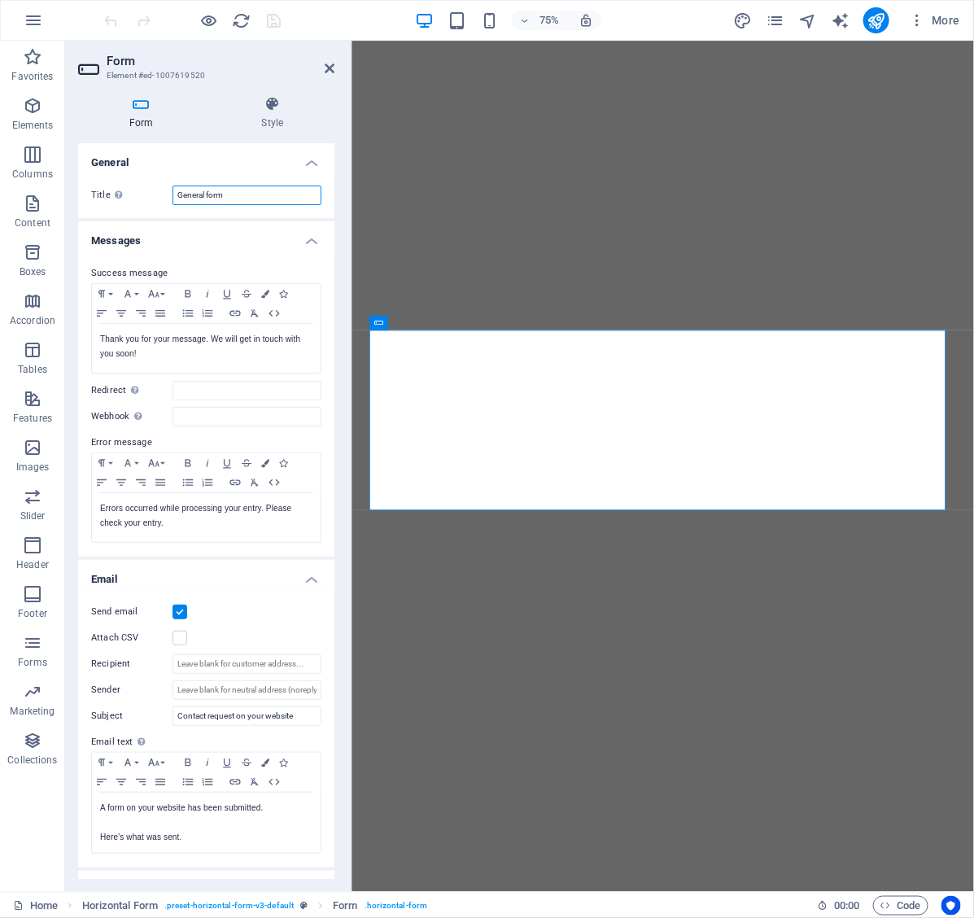
click at [229, 187] on input "General form" at bounding box center [247, 196] width 149 height 20
drag, startPoint x: 237, startPoint y: 193, endPoint x: 156, endPoint y: 197, distance: 80.7
click at [156, 197] on div "Title Define a name for the form. General form" at bounding box center [206, 196] width 230 height 20
type input "qutation"
click at [202, 387] on input "Redirect Define a redirect target upon successful form submission; for example,…" at bounding box center [247, 391] width 149 height 20
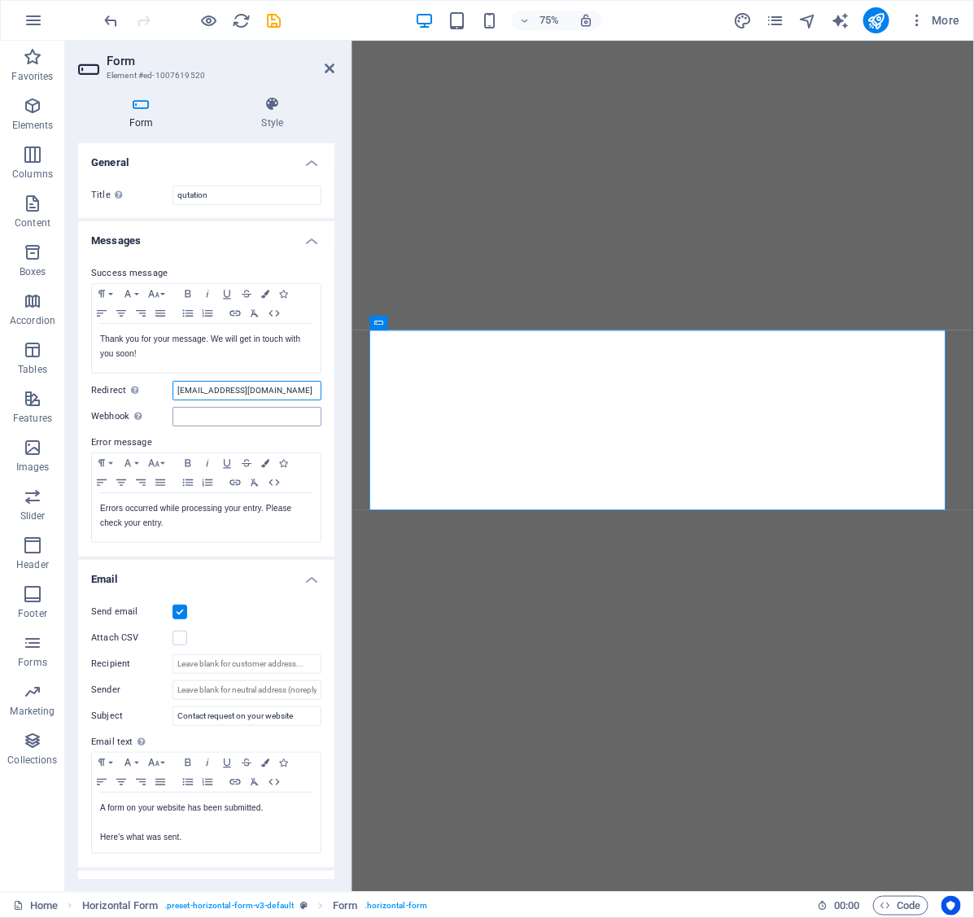
type input "[EMAIL_ADDRESS][DOMAIN_NAME]"
click at [192, 413] on input "Webhook A webhook is a push notification from this form to another server. Ever…" at bounding box center [247, 417] width 149 height 20
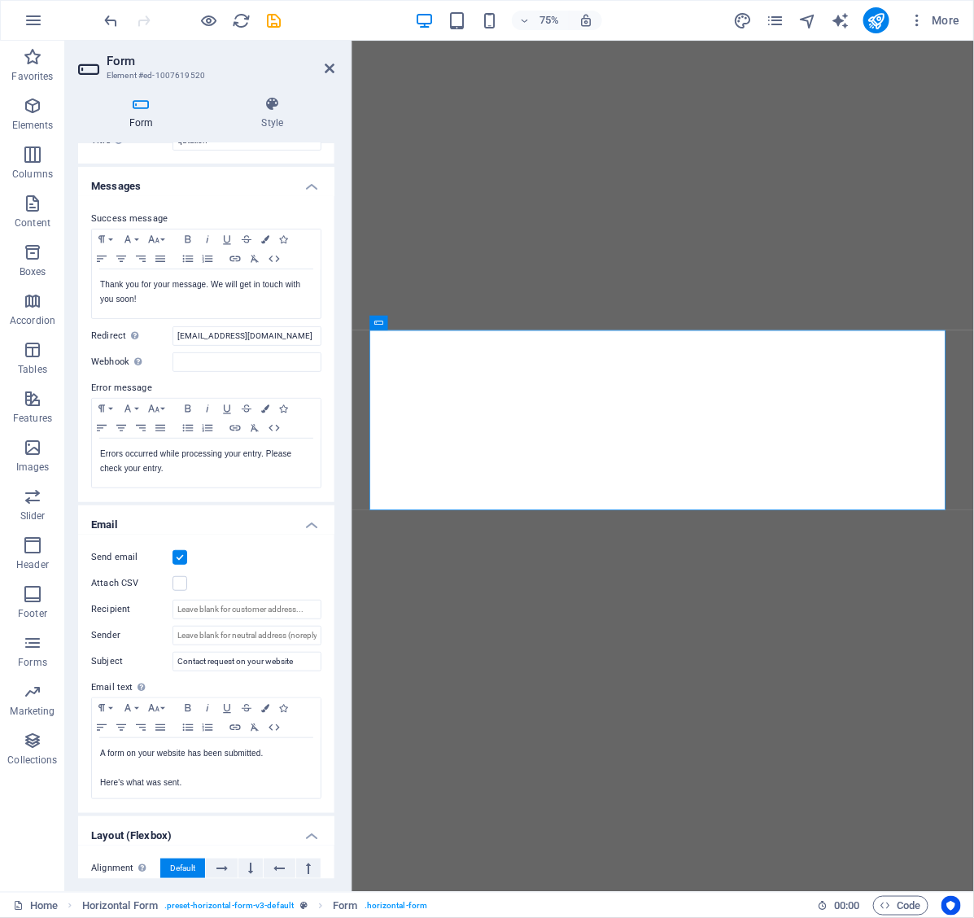
scroll to position [175, 0]
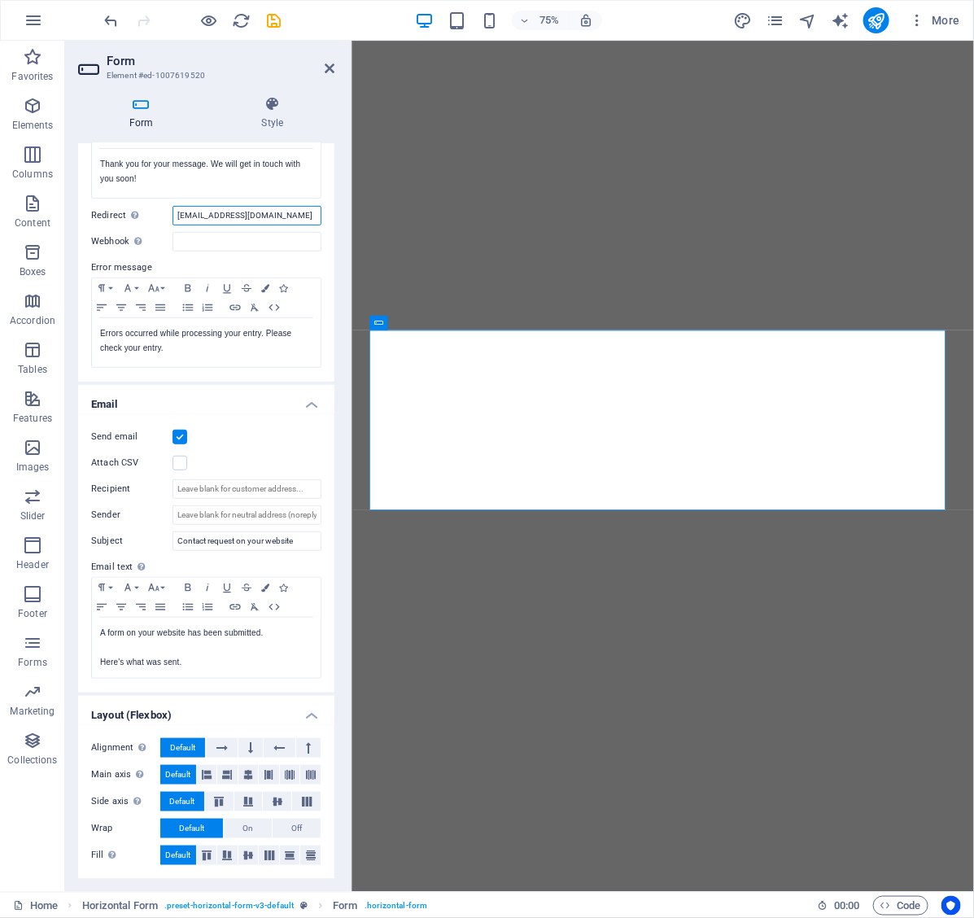
drag, startPoint x: 279, startPoint y: 210, endPoint x: 180, endPoint y: 205, distance: 99.4
click at [180, 206] on input "[EMAIL_ADDRESS][DOMAIN_NAME]" at bounding box center [247, 216] width 149 height 20
click at [265, 214] on input "[EMAIL_ADDRESS][DOMAIN_NAME]" at bounding box center [247, 216] width 149 height 20
drag, startPoint x: 275, startPoint y: 214, endPoint x: 173, endPoint y: 201, distance: 102.6
click at [173, 201] on div "Success message Paragraph Format Normal Heading 1 Heading 2 Heading 3 Heading 4…" at bounding box center [206, 229] width 256 height 306
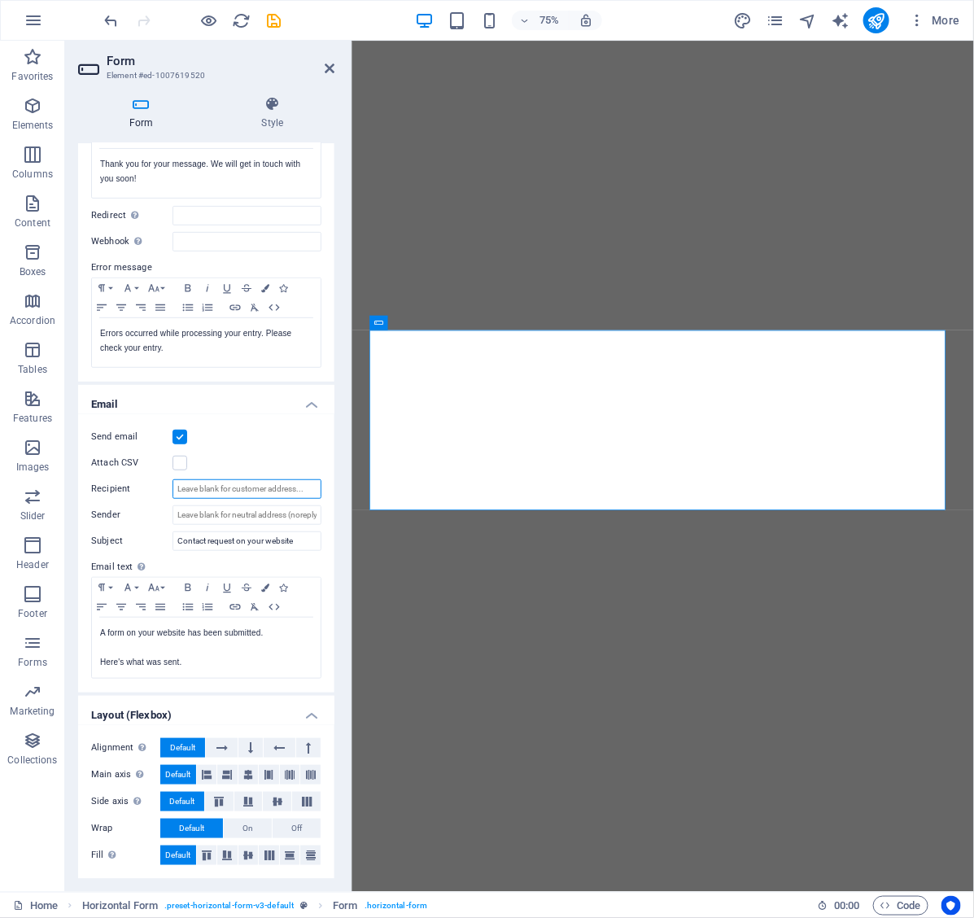
click at [291, 490] on input "Recipient" at bounding box center [247, 489] width 149 height 20
paste input "[EMAIL_ADDRESS][DOMAIN_NAME]"
type input "[EMAIL_ADDRESS][DOMAIN_NAME]:[EMAIL_ADDRESS][DOMAIN_NAME]"
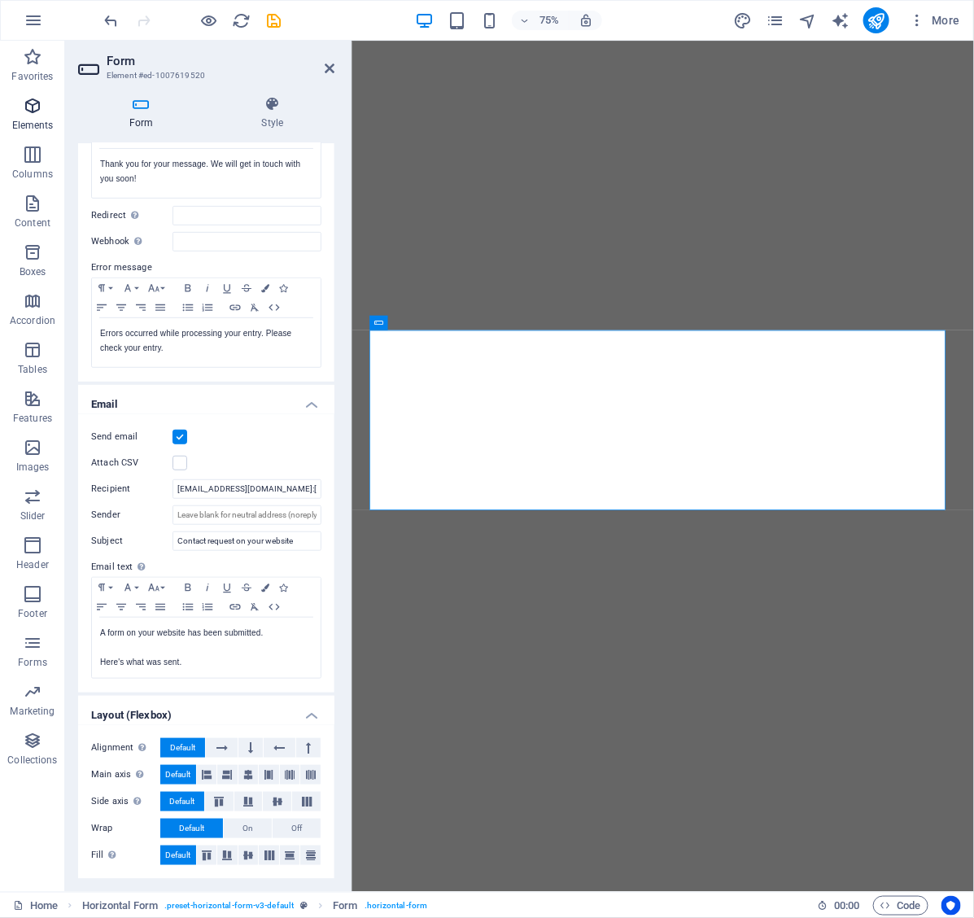
click at [33, 107] on icon "button" at bounding box center [33, 106] width 20 height 20
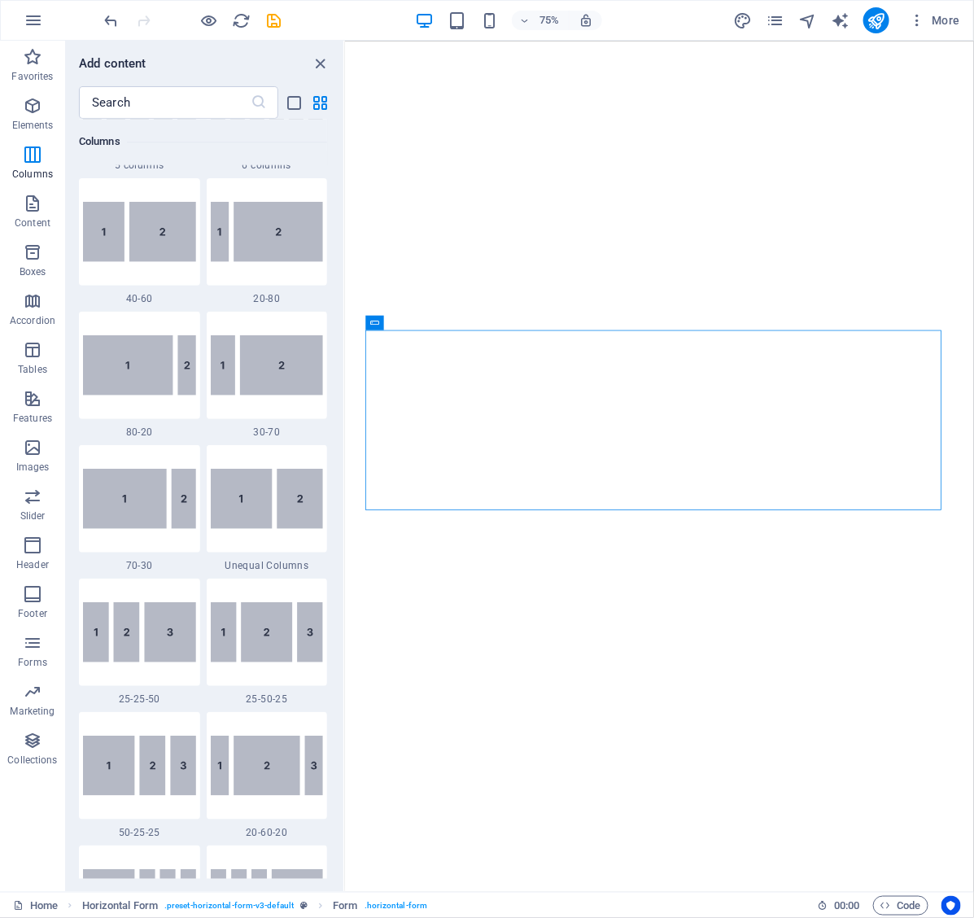
scroll to position [1088, 0]
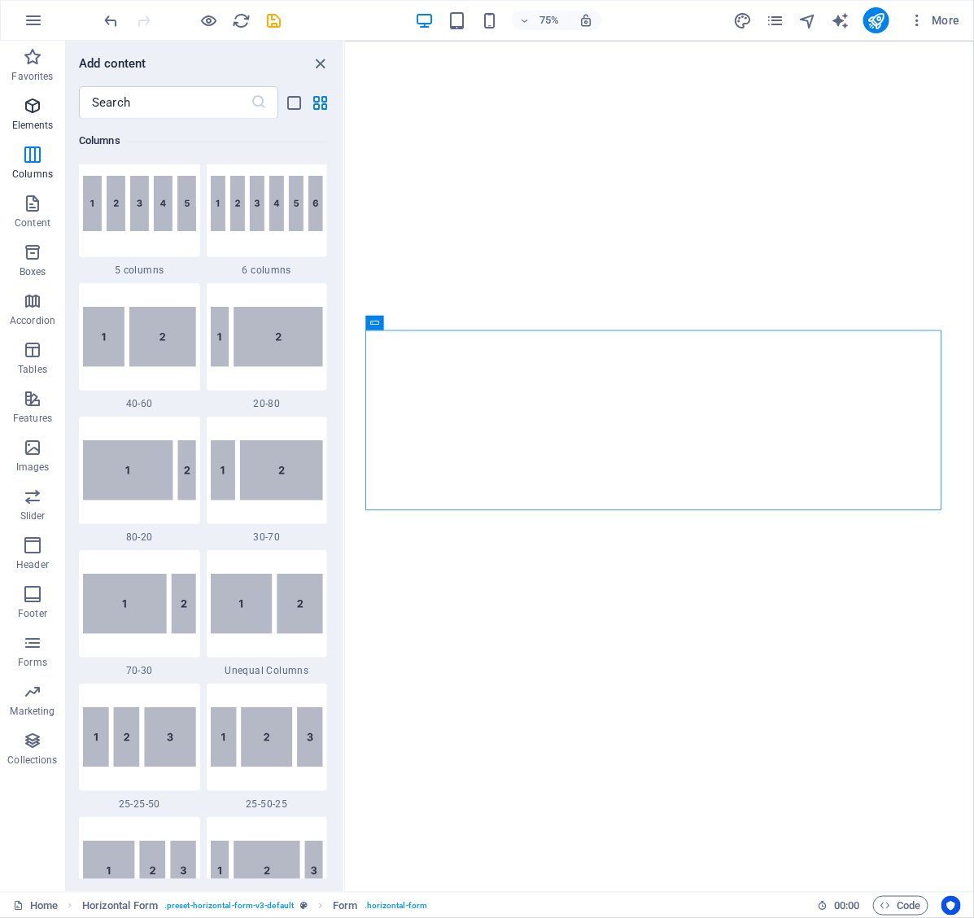
click at [34, 107] on icon "button" at bounding box center [33, 106] width 20 height 20
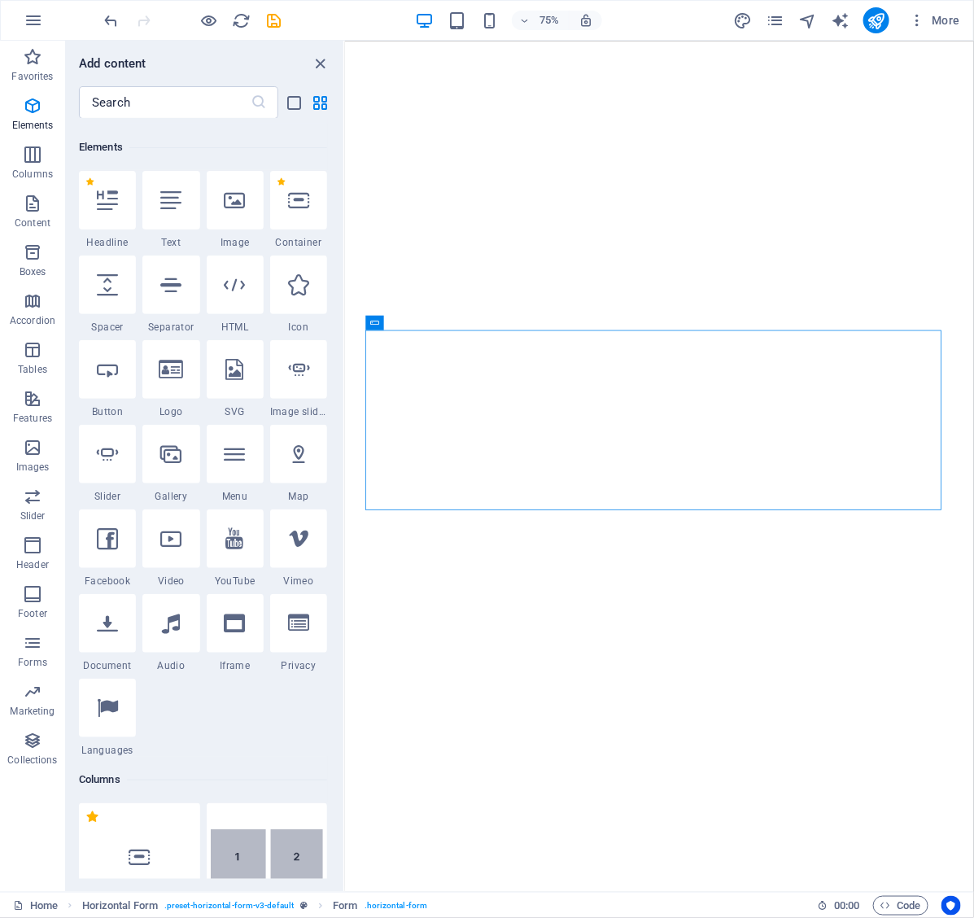
scroll to position [173, 0]
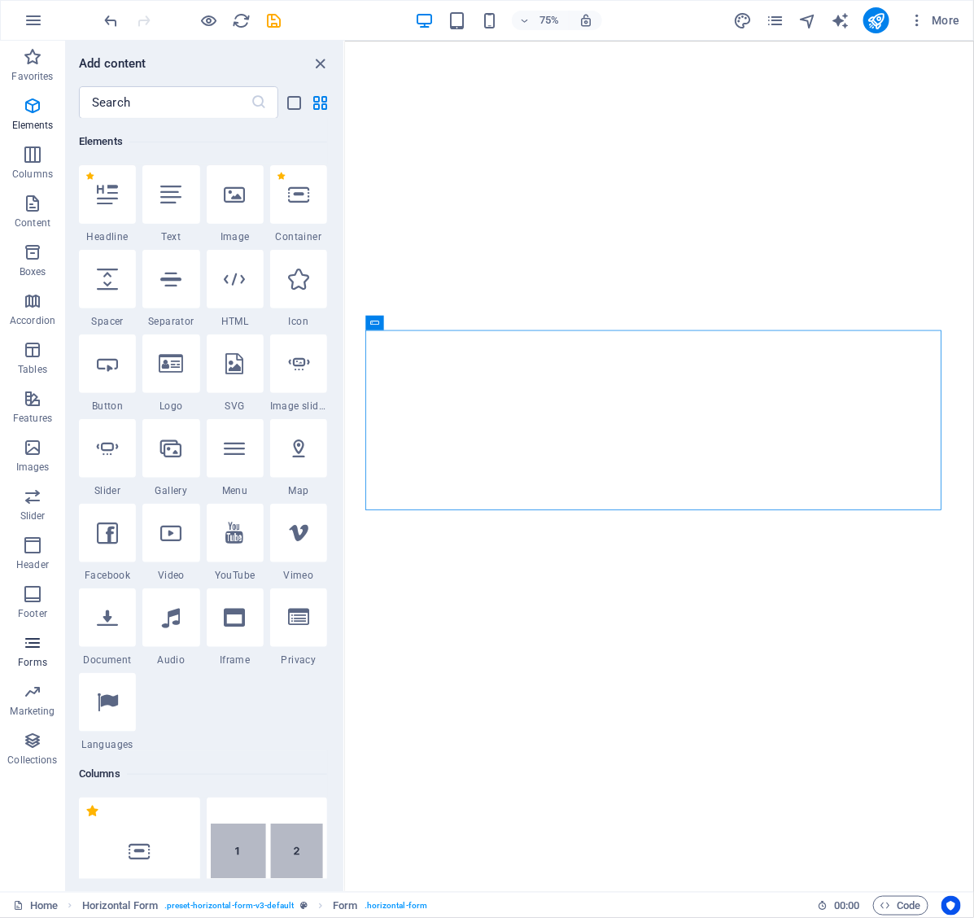
click at [21, 641] on span "Forms" at bounding box center [32, 652] width 65 height 39
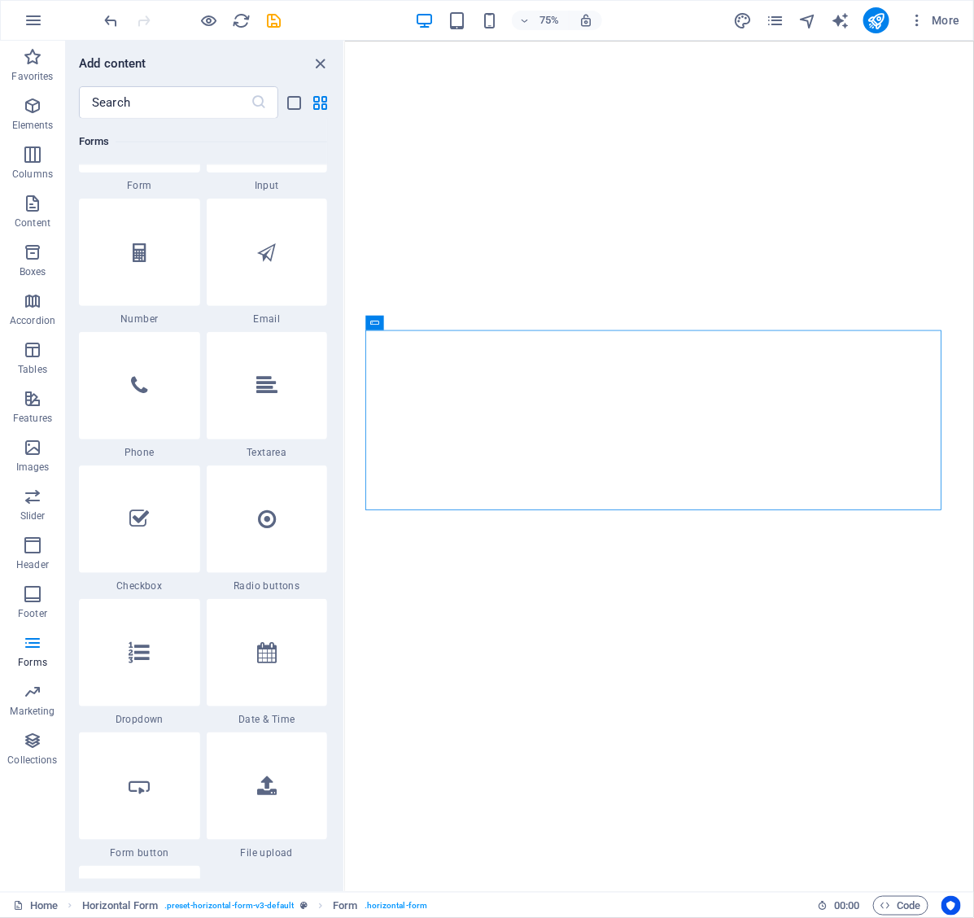
scroll to position [12389, 0]
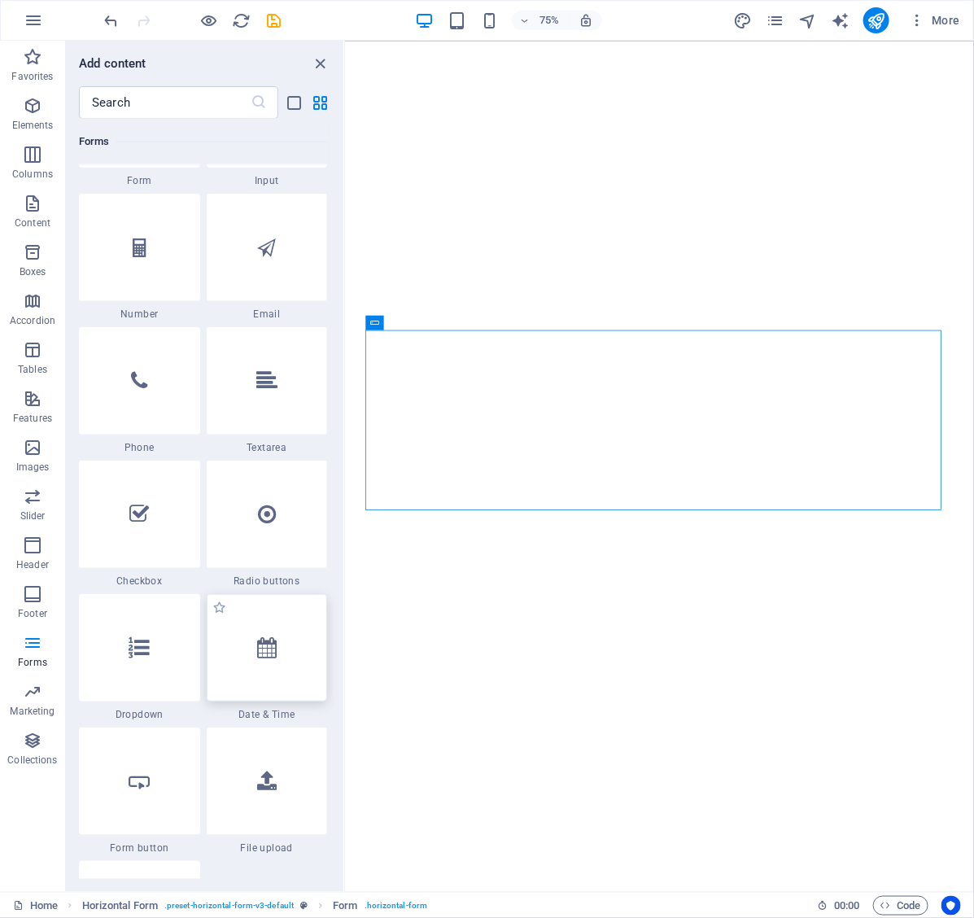
click at [236, 644] on div at bounding box center [267, 647] width 121 height 107
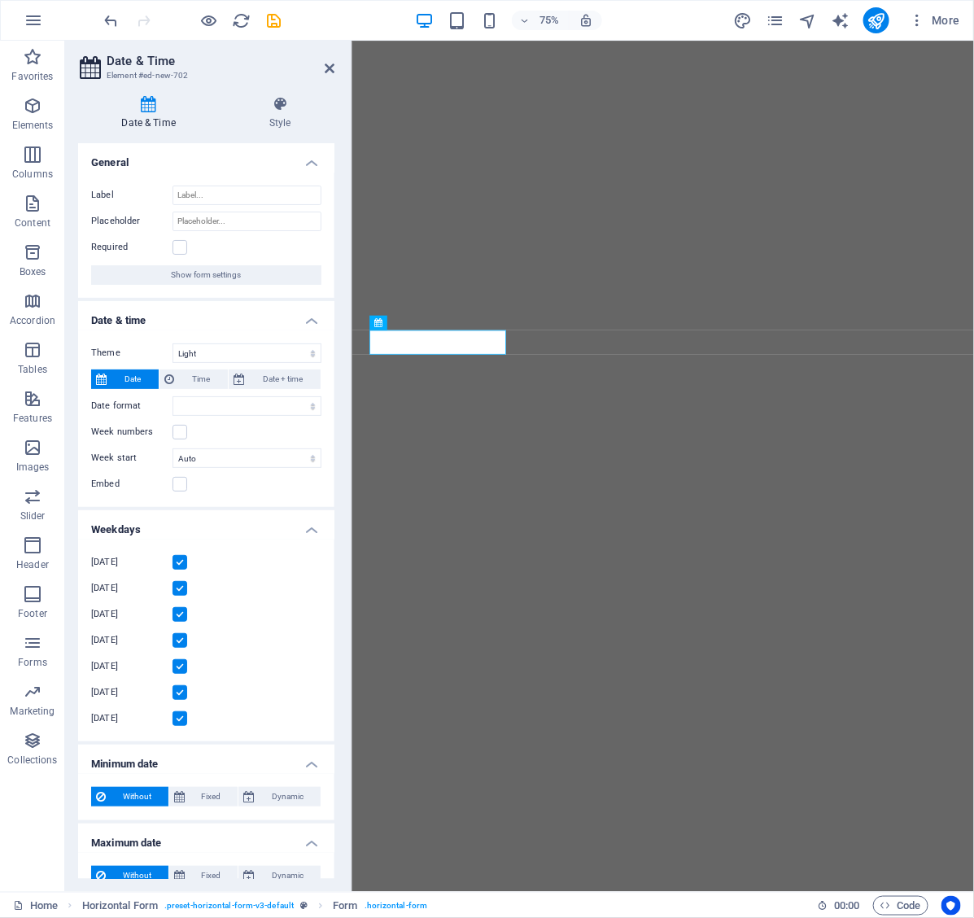
select select "1"
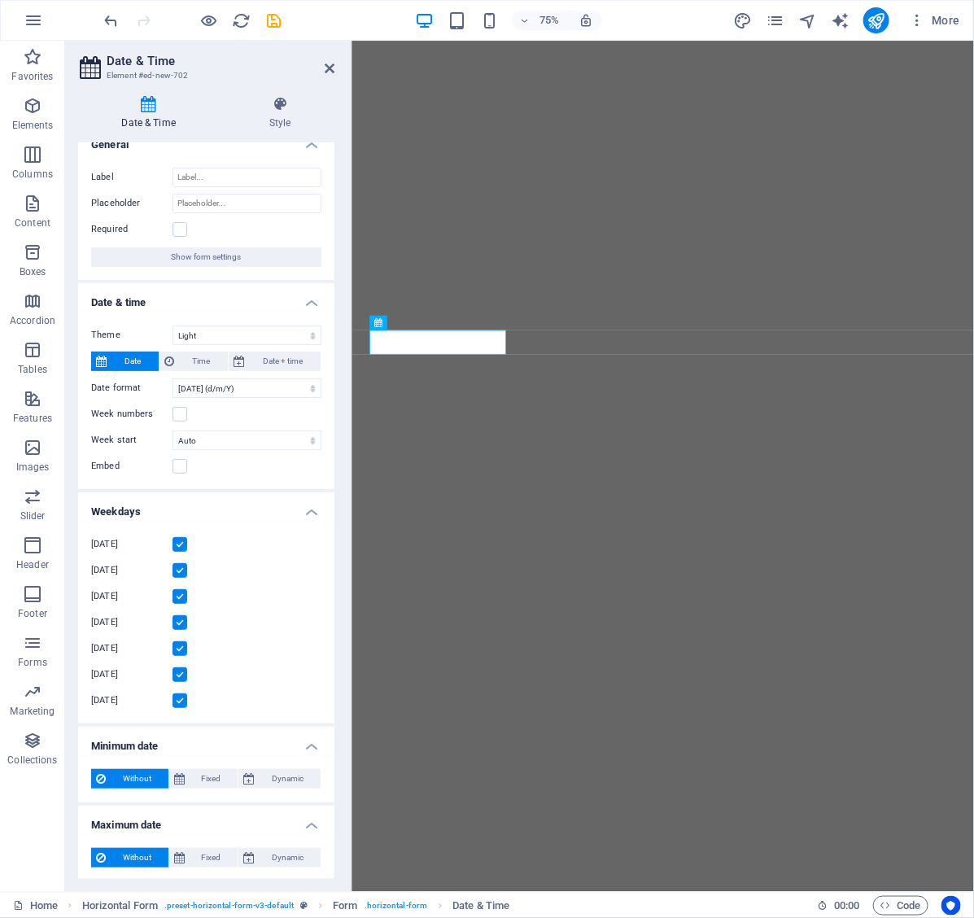
scroll to position [0, 0]
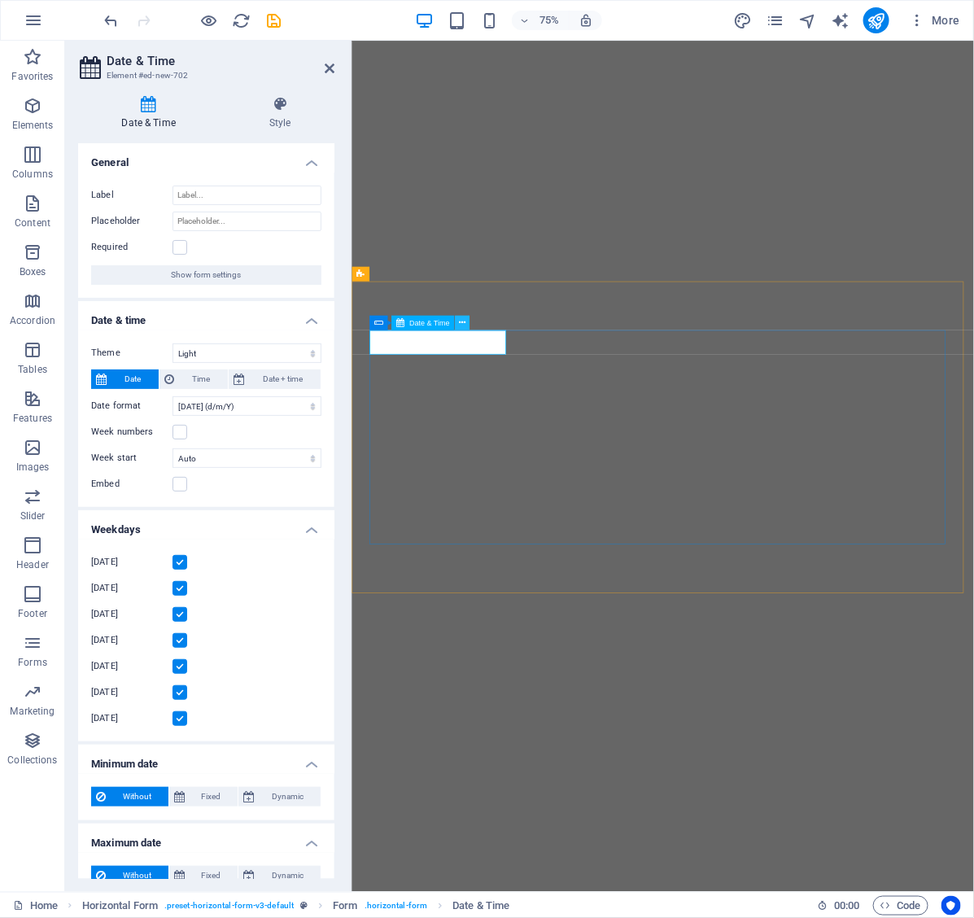
click at [459, 319] on icon at bounding box center [462, 323] width 7 height 13
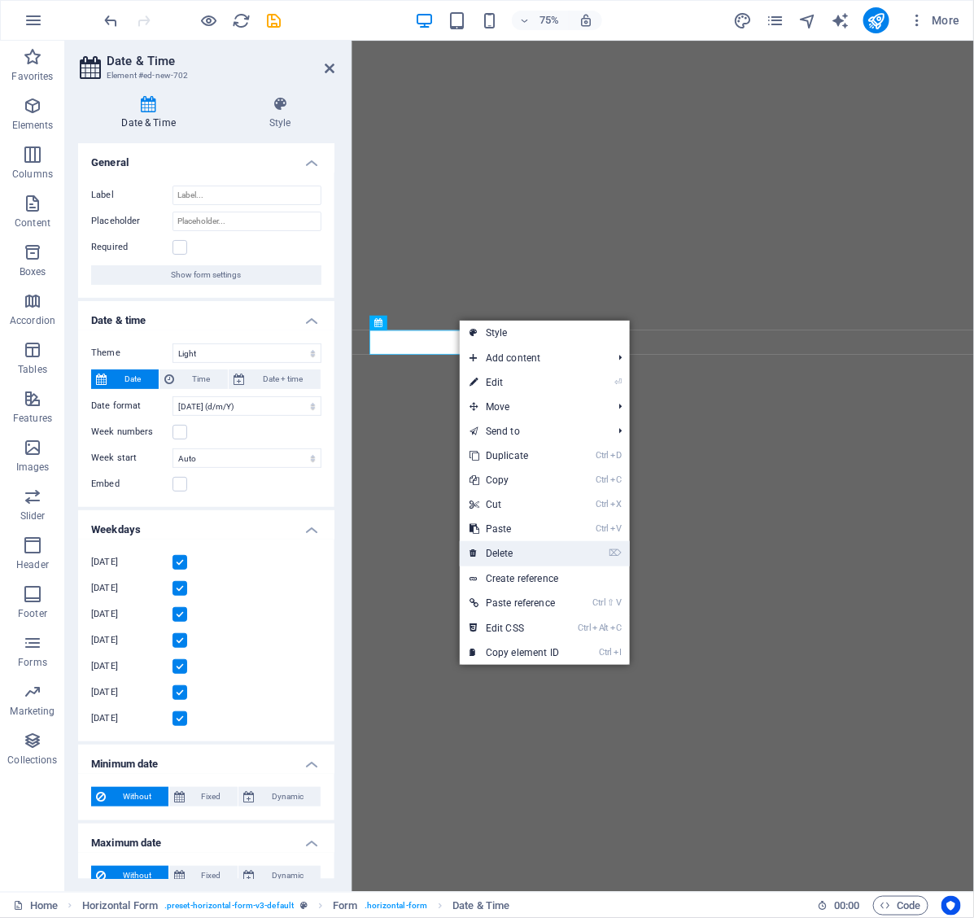
click at [521, 546] on link "⌦ Delete" at bounding box center [514, 553] width 109 height 24
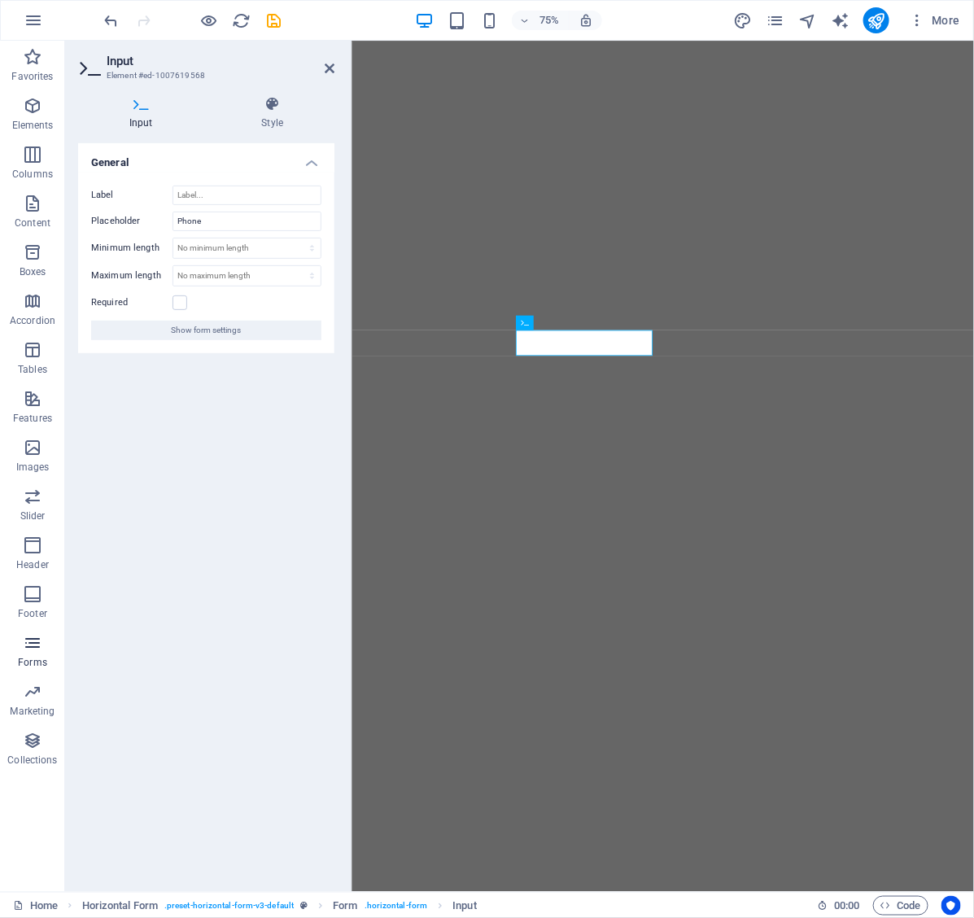
click at [25, 661] on p "Forms" at bounding box center [32, 662] width 29 height 13
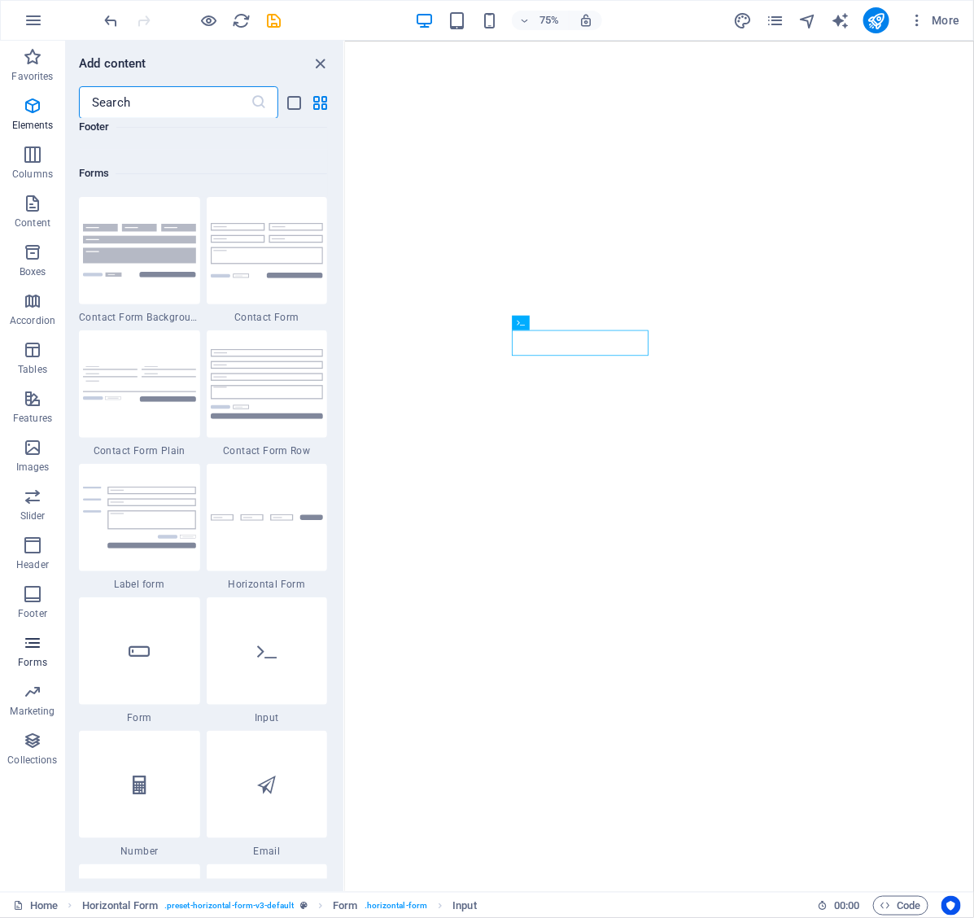
scroll to position [11882, 0]
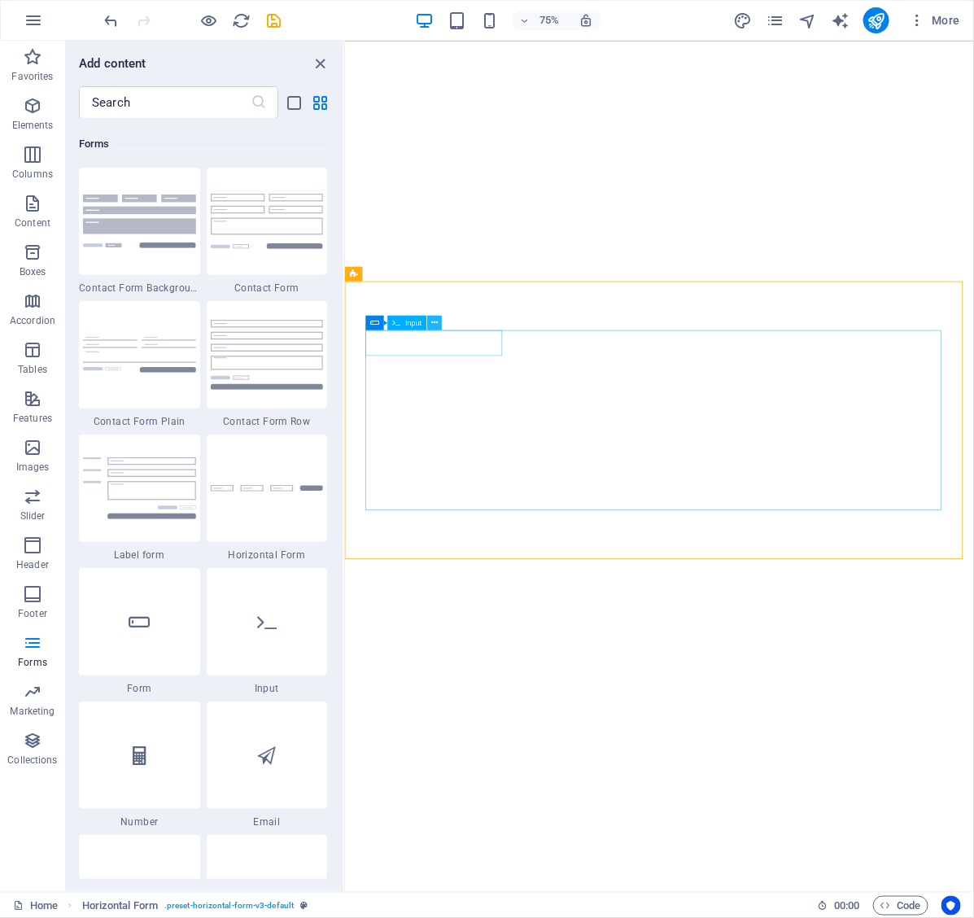
click at [437, 320] on icon at bounding box center [434, 323] width 7 height 13
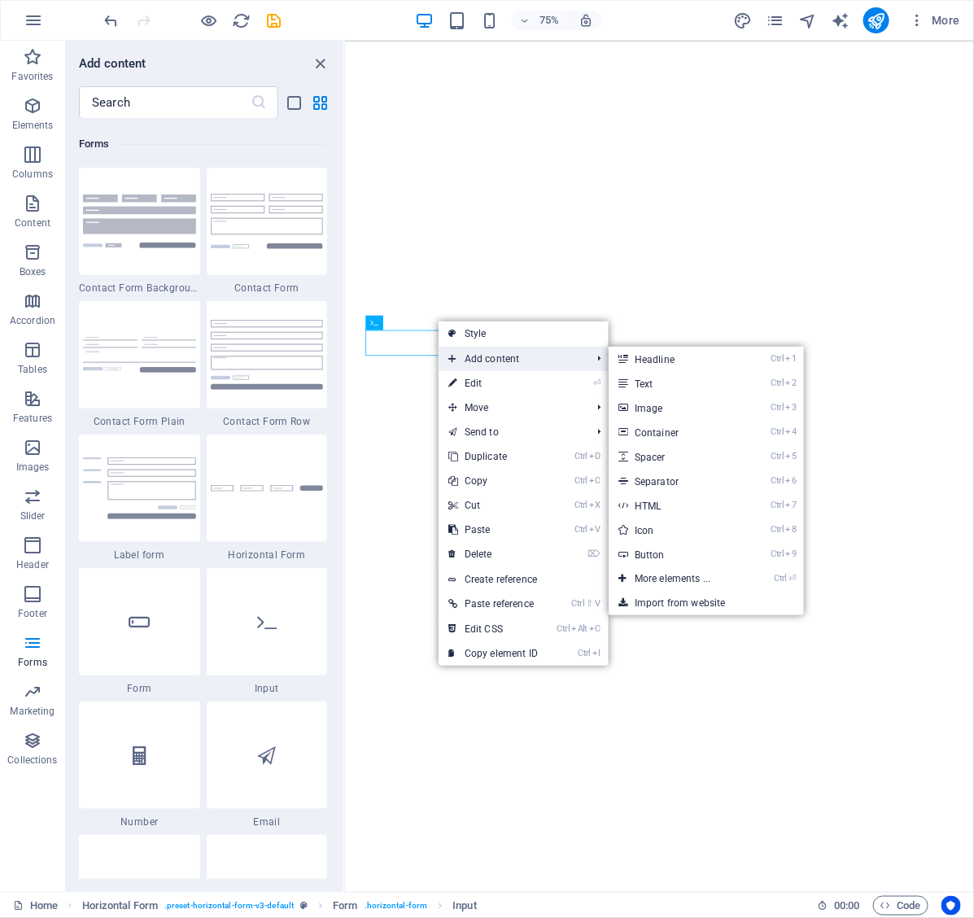
click at [501, 369] on span "Add content" at bounding box center [512, 359] width 146 height 24
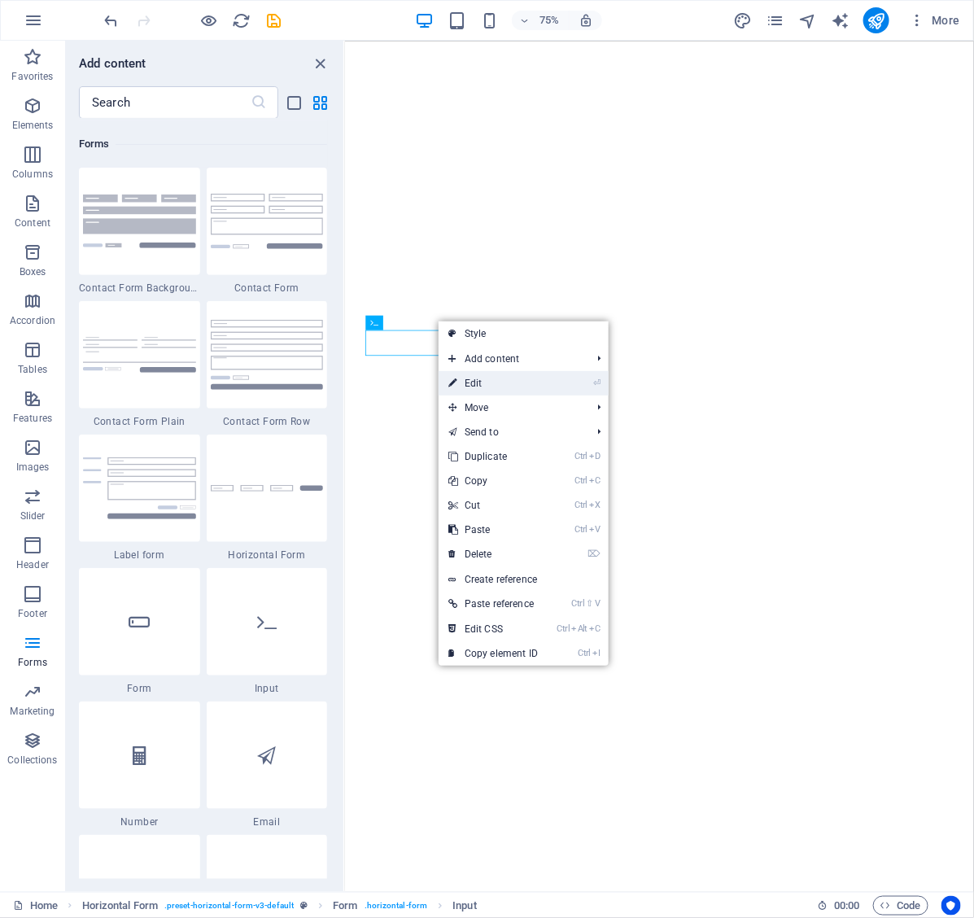
click at [497, 373] on link "⏎ Edit" at bounding box center [493, 383] width 109 height 24
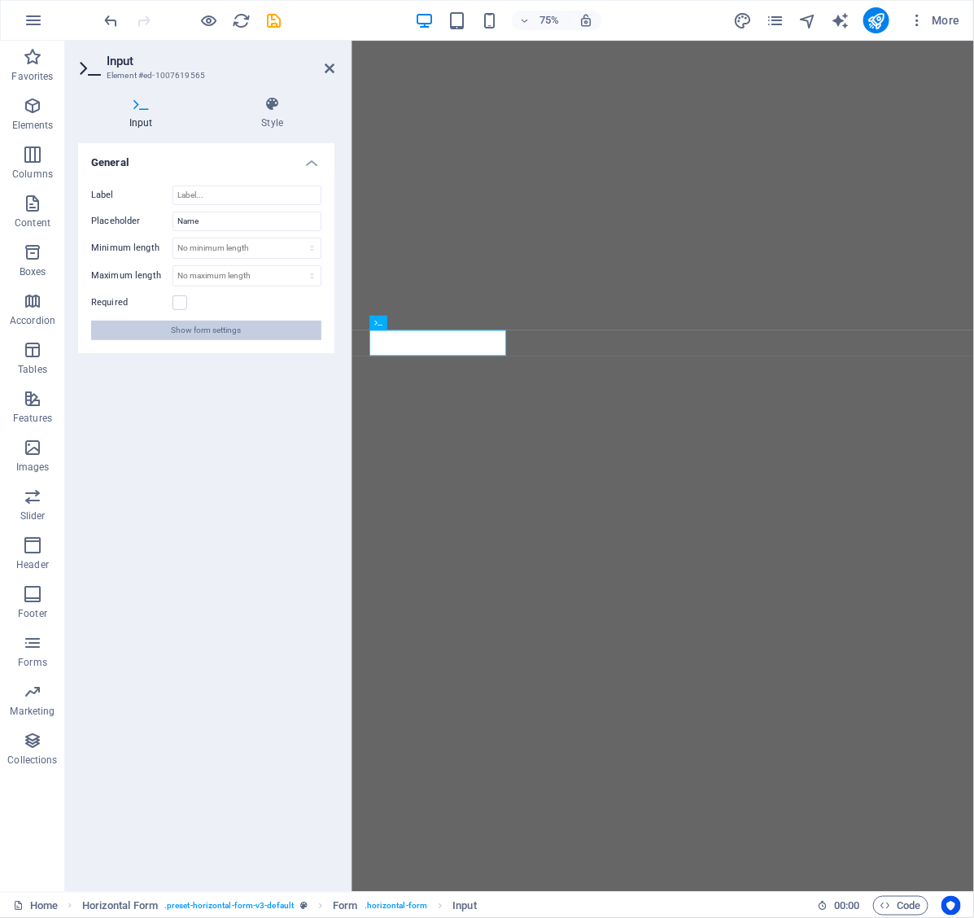
click at [256, 331] on button "Show form settings" at bounding box center [206, 331] width 230 height 20
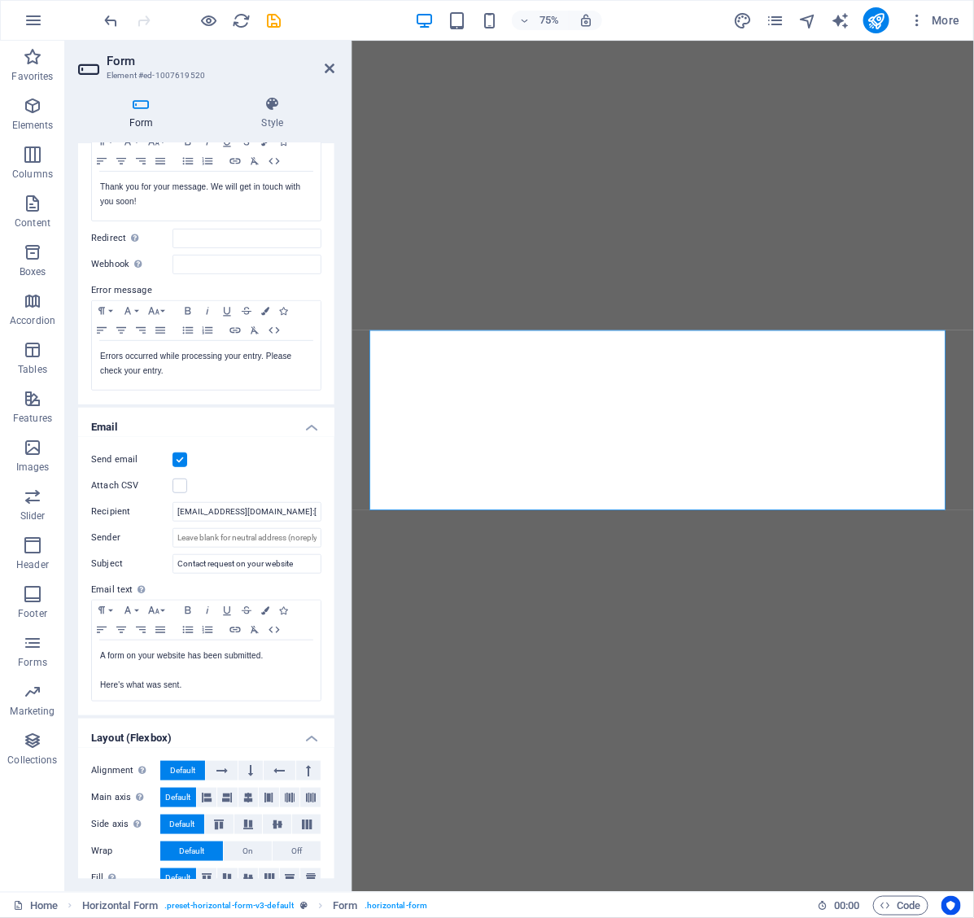
scroll to position [175, 0]
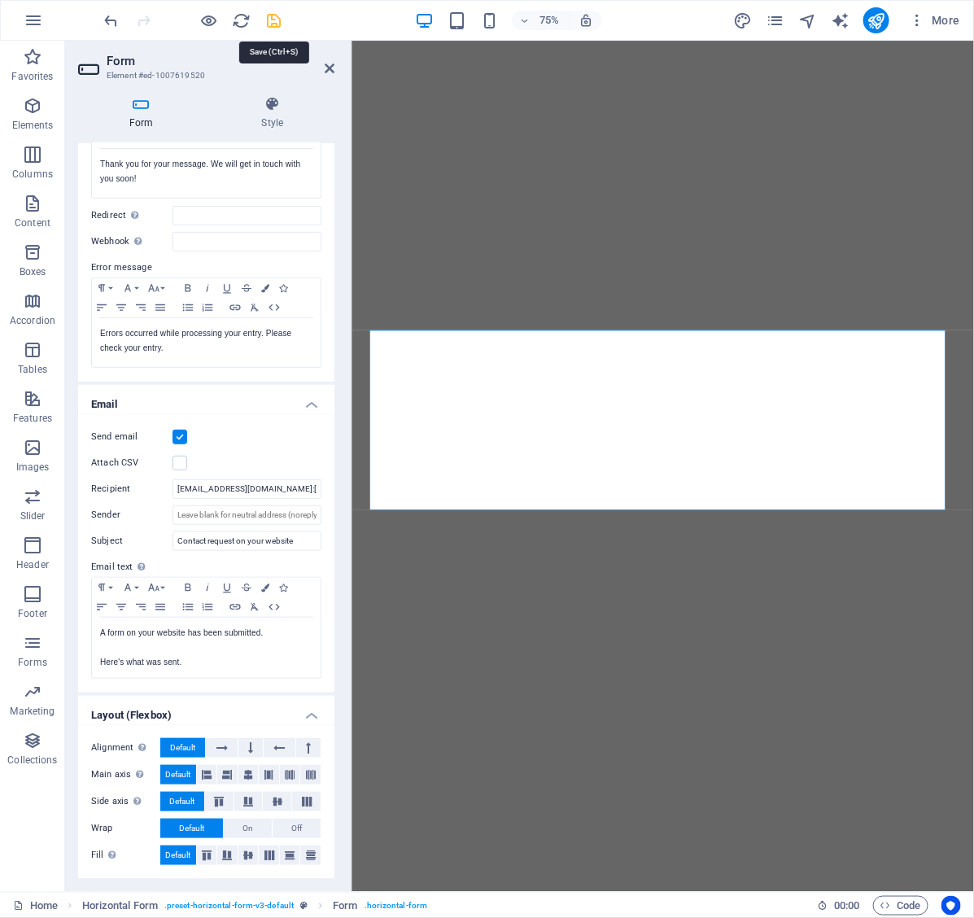
click at [270, 21] on icon "save" at bounding box center [274, 20] width 19 height 19
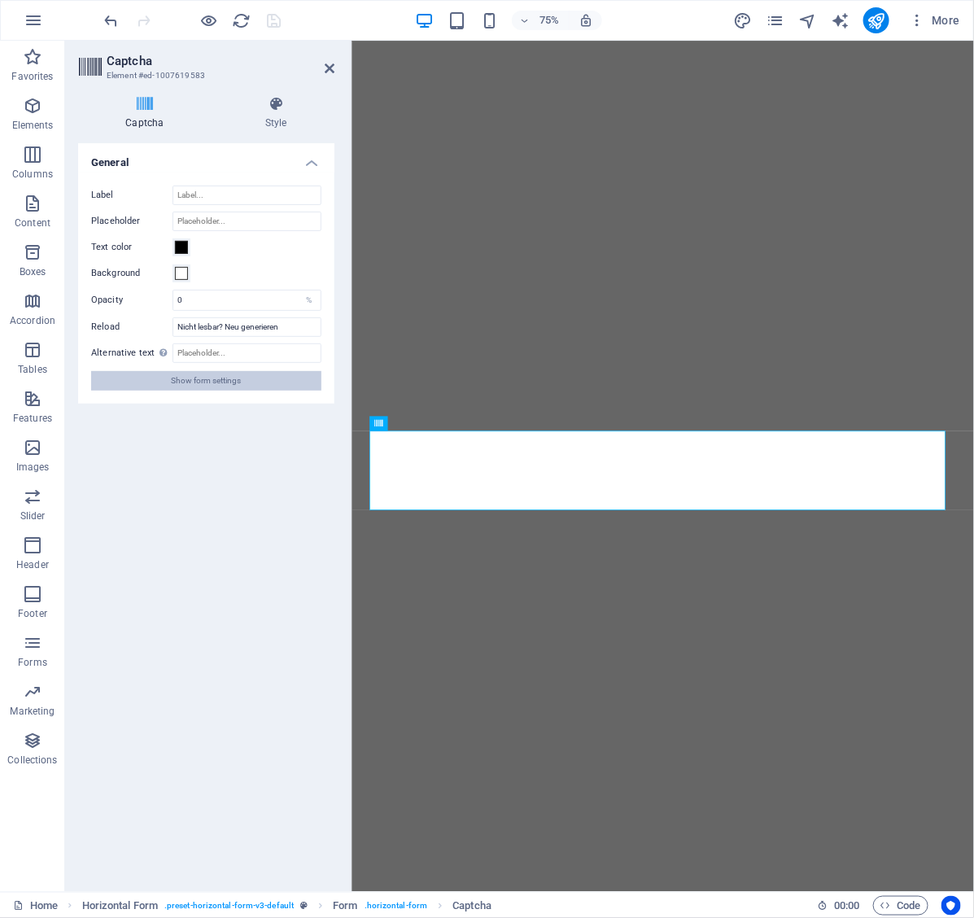
click at [275, 379] on button "Show form settings" at bounding box center [206, 381] width 230 height 20
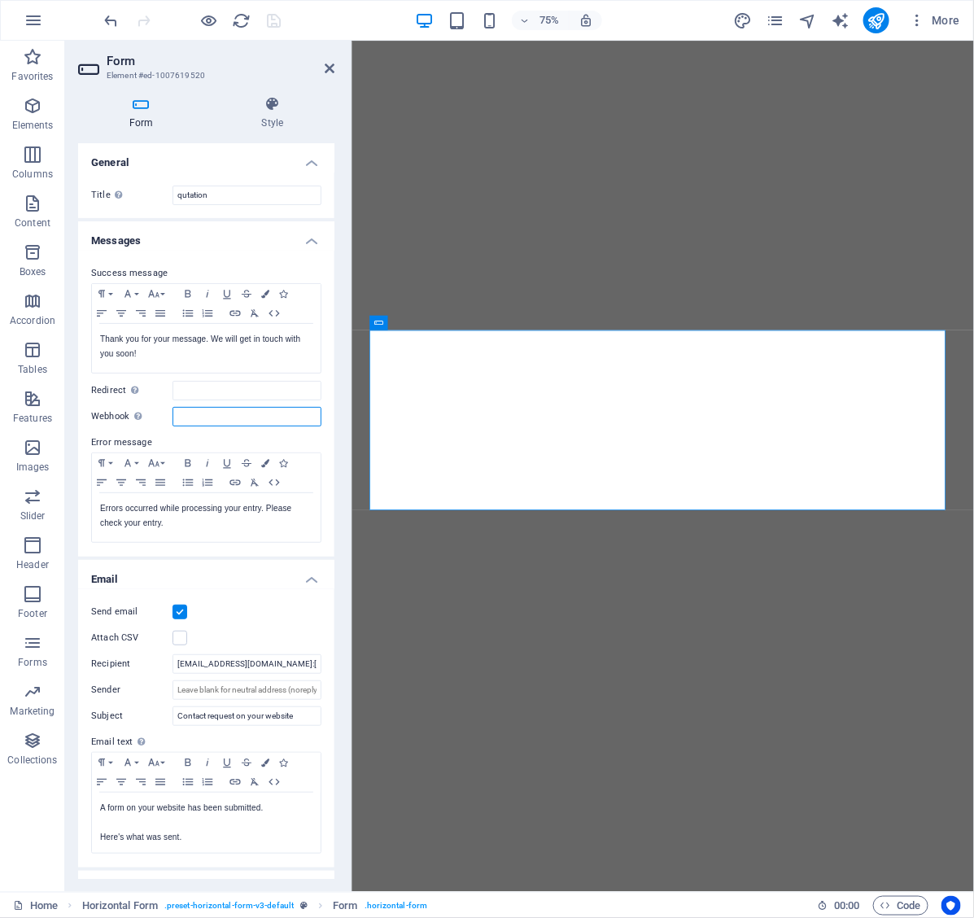
click at [208, 413] on input "Webhook A webhook is a push notification from this form to another server. Ever…" at bounding box center [247, 417] width 149 height 20
paste input "[URL][DOMAIN_NAME]"
type input "[URL][DOMAIN_NAME]"
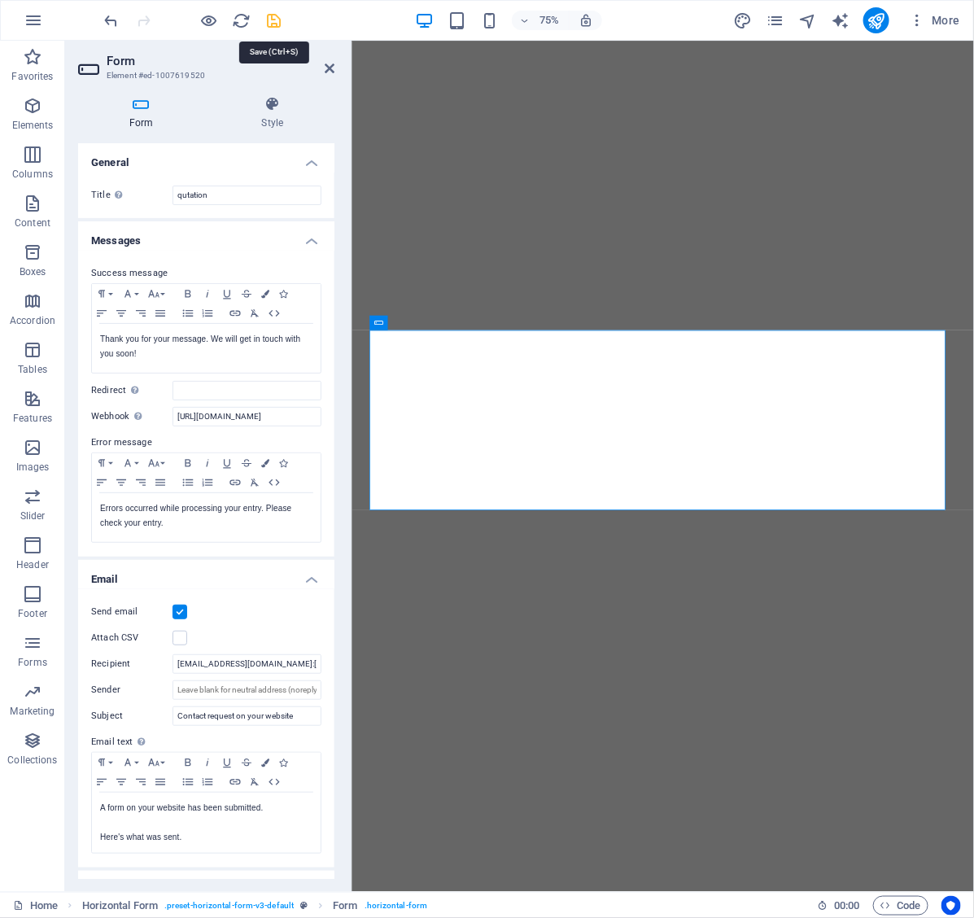
click at [277, 24] on icon "save" at bounding box center [274, 20] width 19 height 19
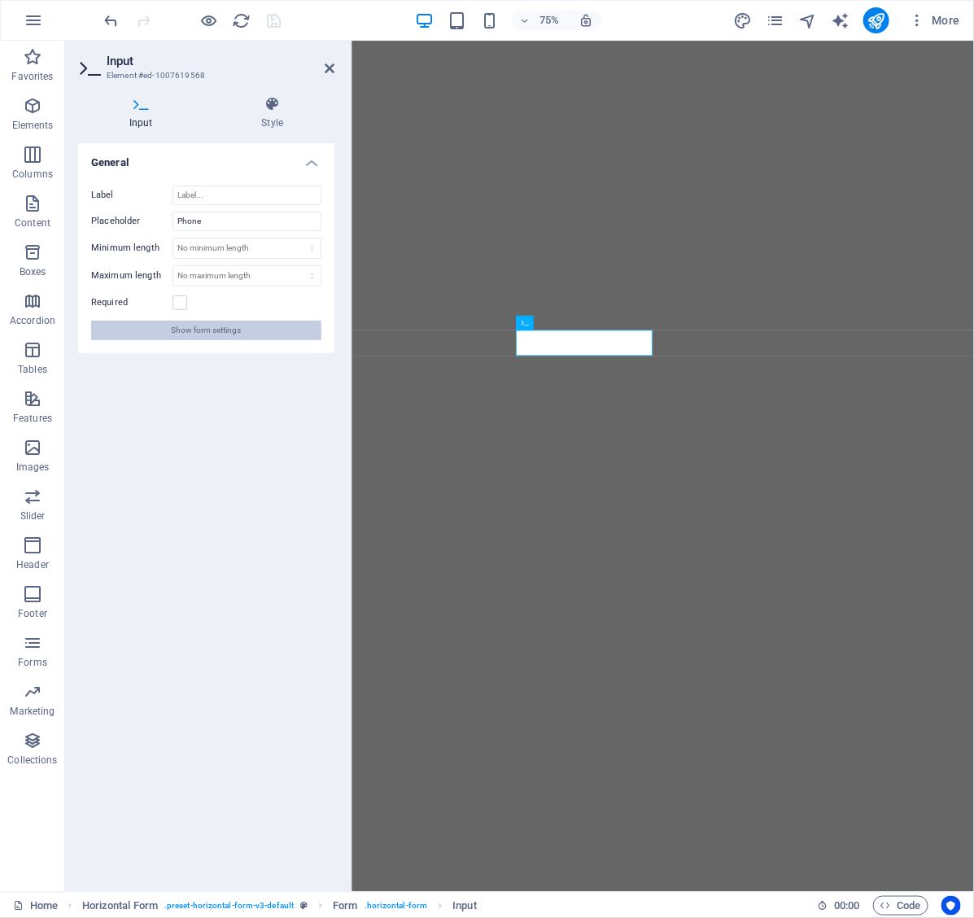
click at [198, 327] on span "Show form settings" at bounding box center [207, 331] width 70 height 20
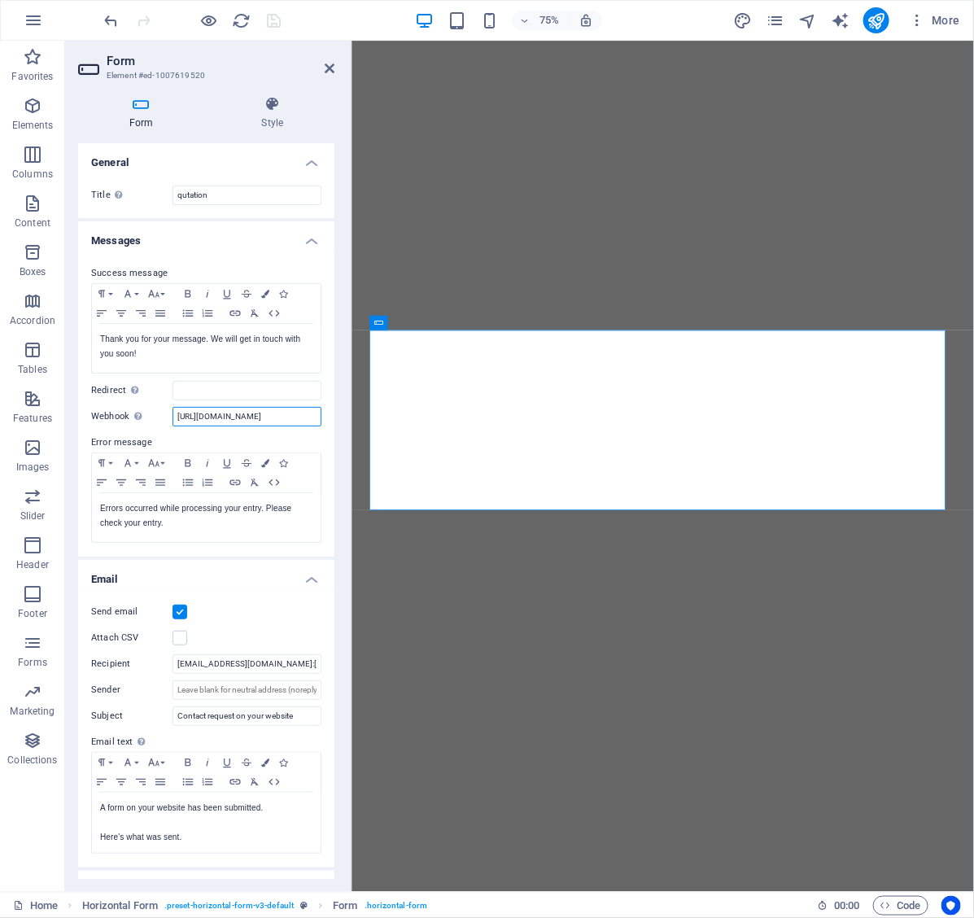
click at [258, 411] on input "[URL][DOMAIN_NAME]" at bounding box center [247, 417] width 149 height 20
click at [326, 11] on div "75% More" at bounding box center [534, 20] width 865 height 26
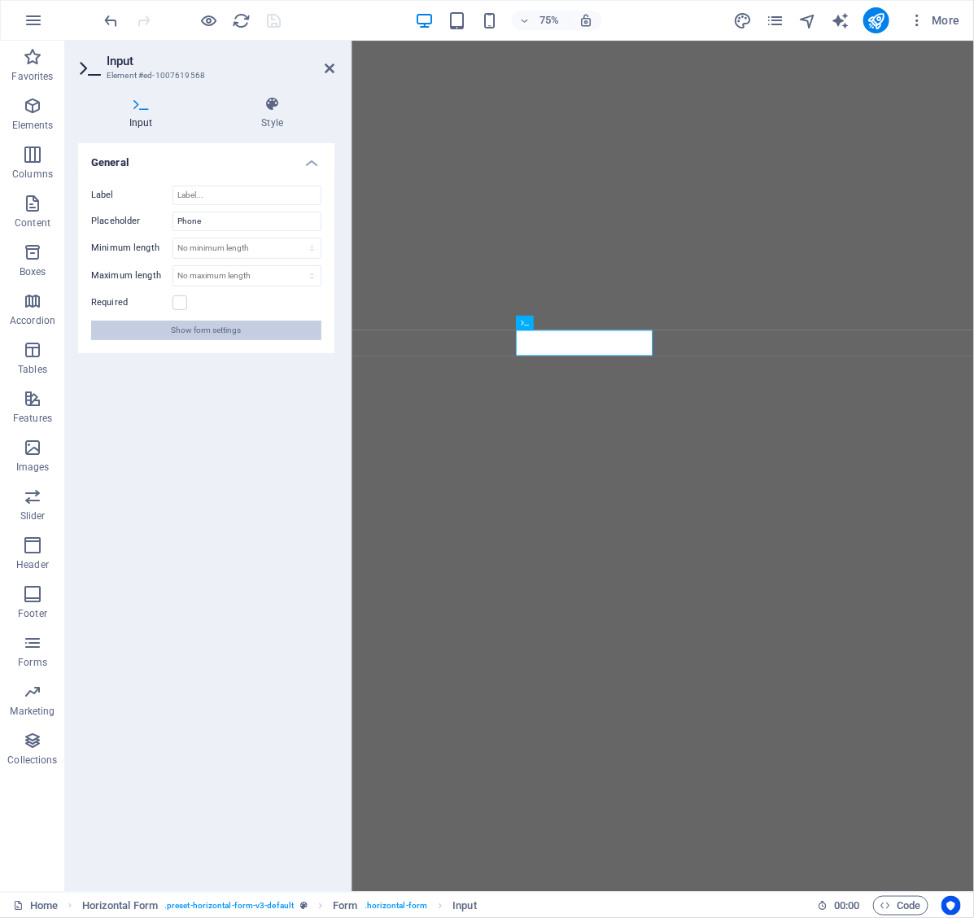
click at [184, 326] on span "Show form settings" at bounding box center [207, 331] width 70 height 20
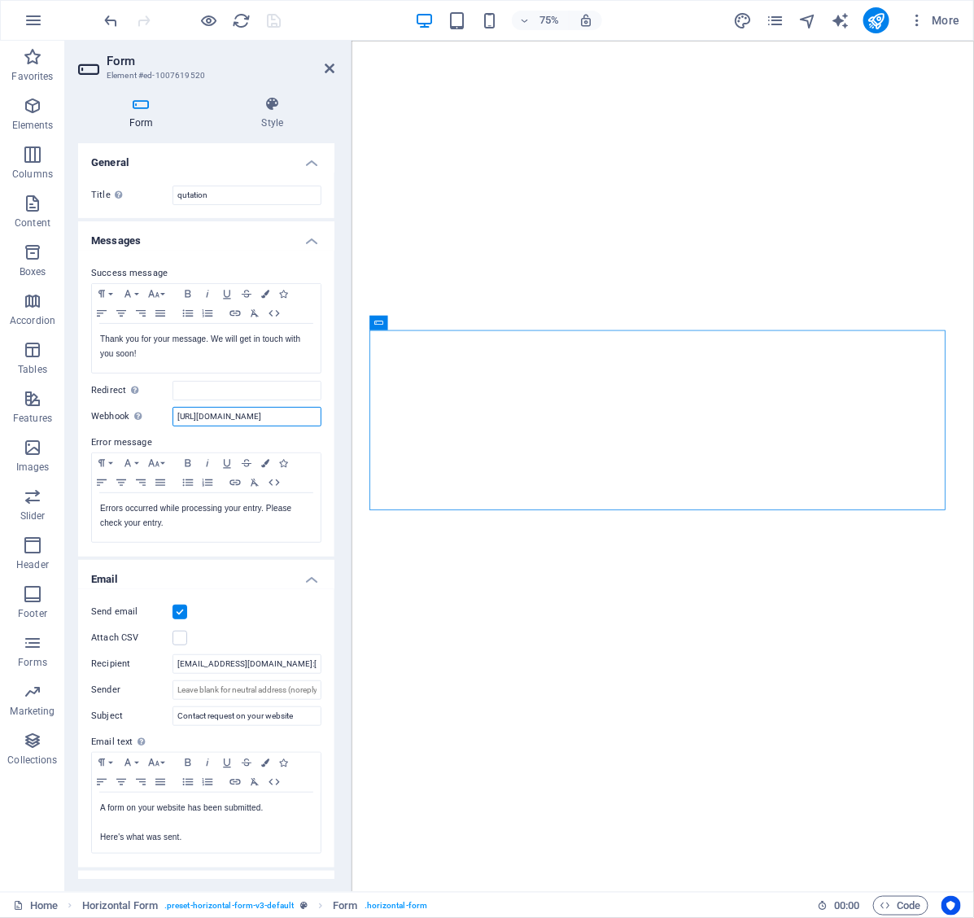
click at [270, 413] on input "[URL][DOMAIN_NAME]" at bounding box center [247, 417] width 149 height 20
drag, startPoint x: 270, startPoint y: 413, endPoint x: 339, endPoint y: 441, distance: 74.1
click at [339, 441] on div "Form Style General Title Define a name for the form. qutation Messages Success …" at bounding box center [206, 487] width 282 height 809
type input "[URL]"
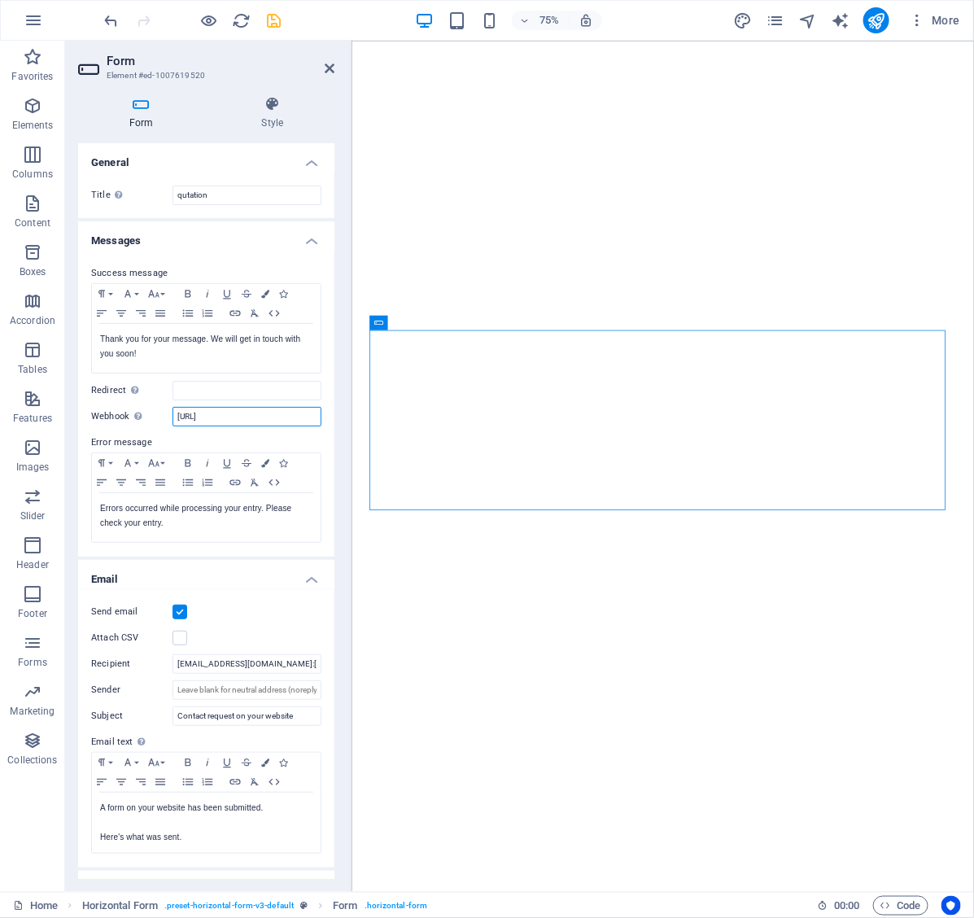
scroll to position [0, 0]
drag, startPoint x: 285, startPoint y: 422, endPoint x: 160, endPoint y: 407, distance: 125.4
click at [160, 407] on div "Webhook A webhook is a push notification from this form to another server. Ever…" at bounding box center [206, 417] width 230 height 20
click at [277, 19] on icon "save" at bounding box center [274, 20] width 19 height 19
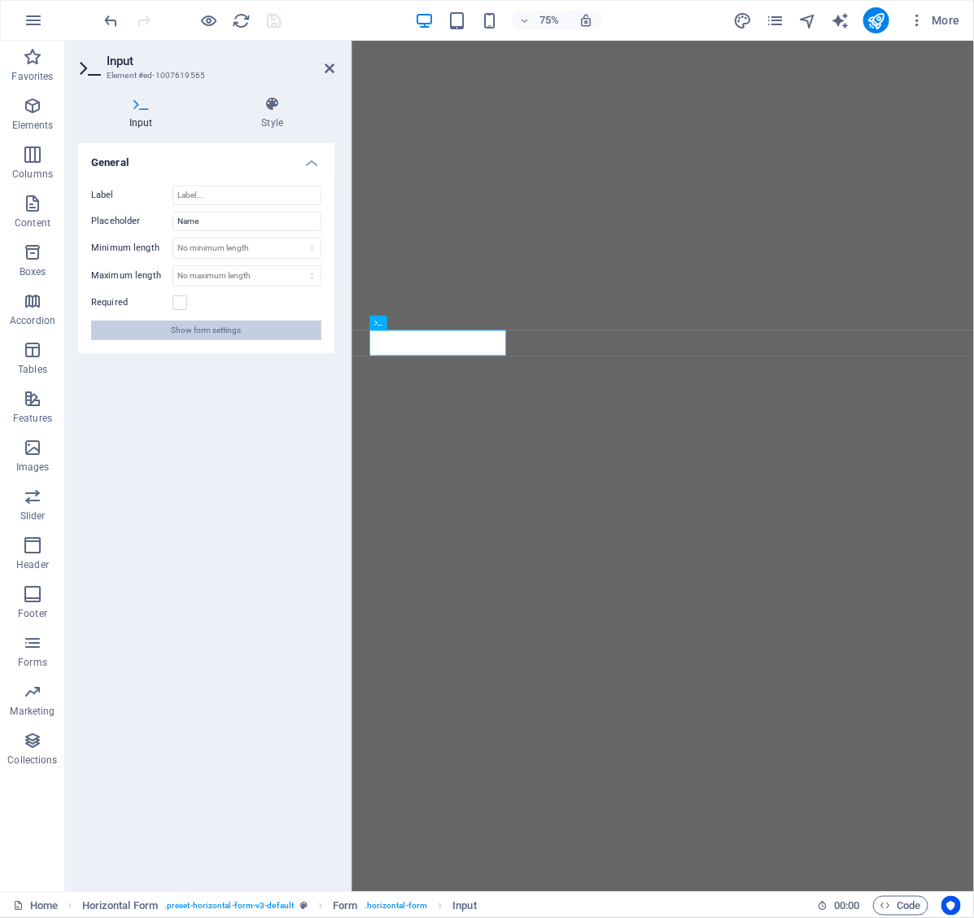
click at [200, 328] on span "Show form settings" at bounding box center [207, 331] width 70 height 20
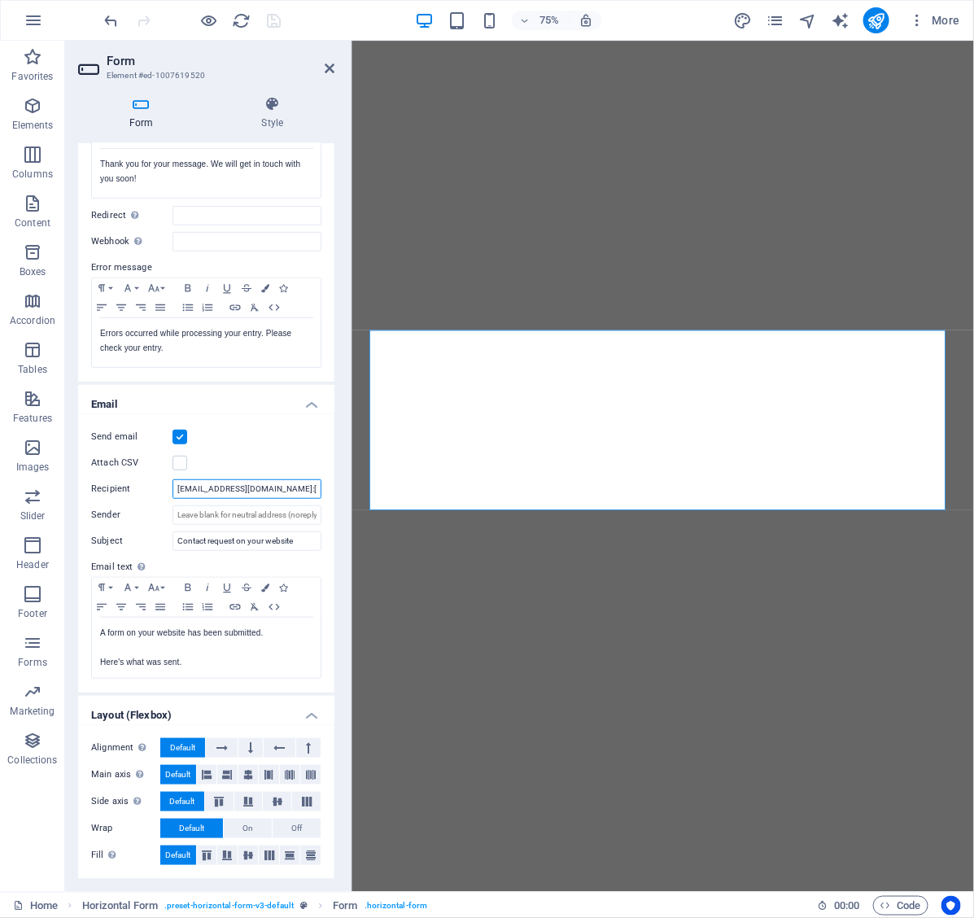
scroll to position [0, 37]
drag, startPoint x: 287, startPoint y: 482, endPoint x: 347, endPoint y: 501, distance: 63.3
click at [347, 501] on aside "Form Element #ed-1007619520 Form Style General Title Define a name for the form…" at bounding box center [208, 466] width 287 height 851
click at [259, 481] on input "[EMAIL_ADDRESS][DOMAIN_NAME]:[EMAIL_ADDRESS][DOMAIN_NAME]" at bounding box center [247, 489] width 149 height 20
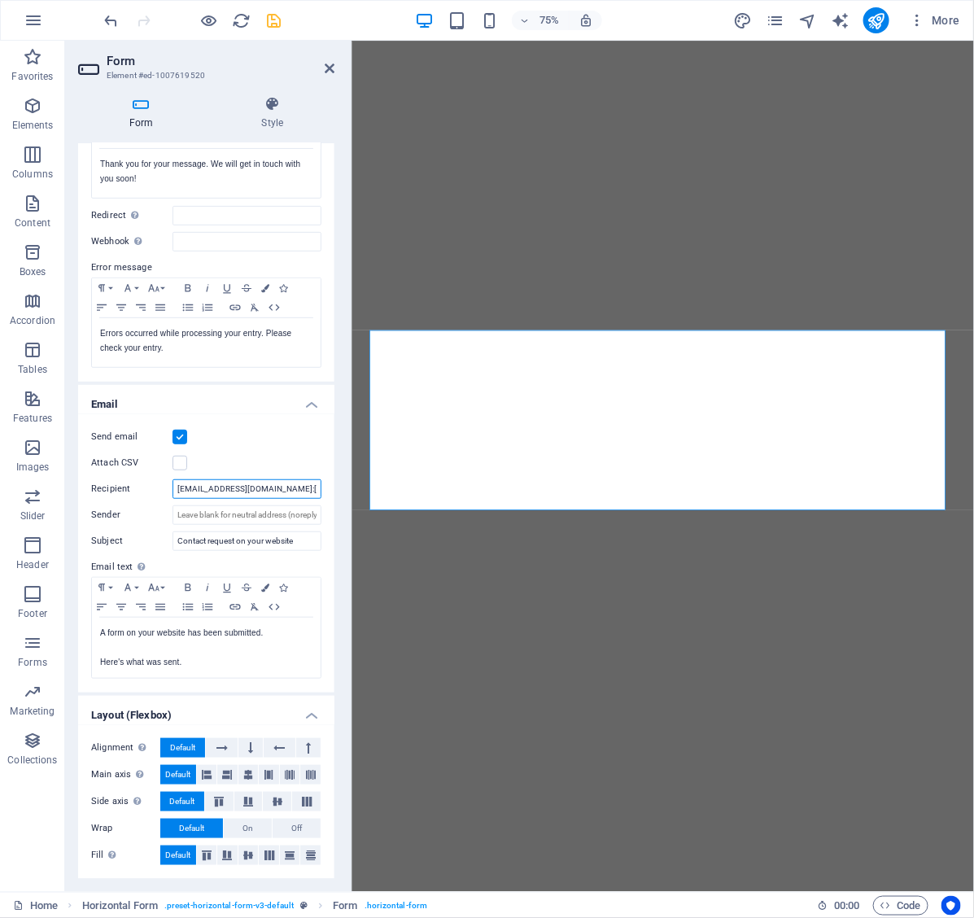
scroll to position [0, 37]
drag, startPoint x: 265, startPoint y: 487, endPoint x: 343, endPoint y: 479, distance: 79.4
click at [343, 479] on div "Form Style General Title Define a name for the form. qutation Messages Success …" at bounding box center [206, 487] width 282 height 809
type input "[EMAIL_ADDRESS][DOMAIN_NAME]"
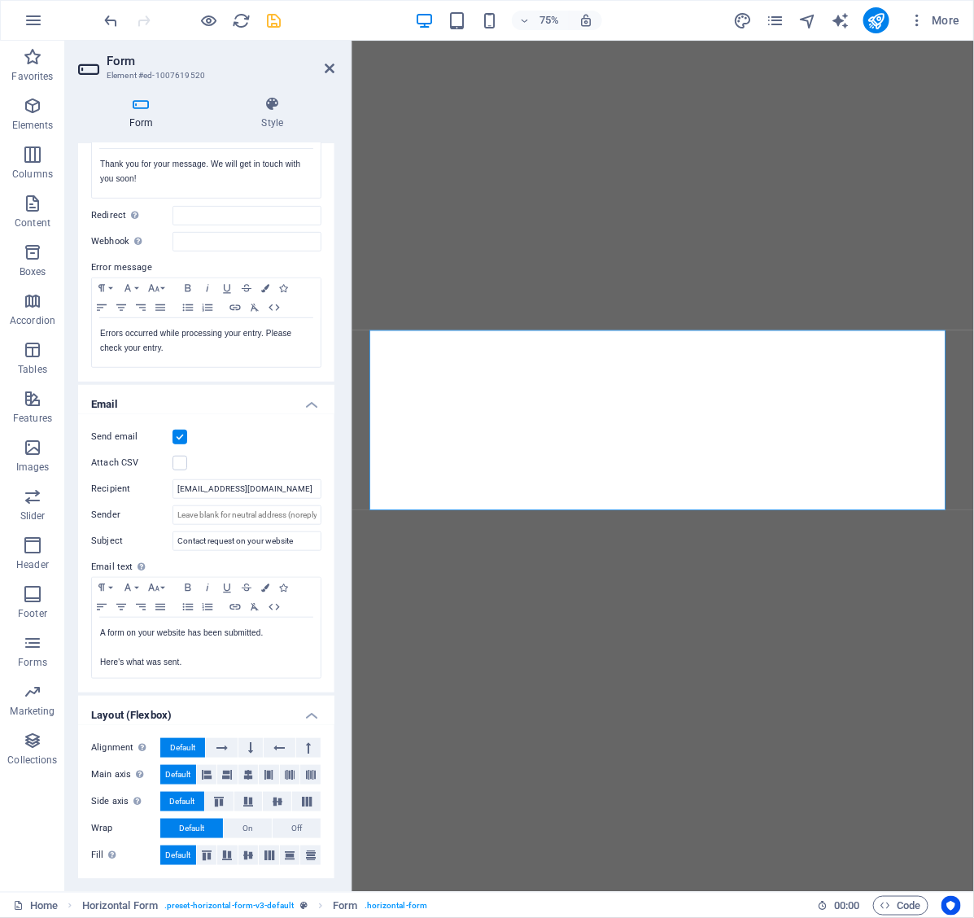
click at [270, 446] on div "Send email" at bounding box center [206, 437] width 230 height 20
click at [275, 16] on icon "save" at bounding box center [274, 20] width 19 height 19
